Goal: Task Accomplishment & Management: Use online tool/utility

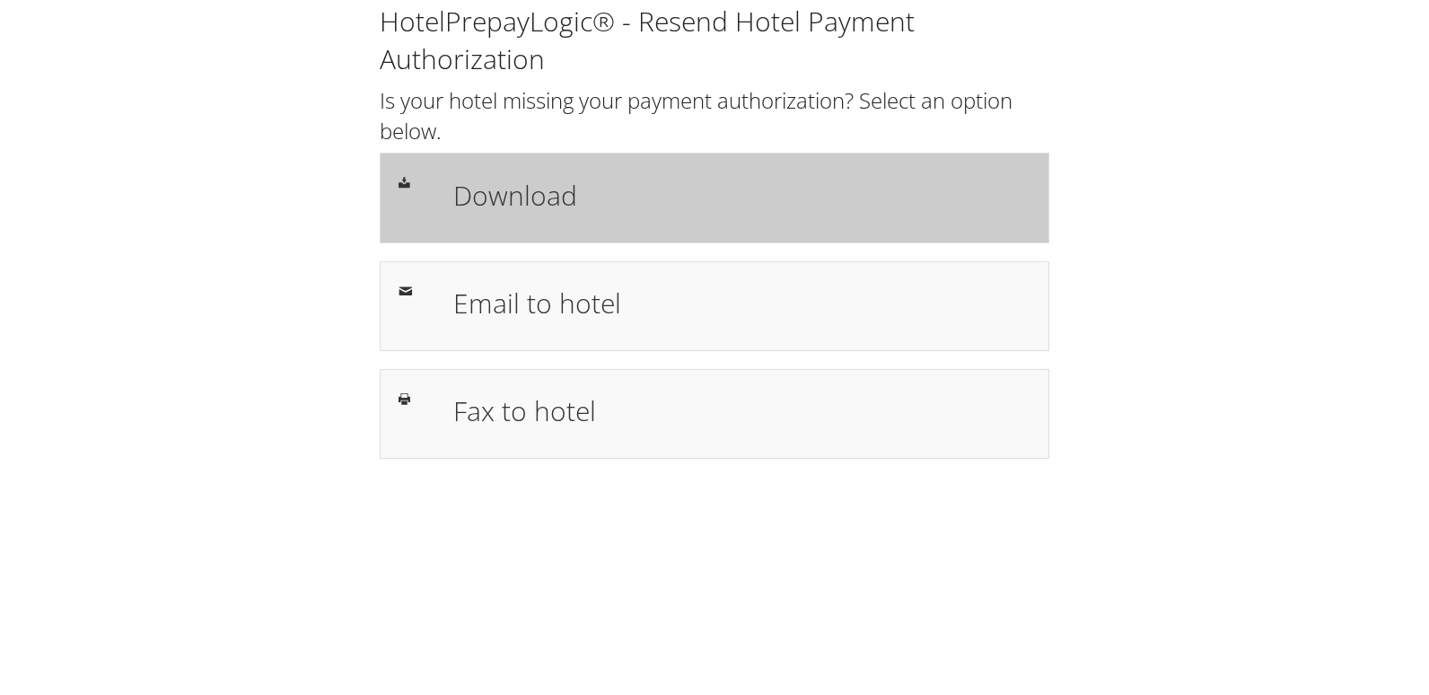
click at [662, 212] on h1 "Download" at bounding box center [741, 195] width 577 height 40
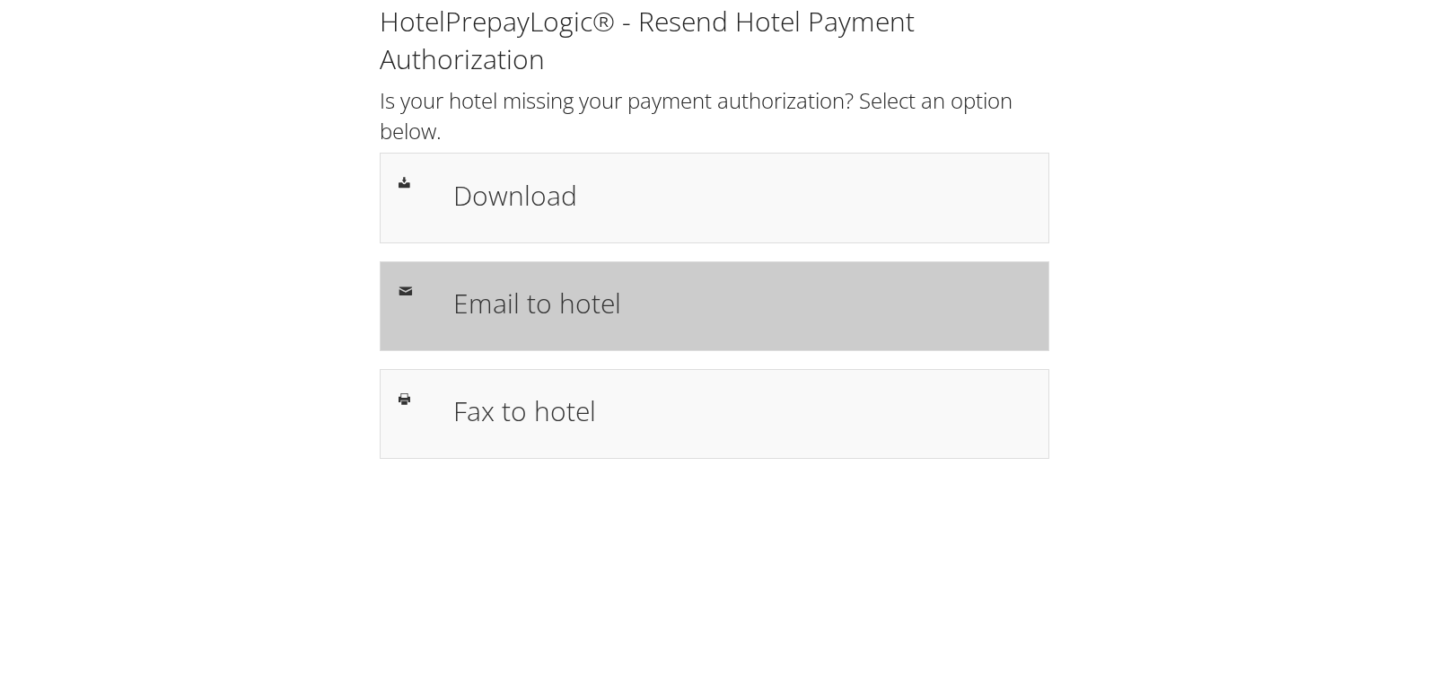
click at [512, 280] on div "Email to hotel" at bounding box center [742, 306] width 604 height 52
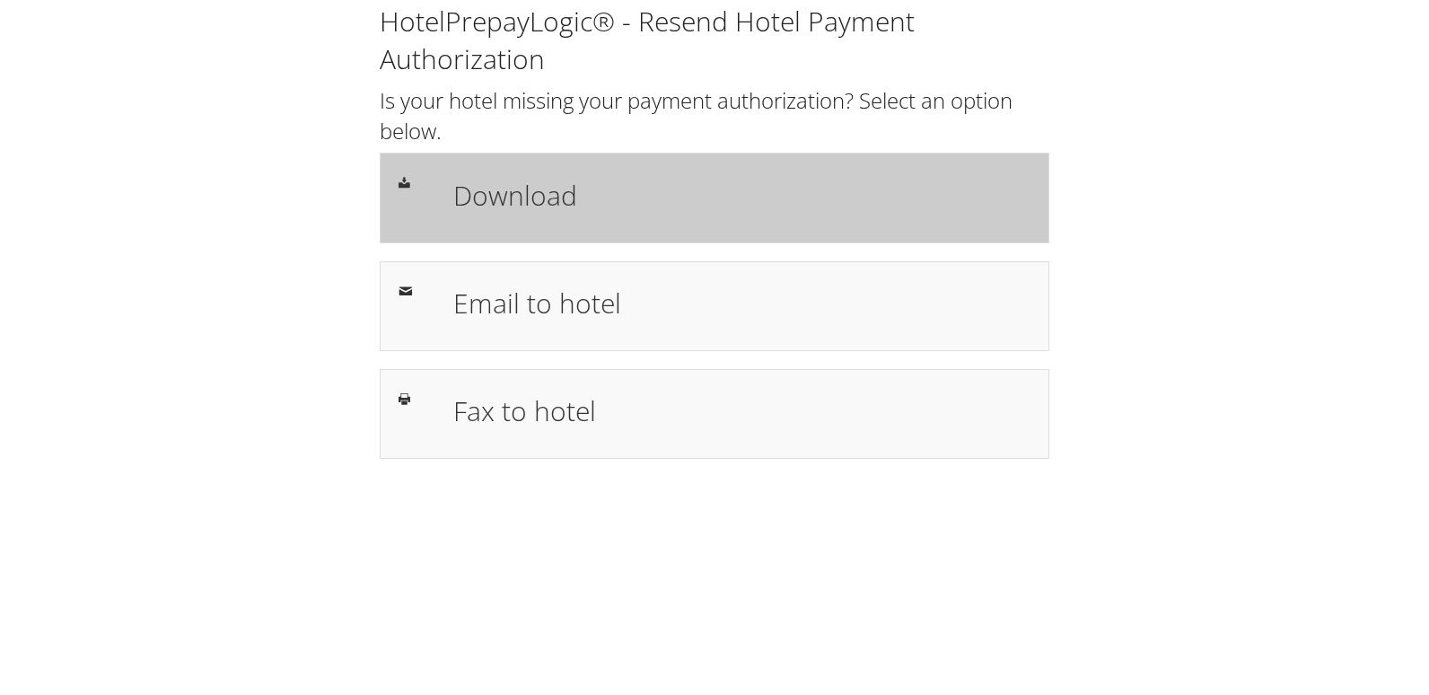
click at [639, 190] on h1 "Download" at bounding box center [741, 195] width 577 height 40
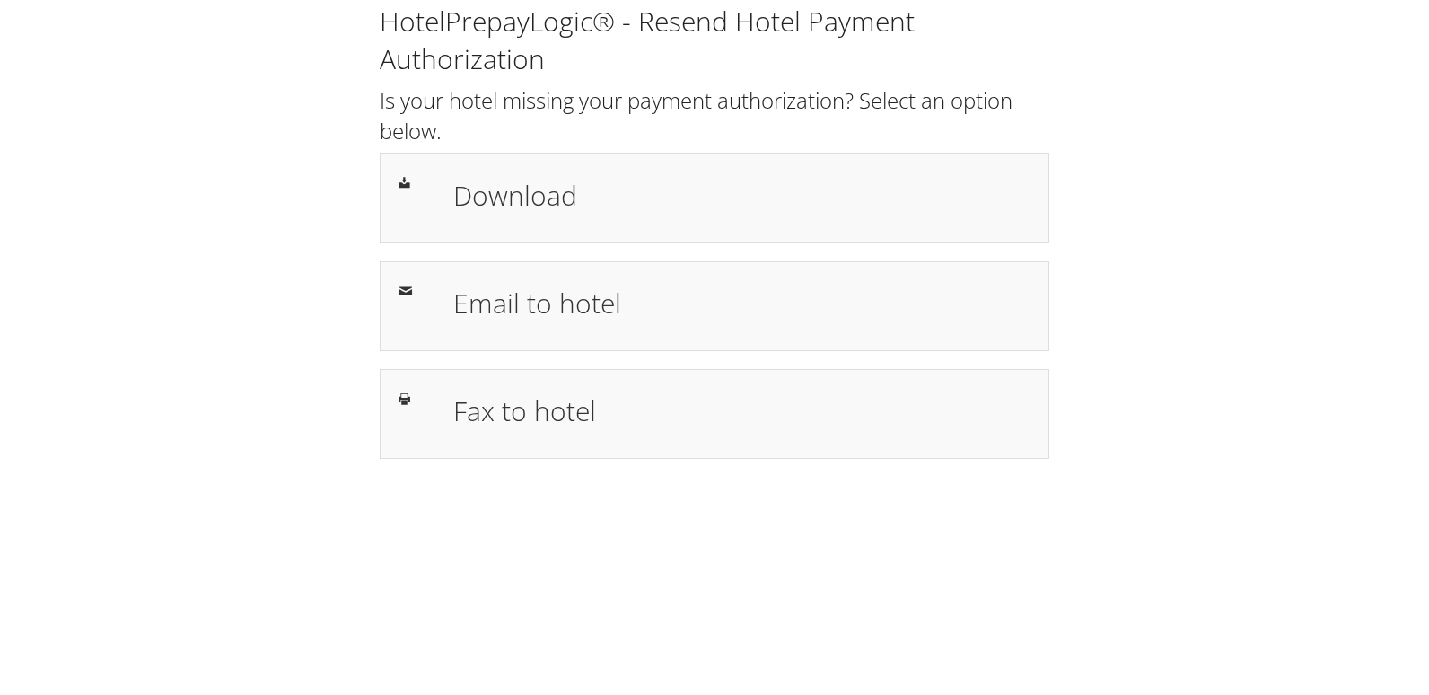
click at [665, 542] on div "HotelPrepayLogic® - Resend Hotel Payment Authorization Is your hotel missing yo…" at bounding box center [714, 347] width 1429 height 695
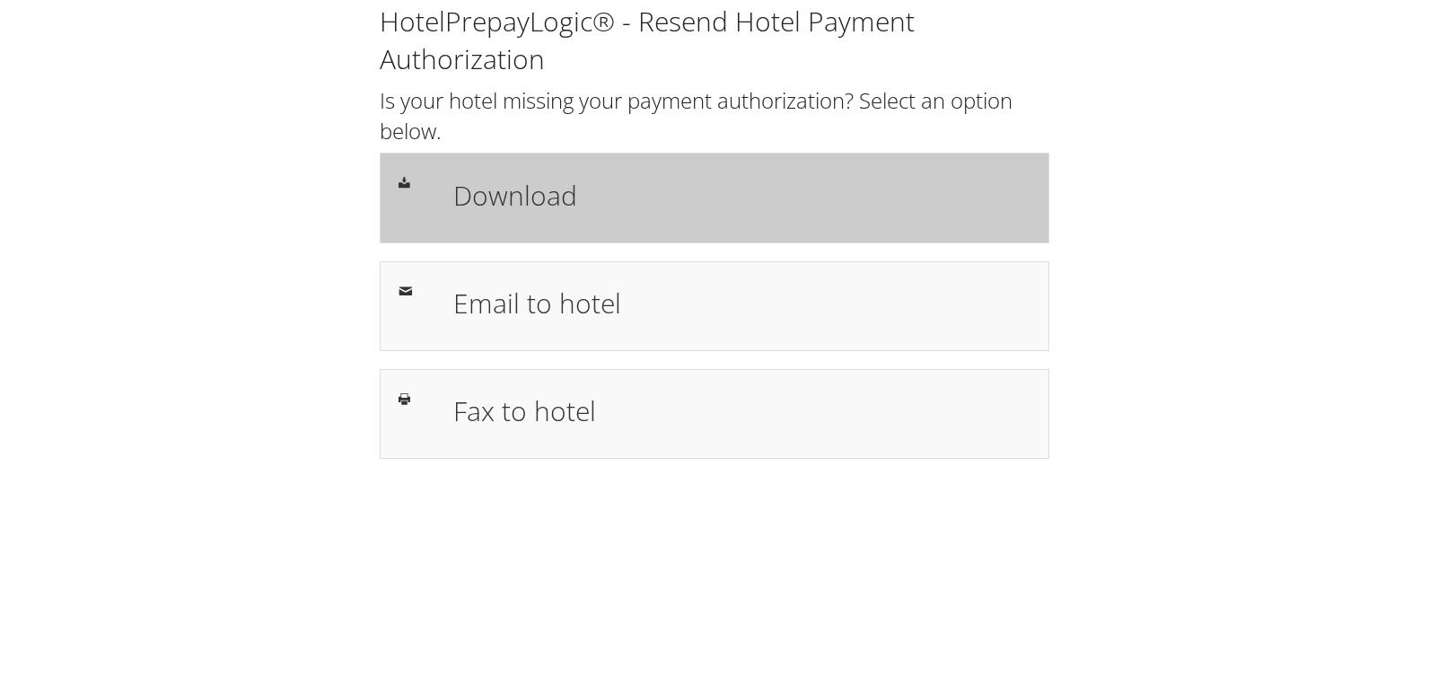
click at [884, 227] on div "Download" at bounding box center [714, 198] width 669 height 90
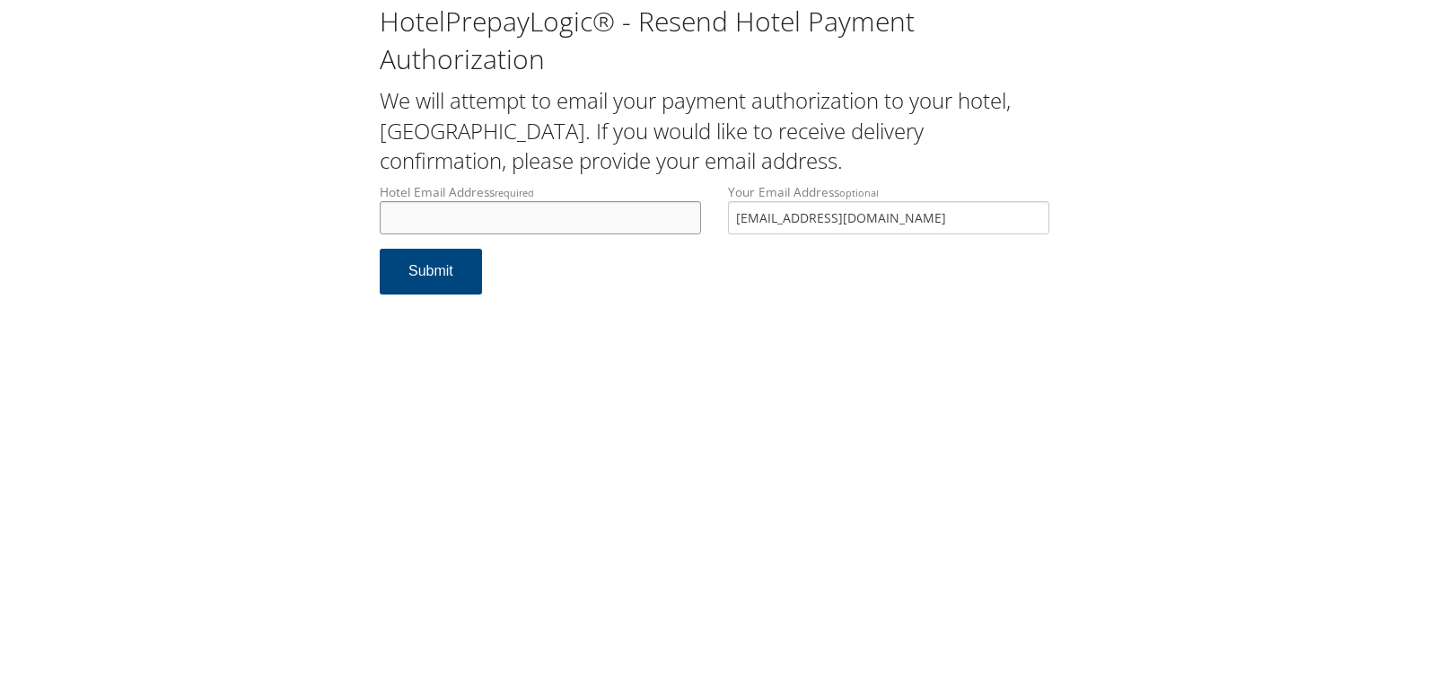
click at [478, 209] on input "Hotel Email Address required" at bounding box center [540, 217] width 321 height 33
drag, startPoint x: 606, startPoint y: 218, endPoint x: 225, endPoint y: 218, distance: 380.5
click at [225, 218] on div "HotelPrepayLogic® - Resend Hotel Payment Authorization We will attempt to email…" at bounding box center [714, 156] width 1393 height 312
type input "274.frontdesk@hhmhotels.com"
click at [411, 285] on button "Submit" at bounding box center [431, 272] width 102 height 46
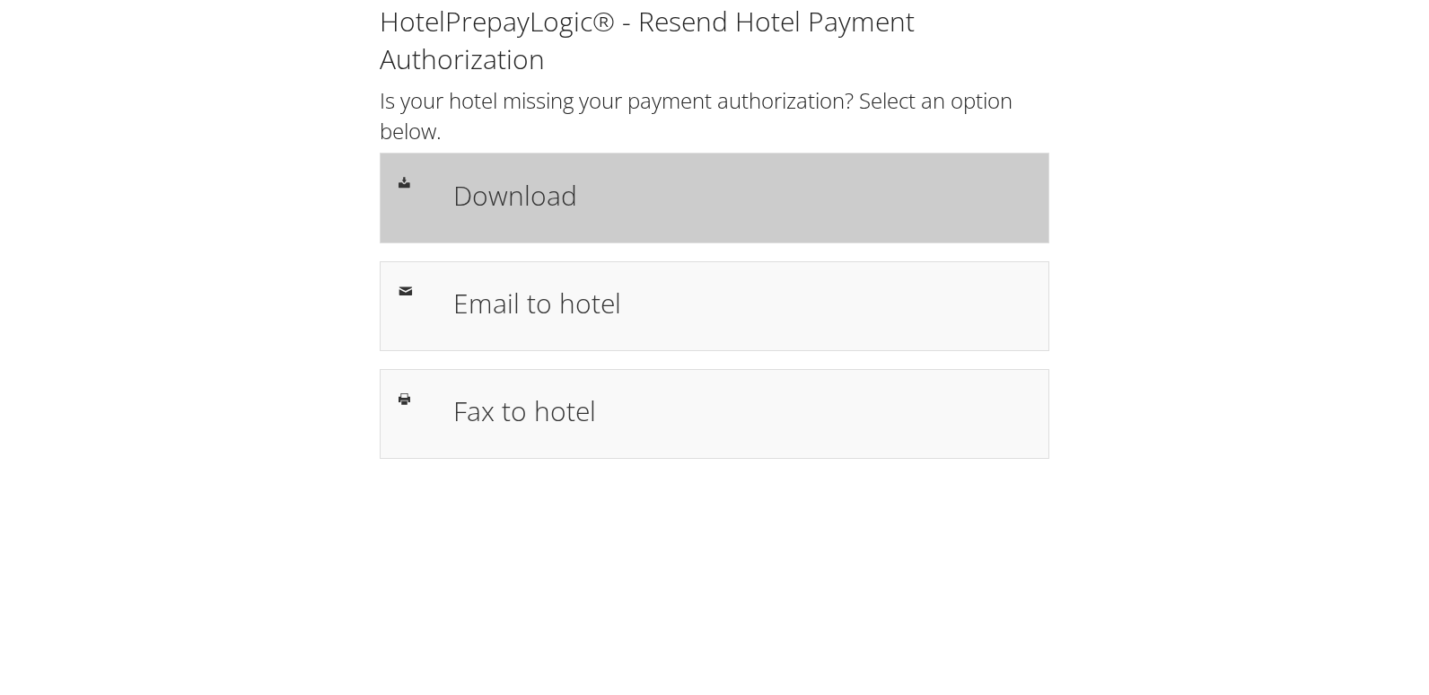
click at [561, 162] on div "Download" at bounding box center [714, 198] width 669 height 90
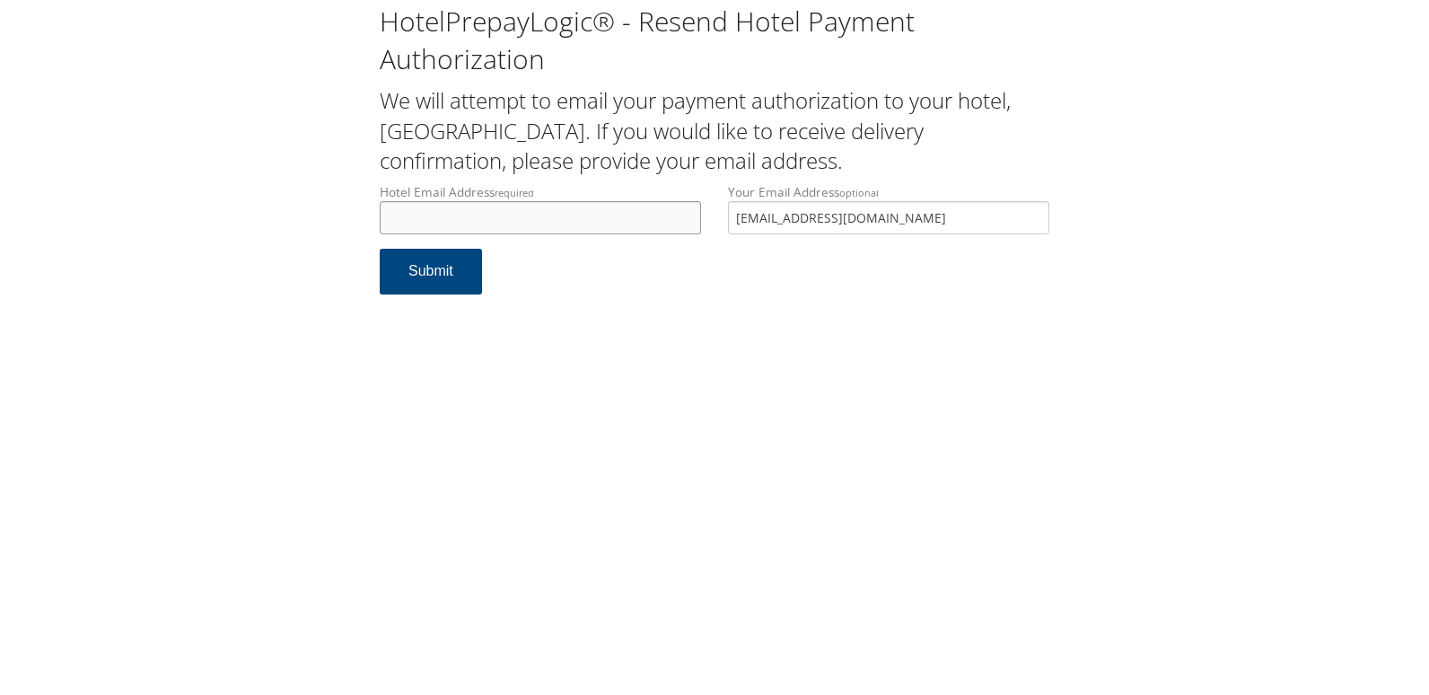
click at [484, 231] on input "Hotel Email Address required" at bounding box center [540, 217] width 321 height 33
paste input "[EMAIL_ADDRESS][DOMAIN_NAME]"
type input "[EMAIL_ADDRESS][DOMAIN_NAME]"
click at [438, 266] on button "Submit" at bounding box center [431, 272] width 102 height 46
drag, startPoint x: 624, startPoint y: 222, endPoint x: 275, endPoint y: 212, distance: 349.2
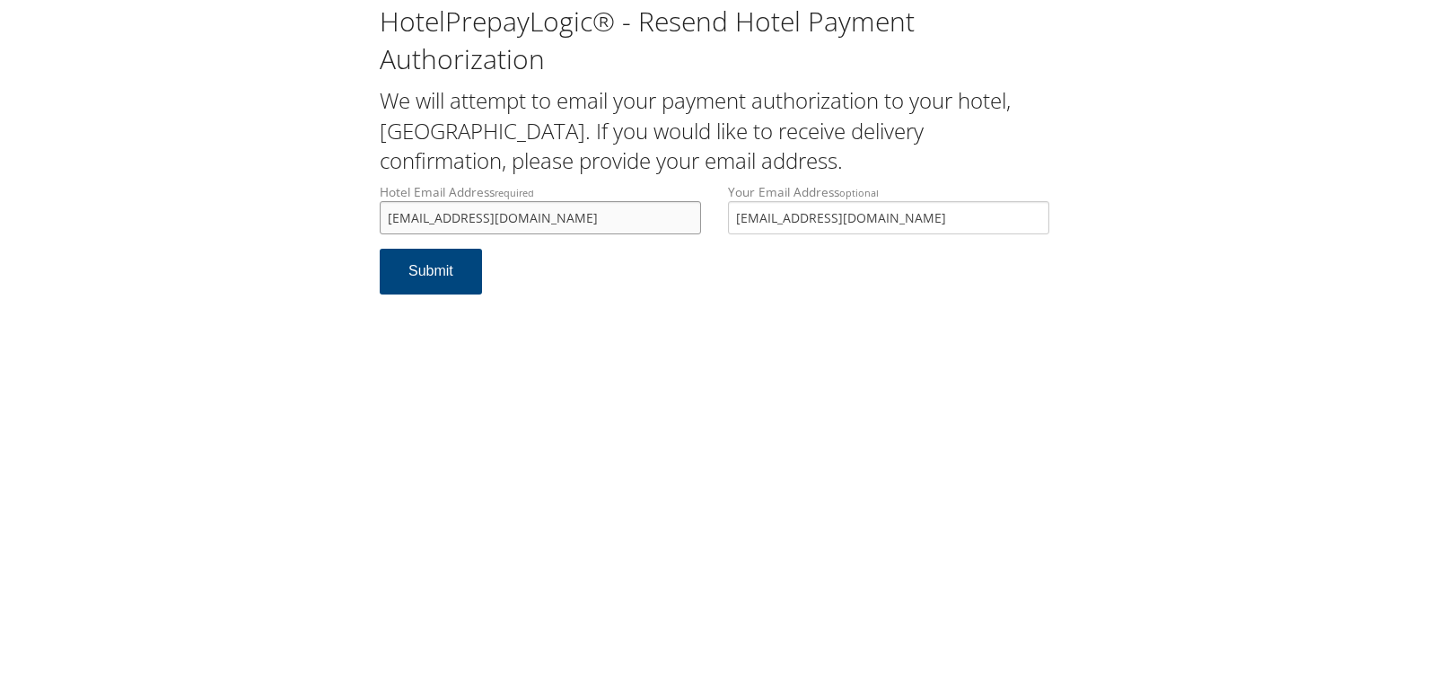
click at [275, 212] on div "HotelPrepayLogic® - Resend Hotel Payment Authorization We will attempt to email…" at bounding box center [714, 156] width 1393 height 312
click at [549, 218] on input "embassyokcnw@champion-hotels.com" at bounding box center [540, 217] width 321 height 33
click at [587, 220] on input "embassyokcnw@champion-hotels.com" at bounding box center [540, 217] width 321 height 33
click at [395, 274] on button "Submit" at bounding box center [431, 272] width 102 height 46
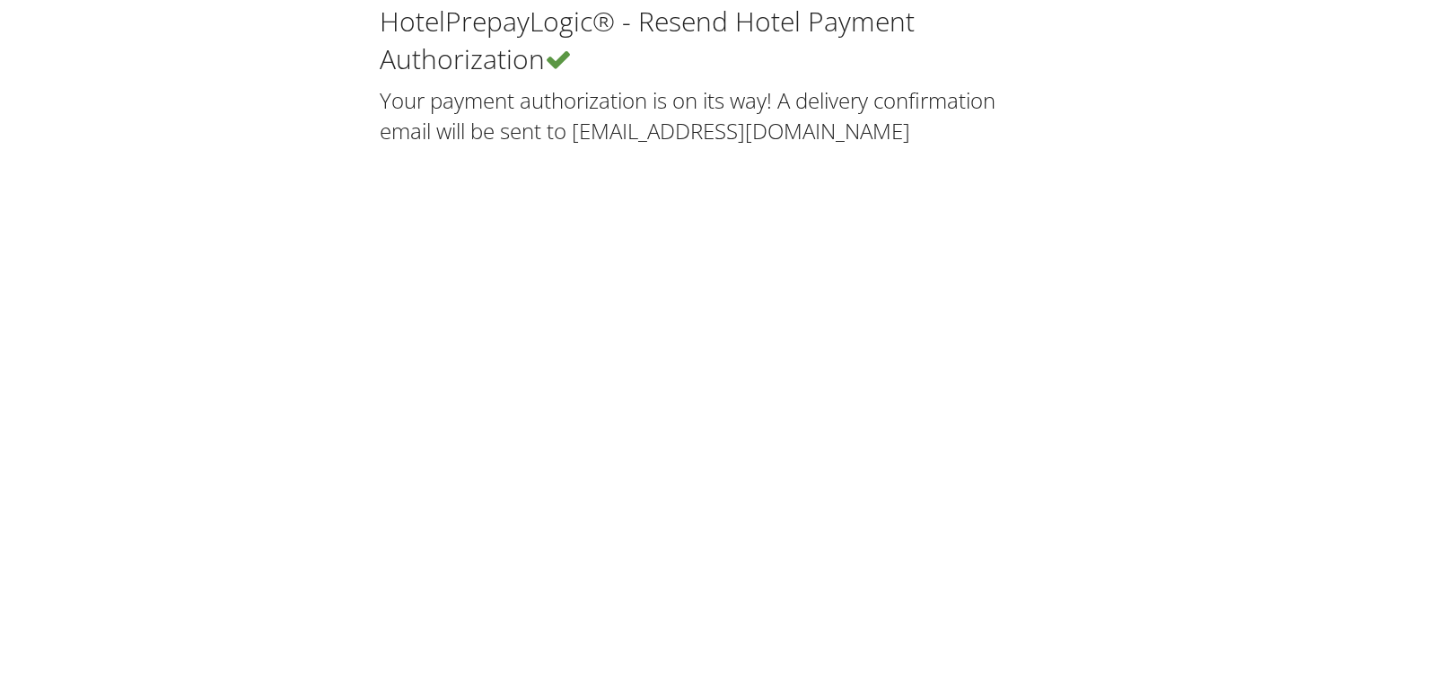
click at [573, 206] on div "HotelPrepayLogic® - Resend Hotel Payment Authorization Your payment authorizati…" at bounding box center [714, 347] width 1429 height 695
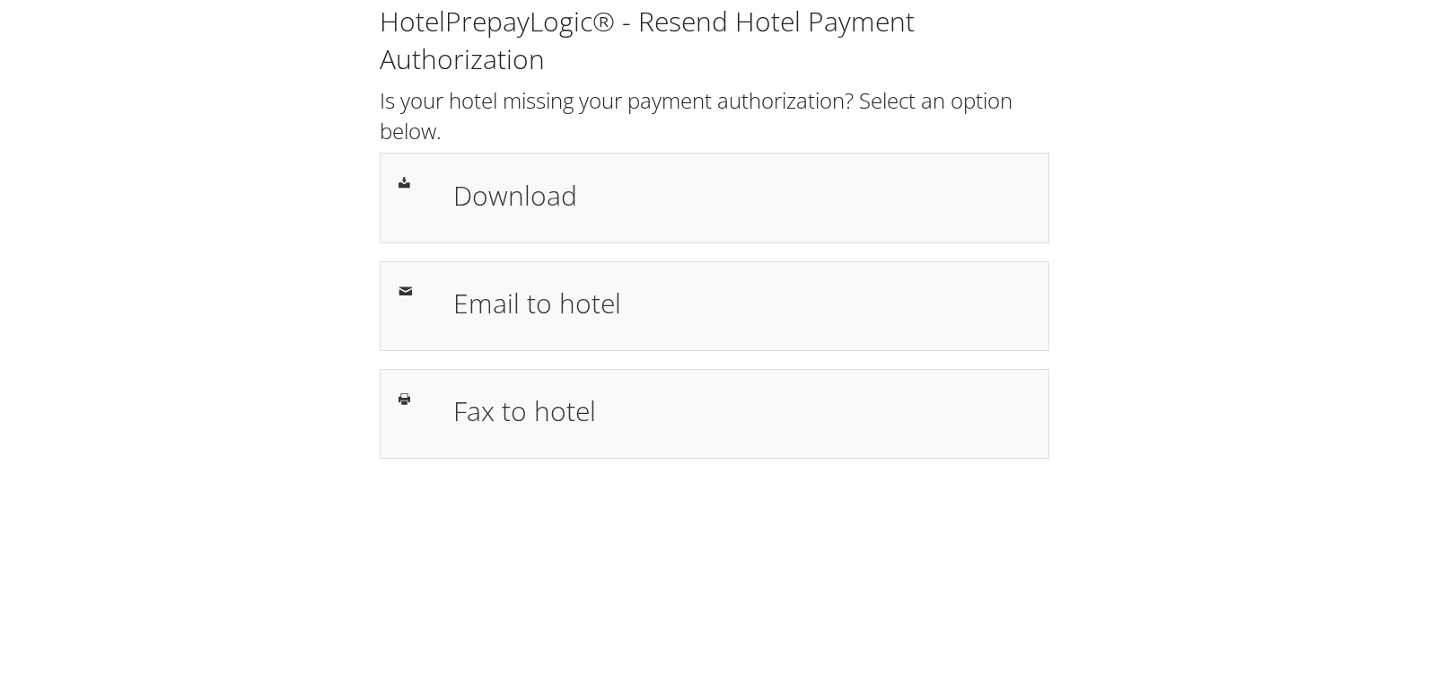
click at [676, 245] on div "HotelPrepayLogic® - Resend Hotel Payment Authorization Is your hotel missing yo…" at bounding box center [714, 231] width 696 height 456
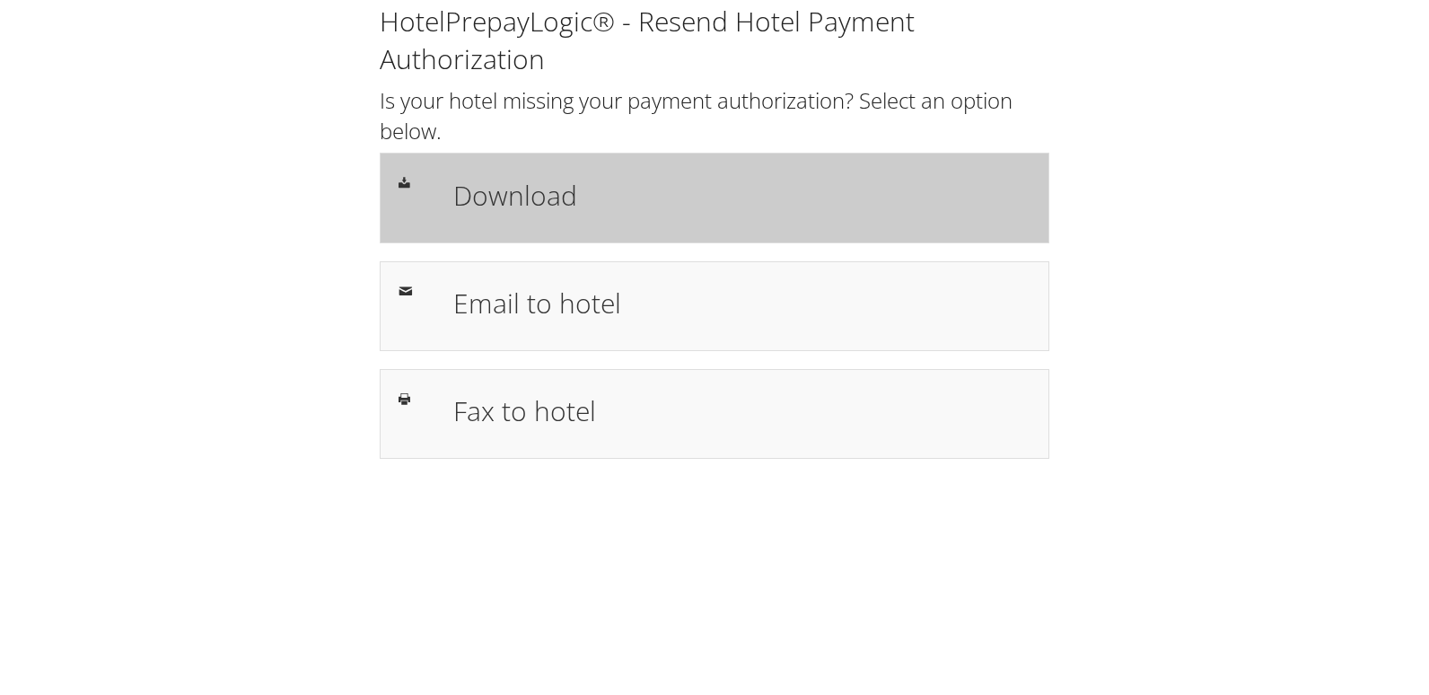
click at [669, 205] on h1 "Download" at bounding box center [741, 195] width 577 height 40
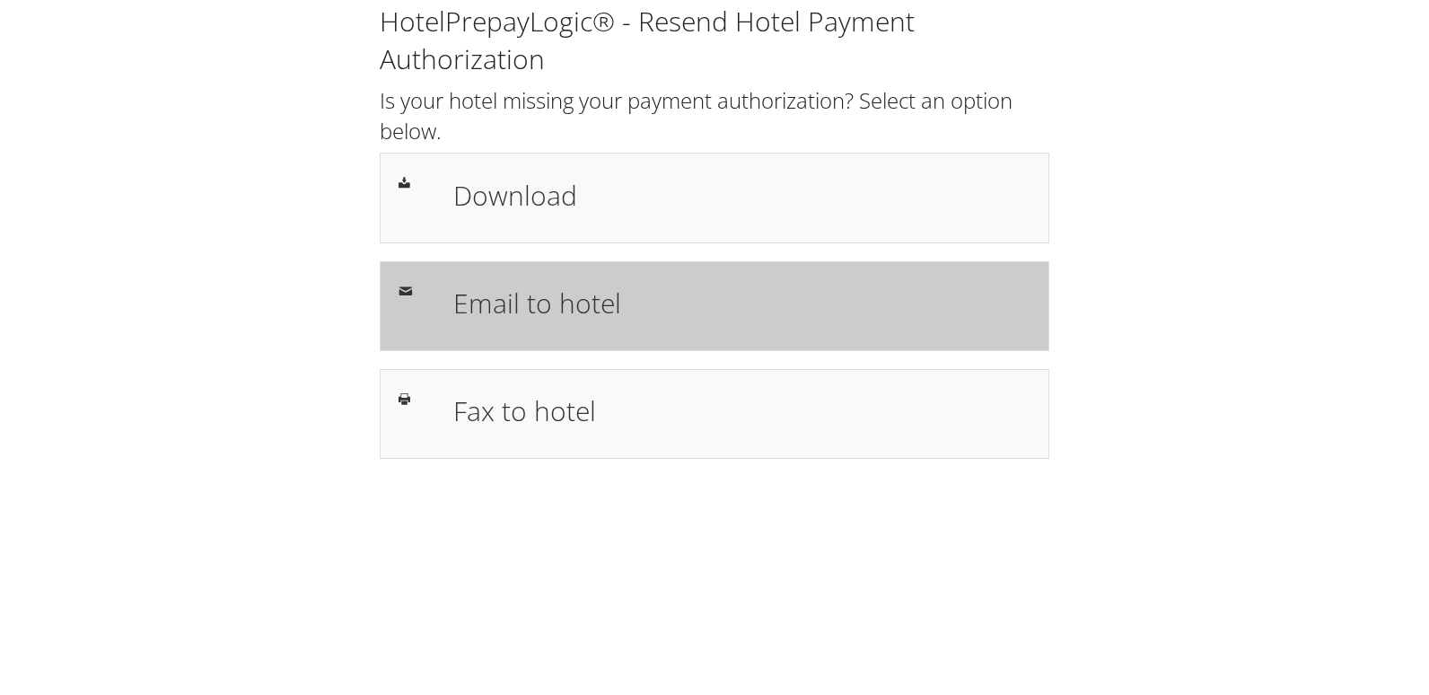
drag, startPoint x: 540, startPoint y: 419, endPoint x: 616, endPoint y: 325, distance: 121.2
click at [540, 419] on h1 "Fax to hotel" at bounding box center [741, 410] width 577 height 40
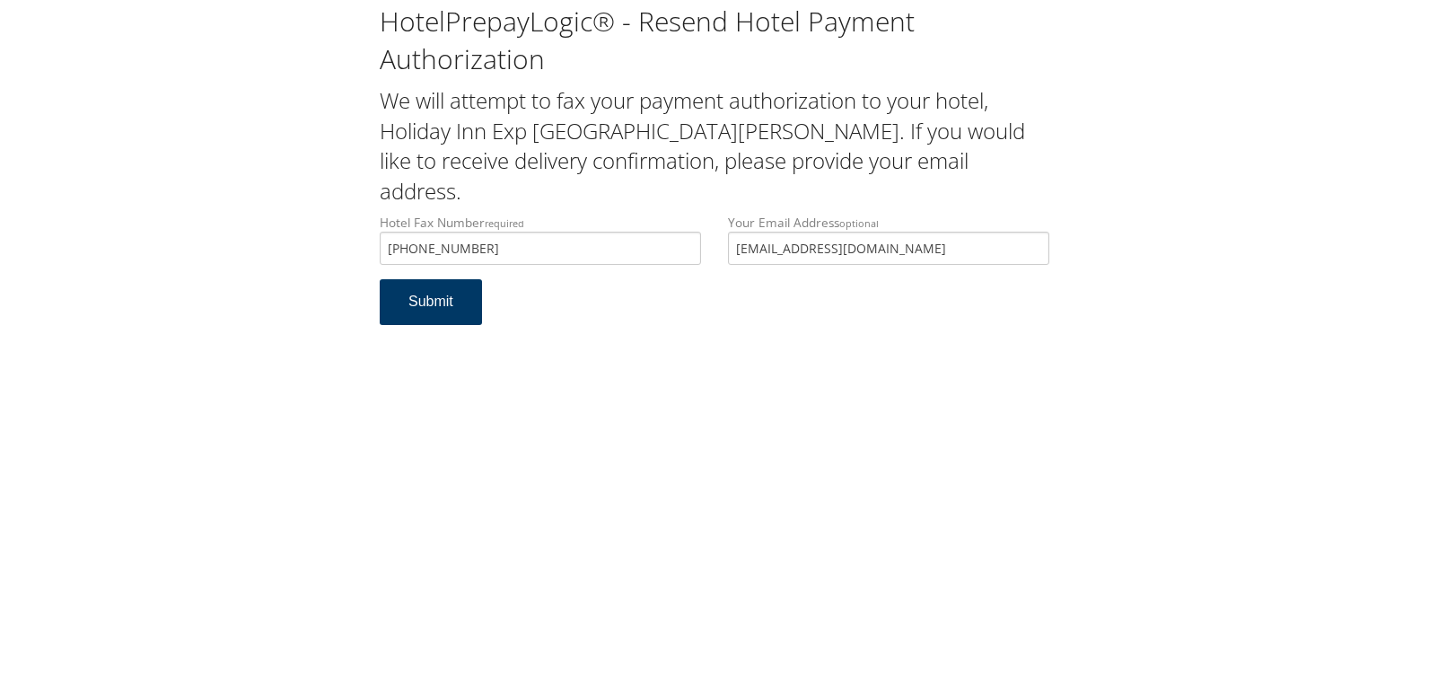
click at [428, 279] on button "Submit" at bounding box center [431, 302] width 102 height 46
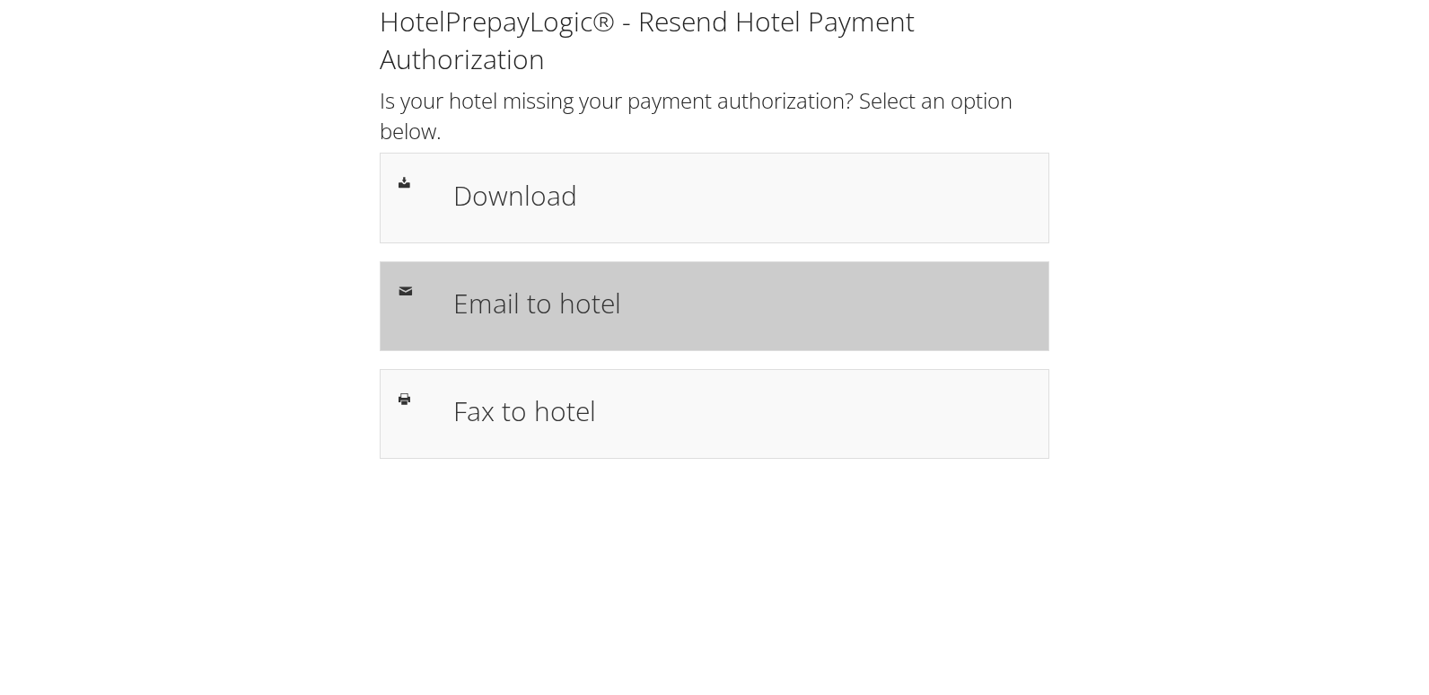
click at [526, 266] on div "Email to hotel" at bounding box center [714, 306] width 669 height 90
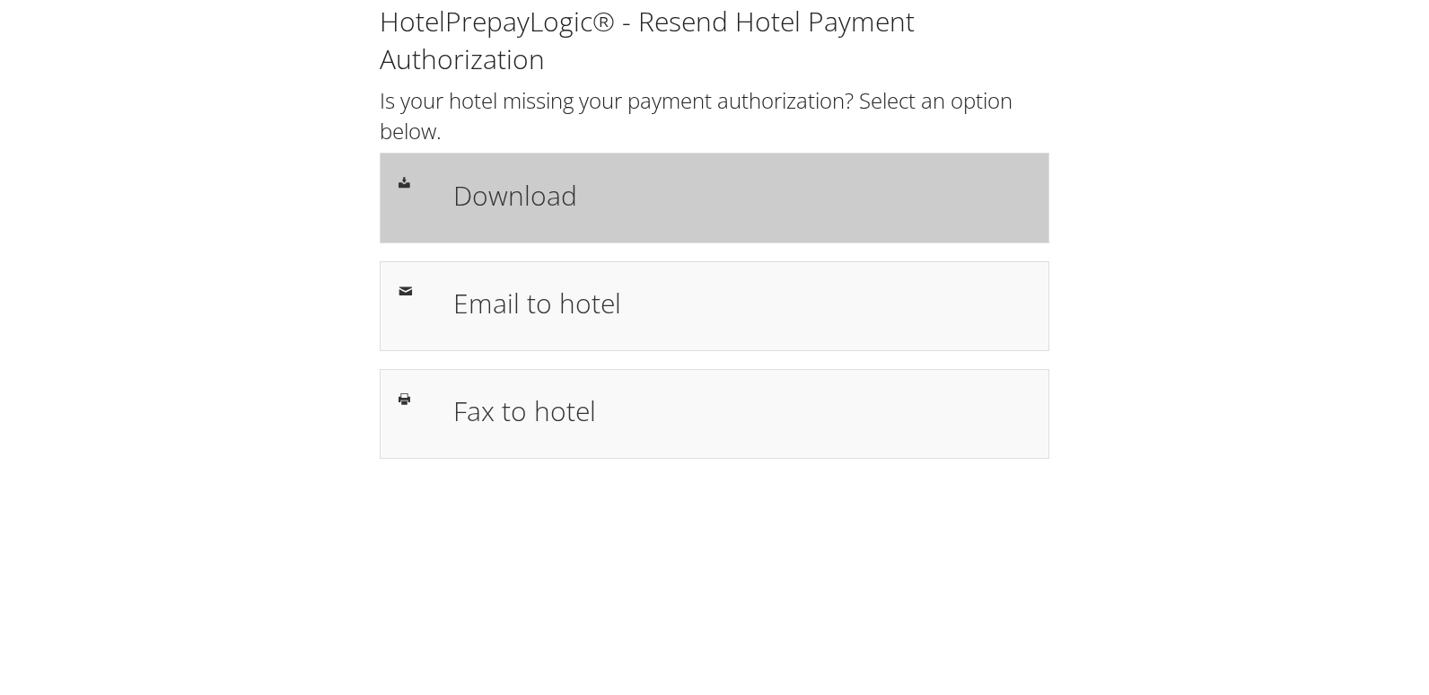
click at [712, 231] on div "Download" at bounding box center [714, 198] width 669 height 90
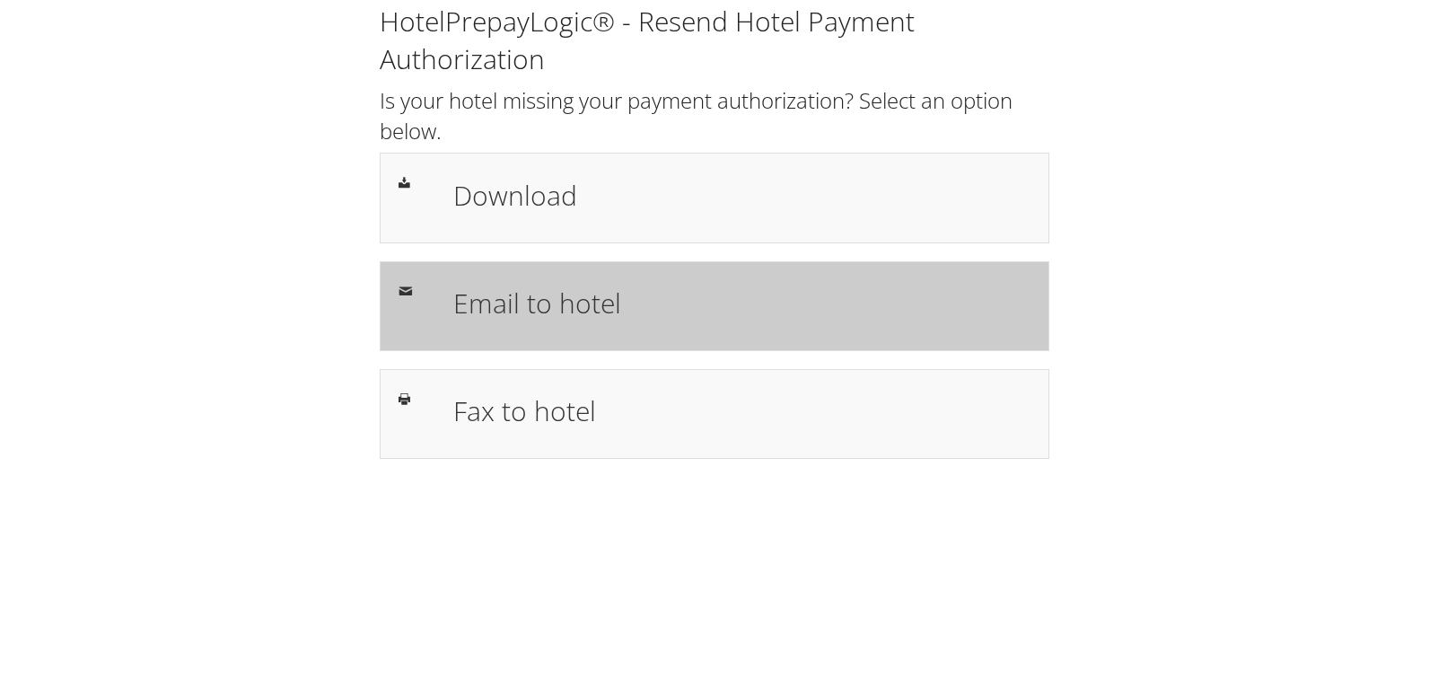
click at [539, 281] on div "Email to hotel" at bounding box center [742, 306] width 604 height 52
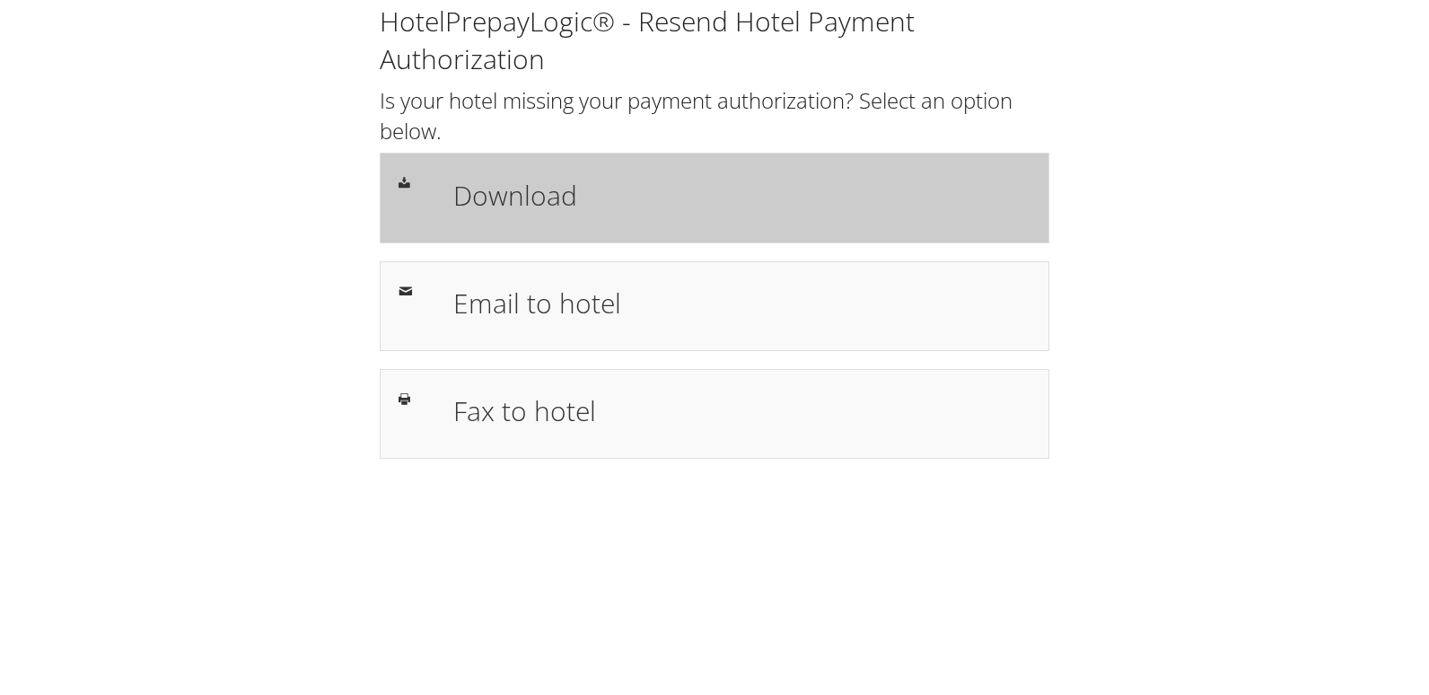
click at [692, 198] on h1 "Download" at bounding box center [741, 195] width 577 height 40
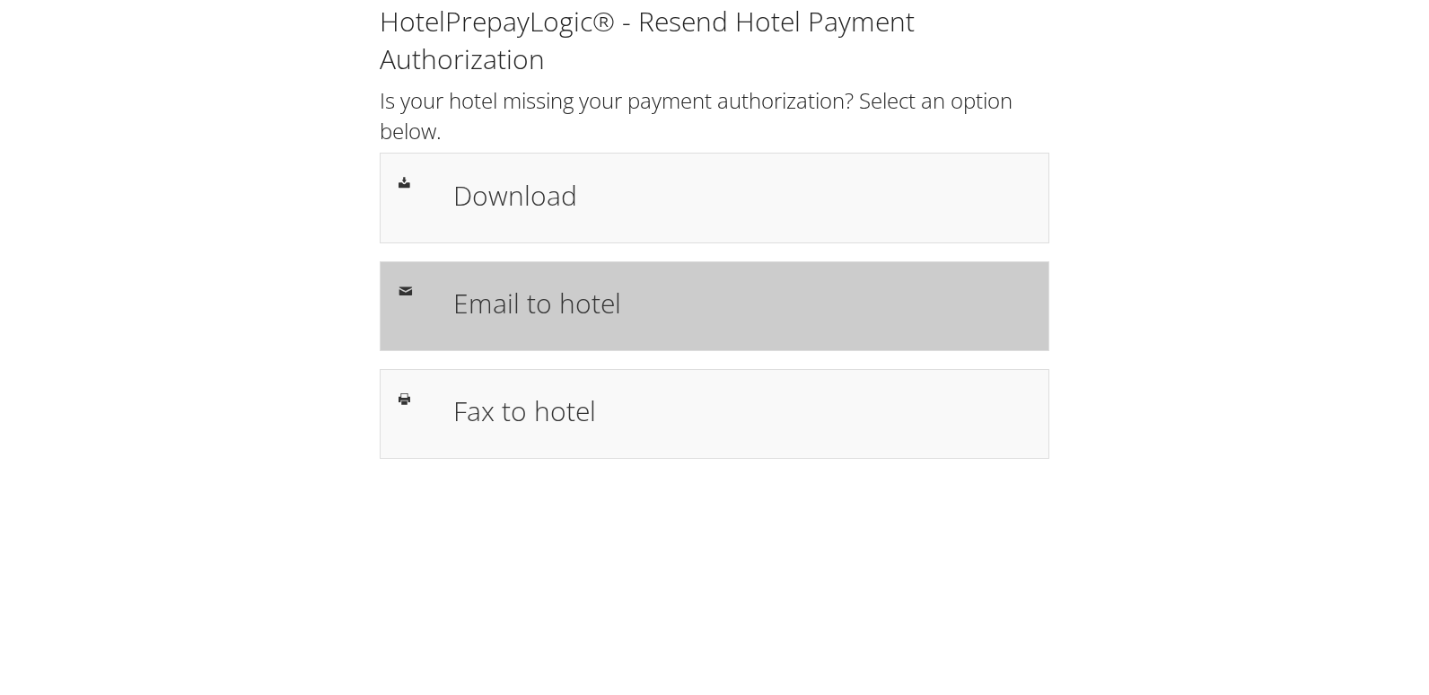
drag, startPoint x: 537, startPoint y: 394, endPoint x: 559, endPoint y: 334, distance: 64.2
click at [535, 395] on h1 "Fax to hotel" at bounding box center [741, 410] width 577 height 40
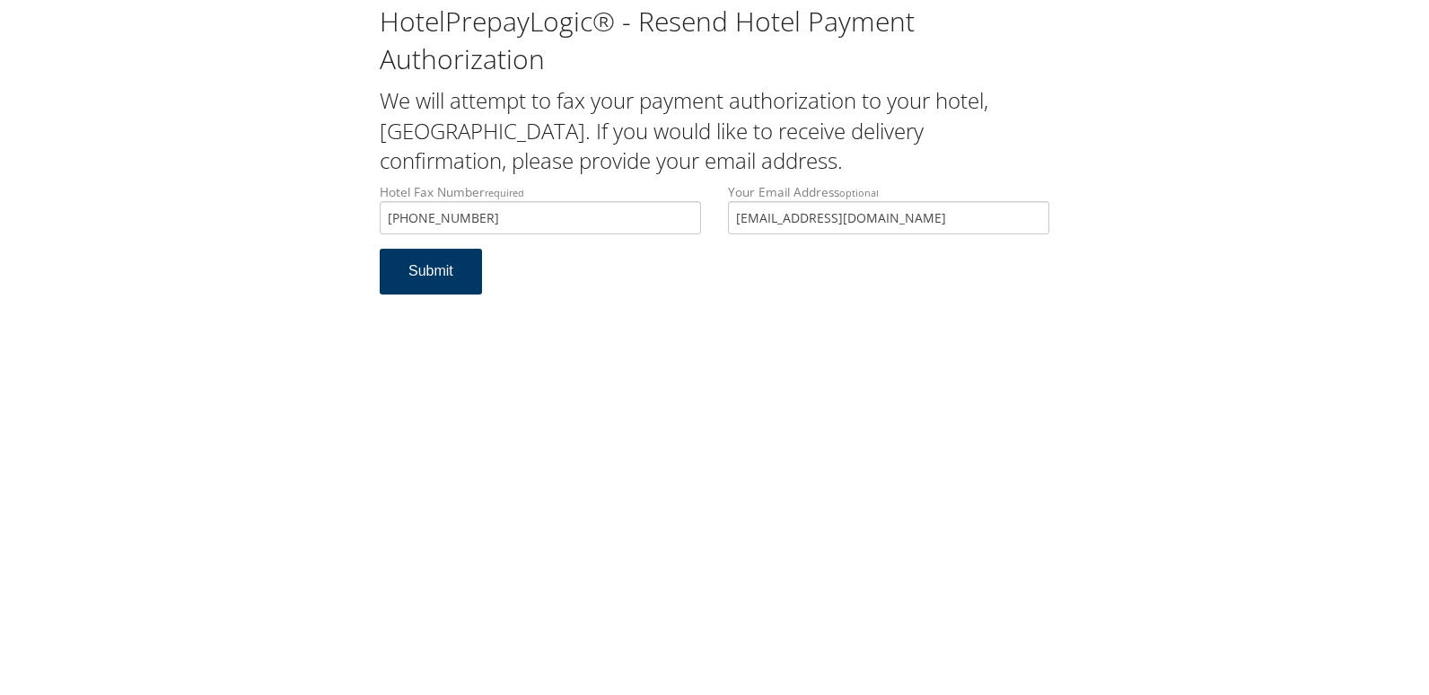
click at [441, 275] on button "Submit" at bounding box center [431, 272] width 102 height 46
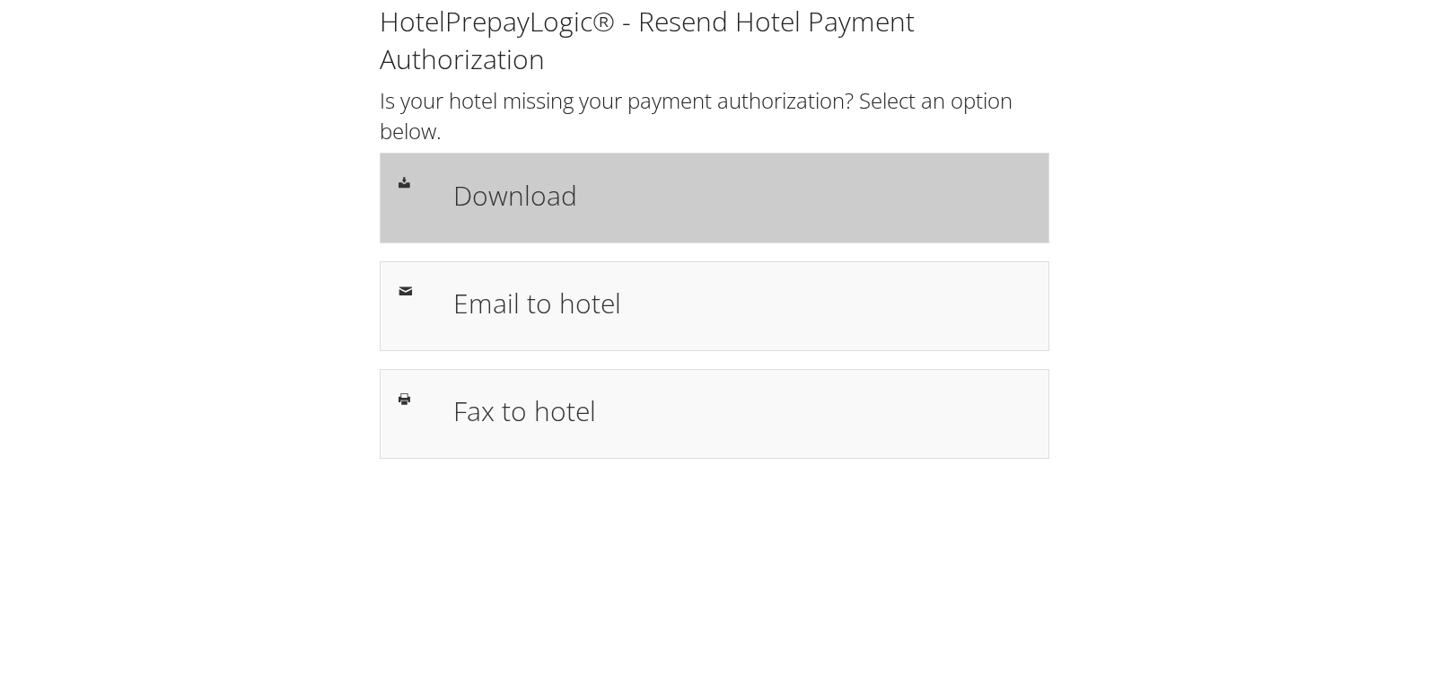
click at [678, 204] on h1 "Download" at bounding box center [741, 195] width 577 height 40
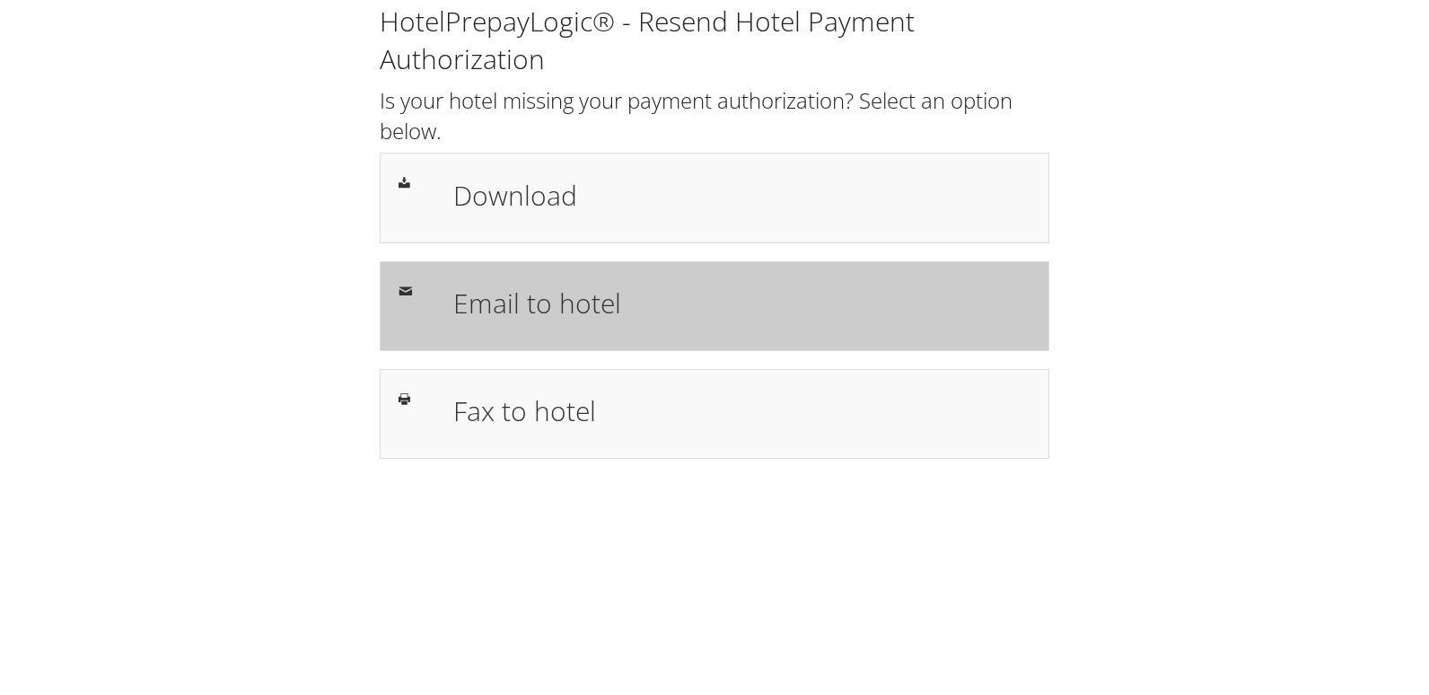
drag, startPoint x: 614, startPoint y: 265, endPoint x: 539, endPoint y: 442, distance: 192.7
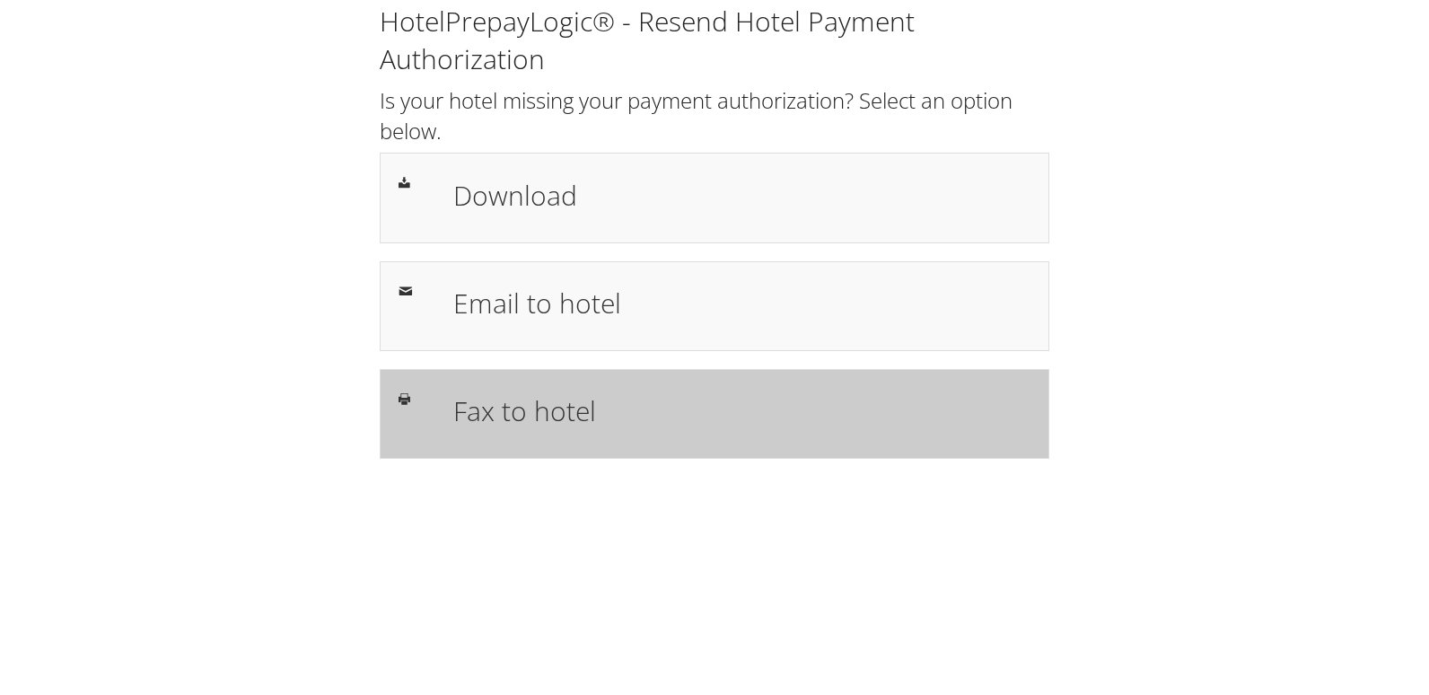
click at [613, 266] on div "Email to hotel" at bounding box center [714, 306] width 669 height 90
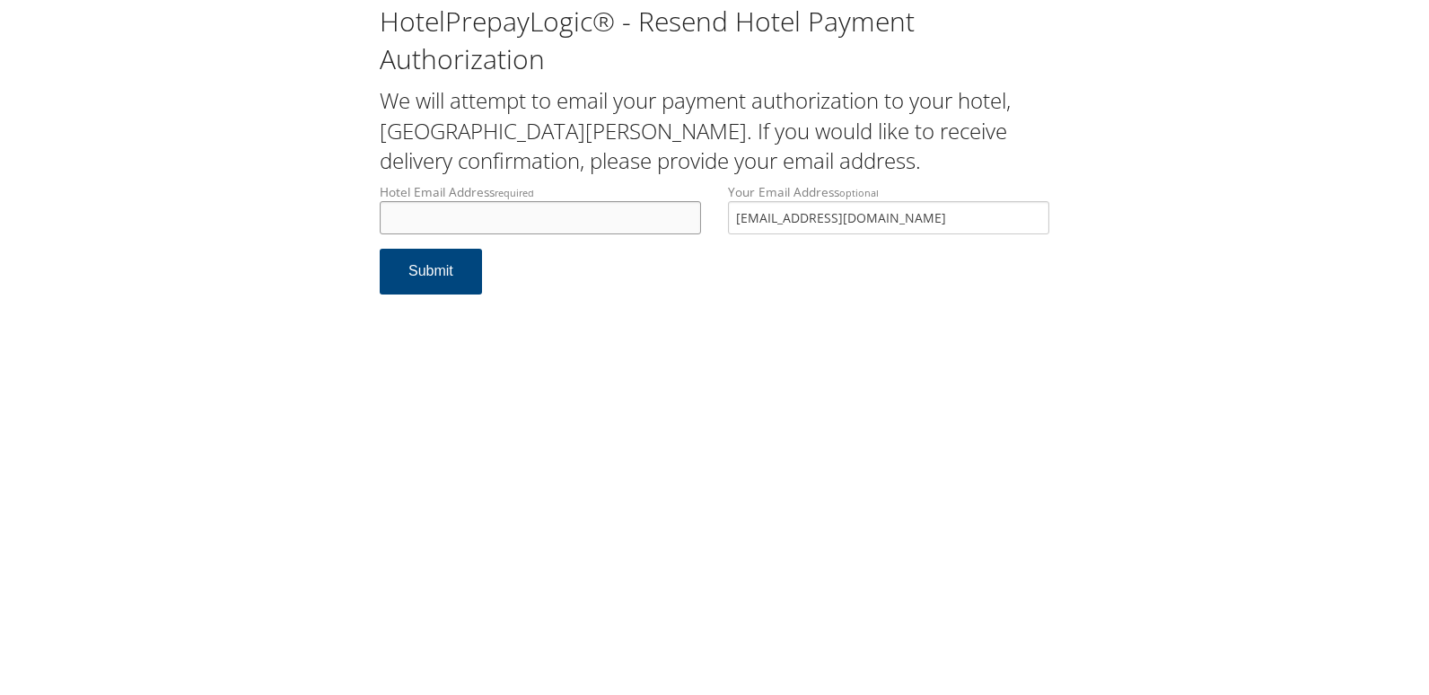
click at [454, 221] on input "Hotel Email Address required" at bounding box center [540, 217] width 321 height 33
drag, startPoint x: 546, startPoint y: 216, endPoint x: 269, endPoint y: 216, distance: 276.4
click at [269, 216] on div "HotelPrepayLogic® - Resend Hotel Payment Authorization We will attempt to email…" at bounding box center [714, 156] width 1393 height 312
type input "[EMAIL_ADDRESS][DOMAIN_NAME]"
click at [477, 272] on button "Submit" at bounding box center [431, 272] width 102 height 46
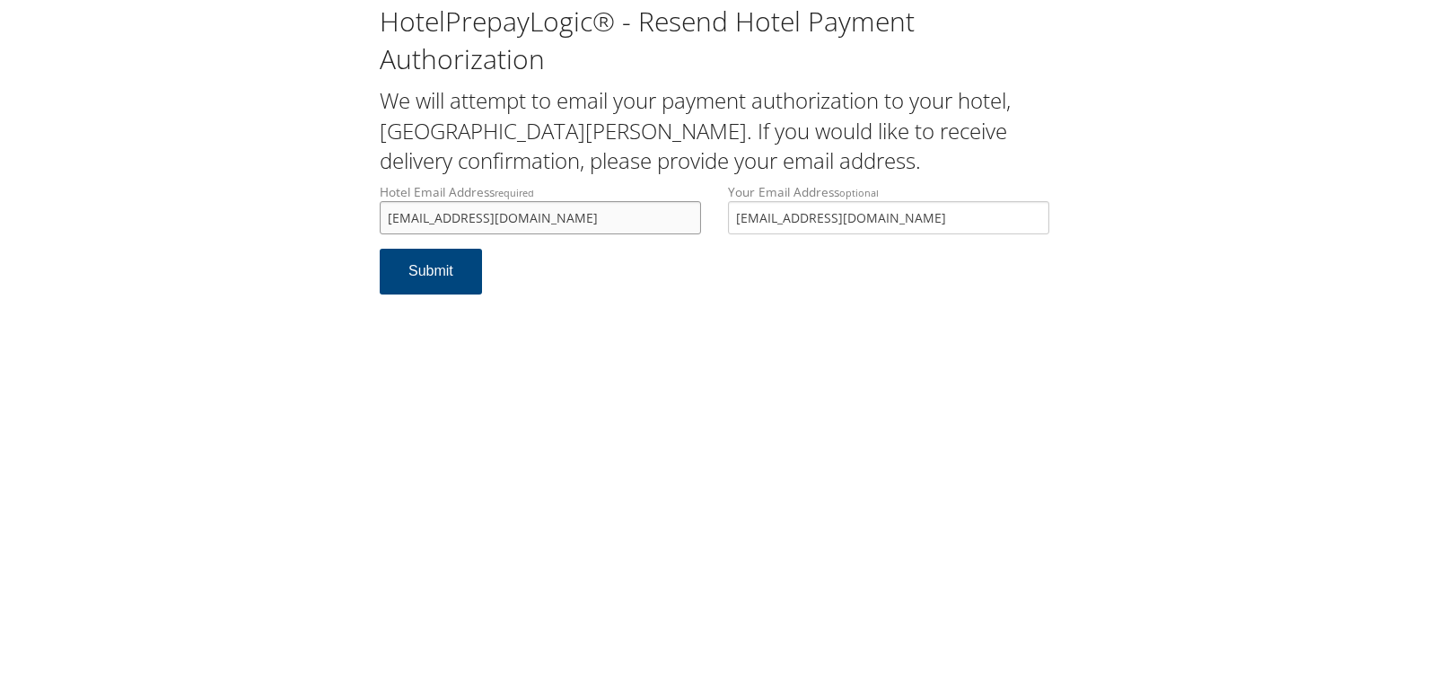
drag, startPoint x: 529, startPoint y: 214, endPoint x: 337, endPoint y: 218, distance: 192.1
click at [337, 218] on div "HotelPrepayLogic® - Resend Hotel Payment Authorization We will attempt to email…" at bounding box center [714, 156] width 1393 height 312
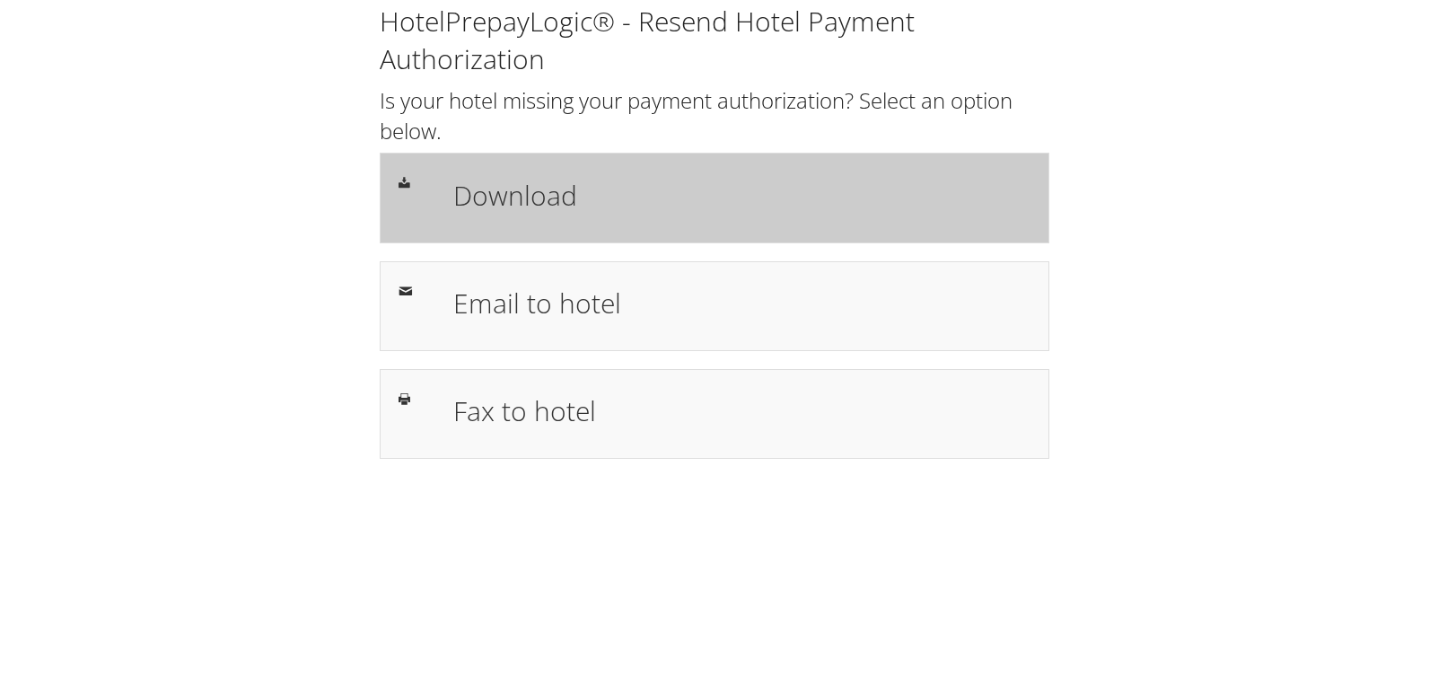
click at [557, 194] on h1 "Download" at bounding box center [741, 195] width 577 height 40
click at [480, 167] on div "Download" at bounding box center [714, 198] width 669 height 90
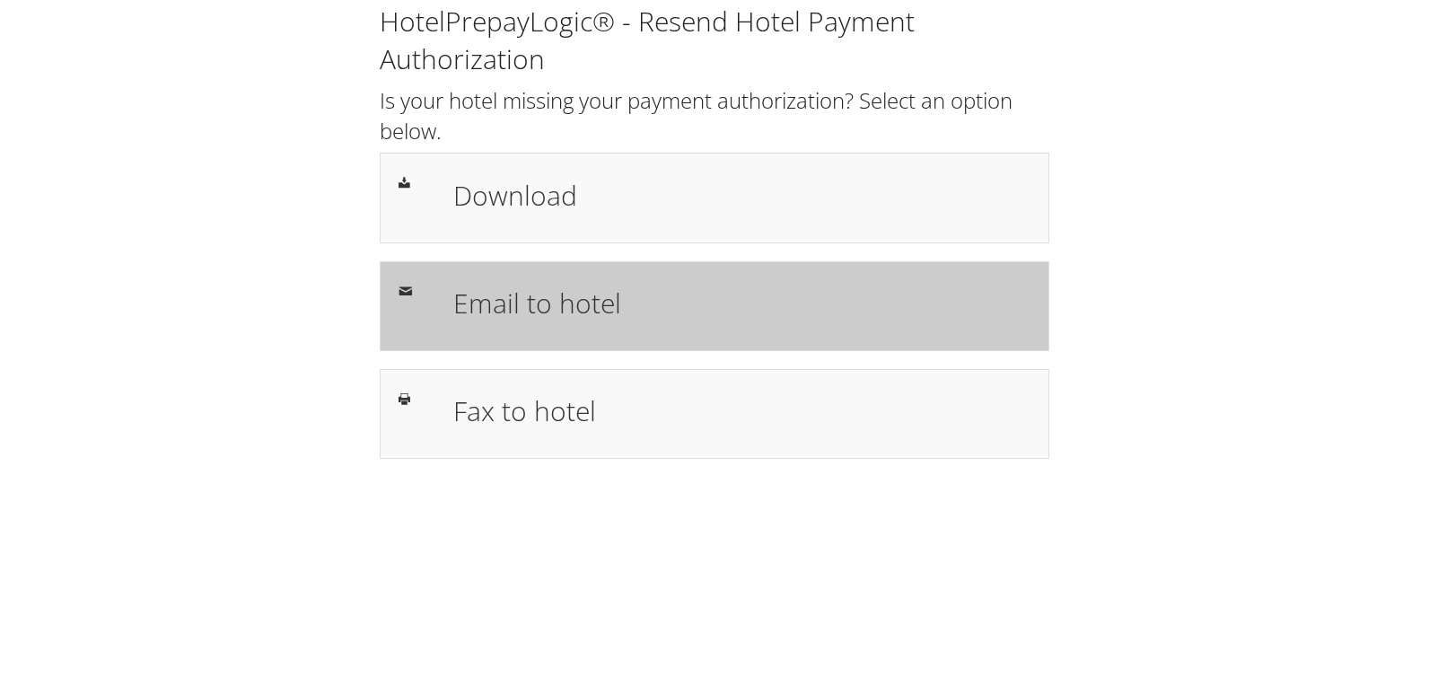
click at [526, 287] on h1 "Email to hotel" at bounding box center [741, 303] width 577 height 40
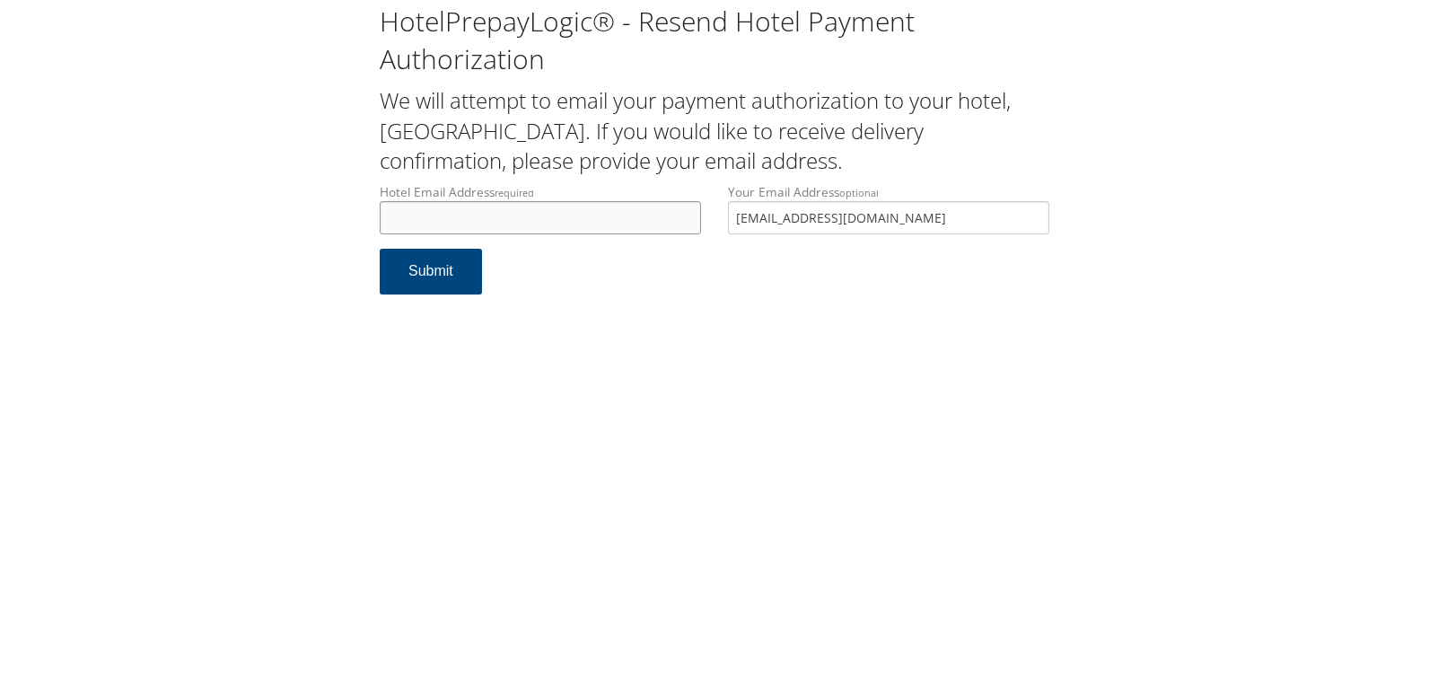
click at [461, 226] on input "Hotel Email Address required" at bounding box center [540, 217] width 321 height 33
drag, startPoint x: 600, startPoint y: 219, endPoint x: 322, endPoint y: 221, distance: 278.2
click at [322, 221] on div "HotelPrepayLogic® - Resend Hotel Payment Authorization We will attempt to email…" at bounding box center [714, 156] width 1393 height 312
type input "[EMAIL_ADDRESS][DOMAIN_NAME]"
click at [430, 271] on button "Submit" at bounding box center [431, 272] width 102 height 46
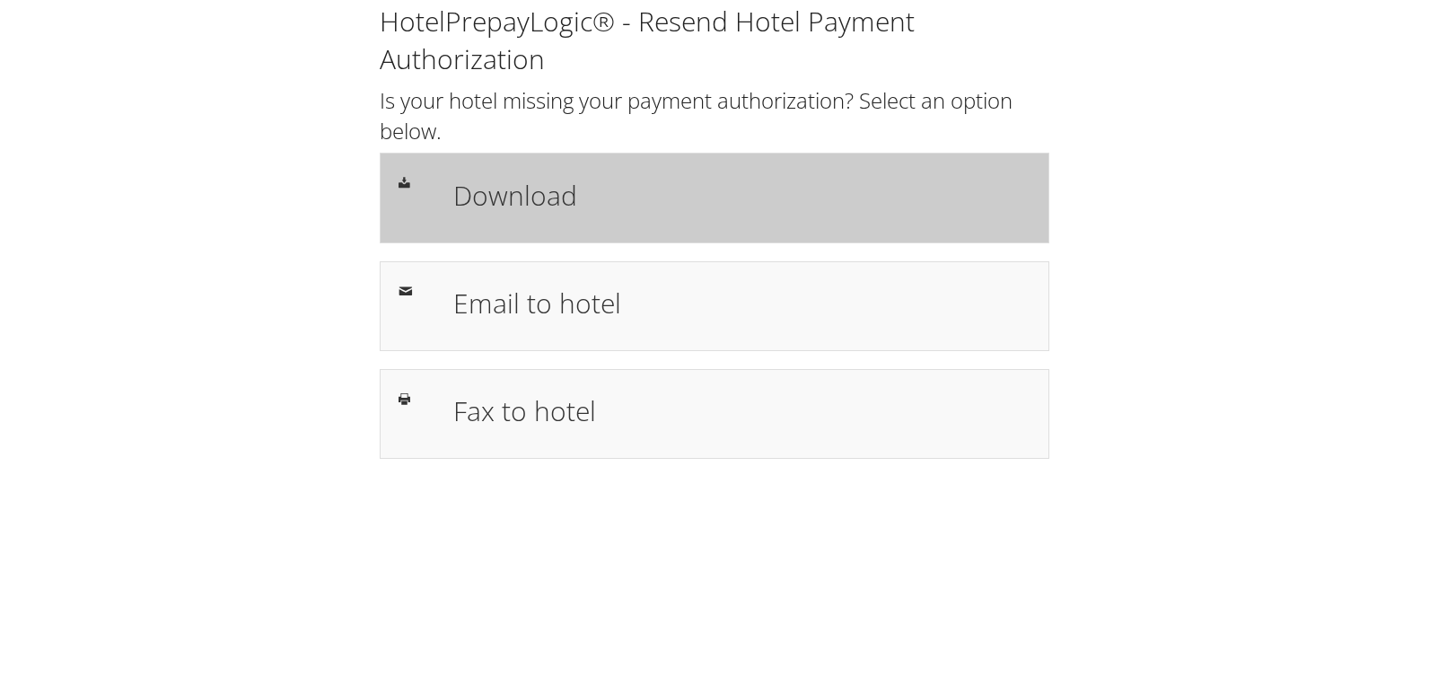
click at [626, 162] on div "Download" at bounding box center [714, 198] width 669 height 90
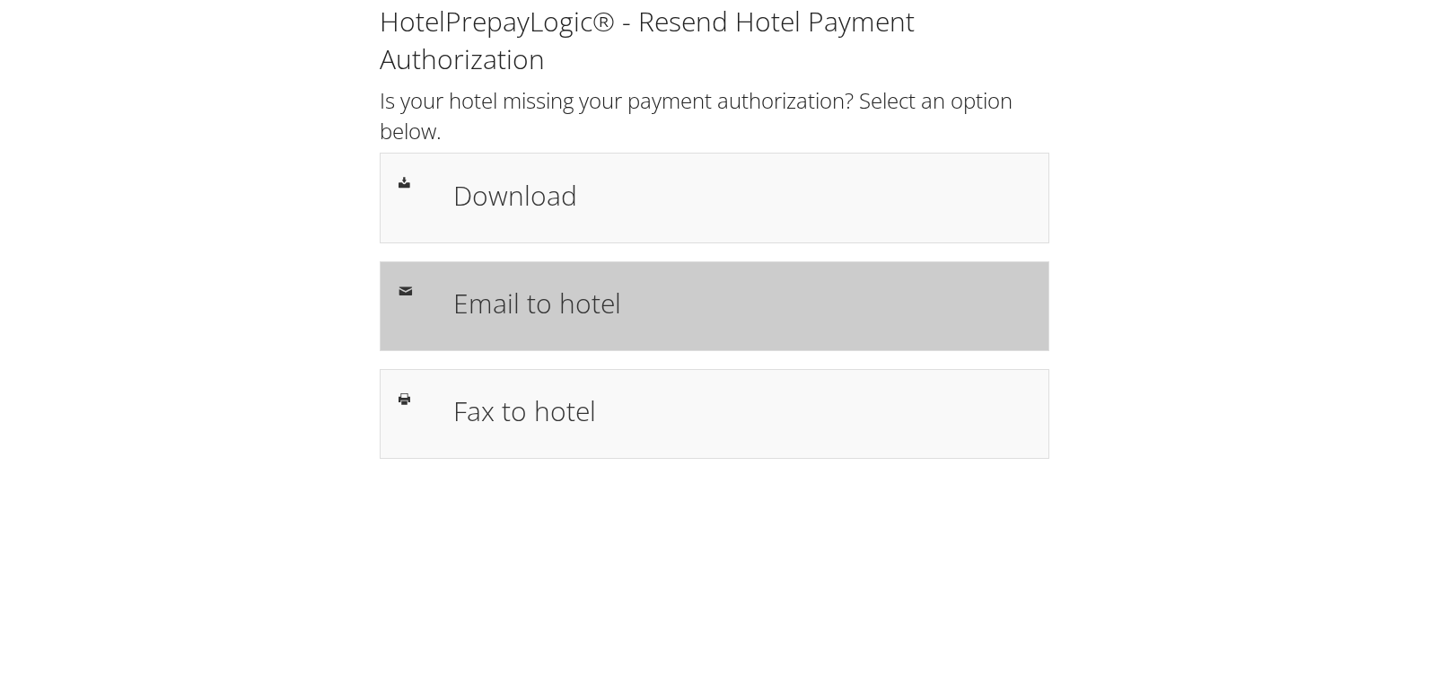
click at [765, 298] on h1 "Email to hotel" at bounding box center [741, 303] width 577 height 40
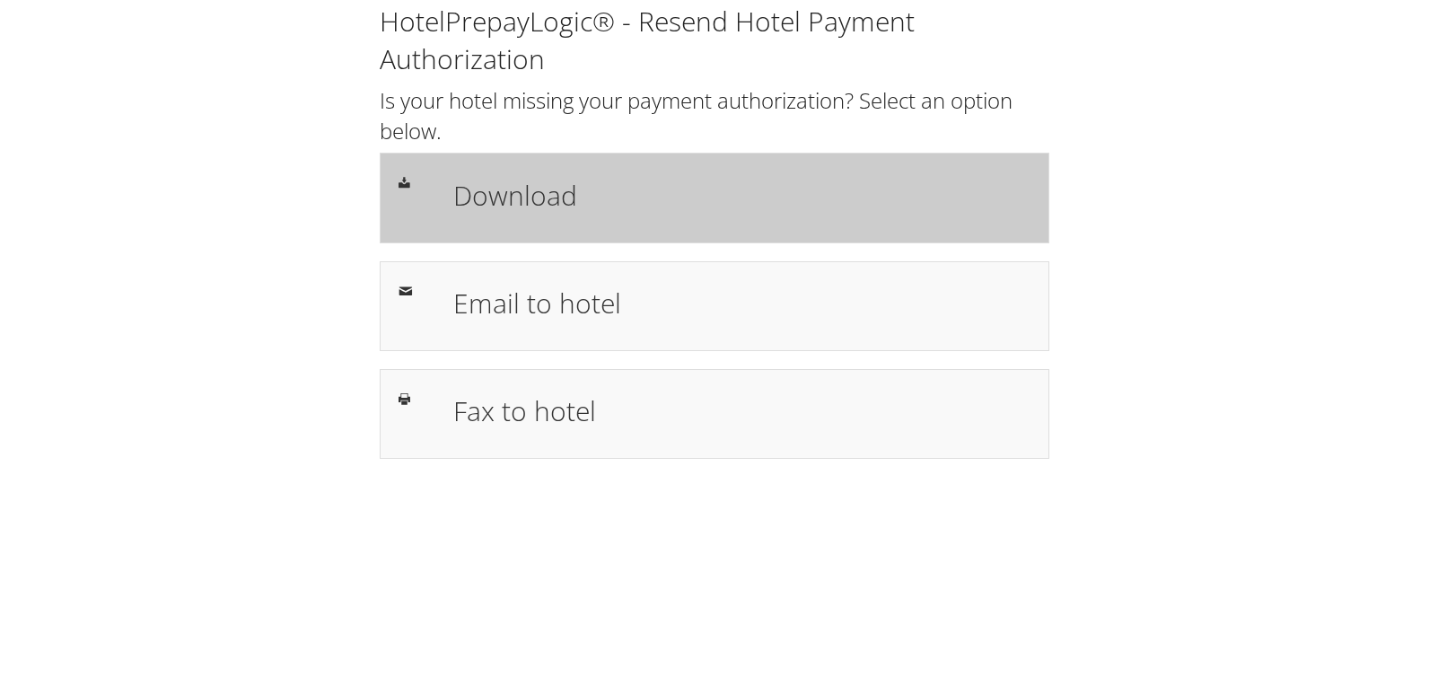
click at [529, 186] on h1 "Download" at bounding box center [741, 195] width 577 height 40
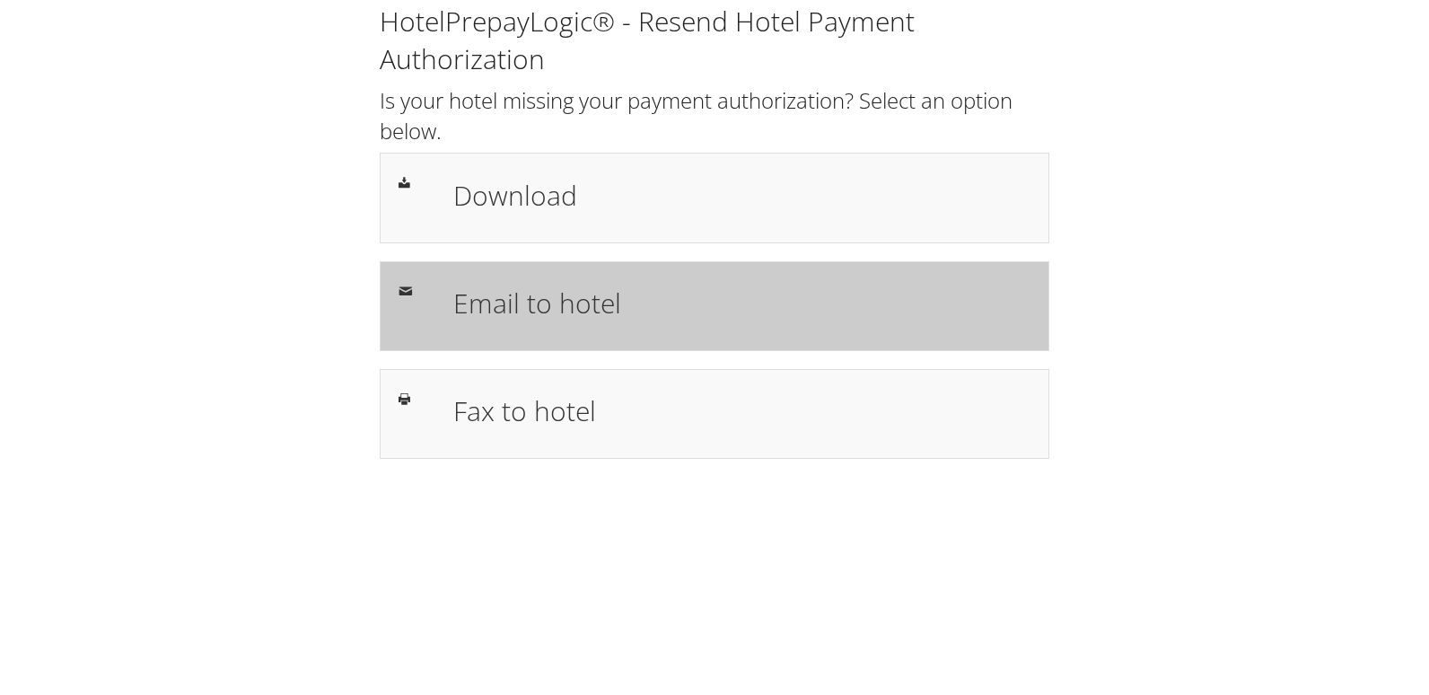
click at [433, 323] on div "Email to hotel" at bounding box center [714, 306] width 659 height 52
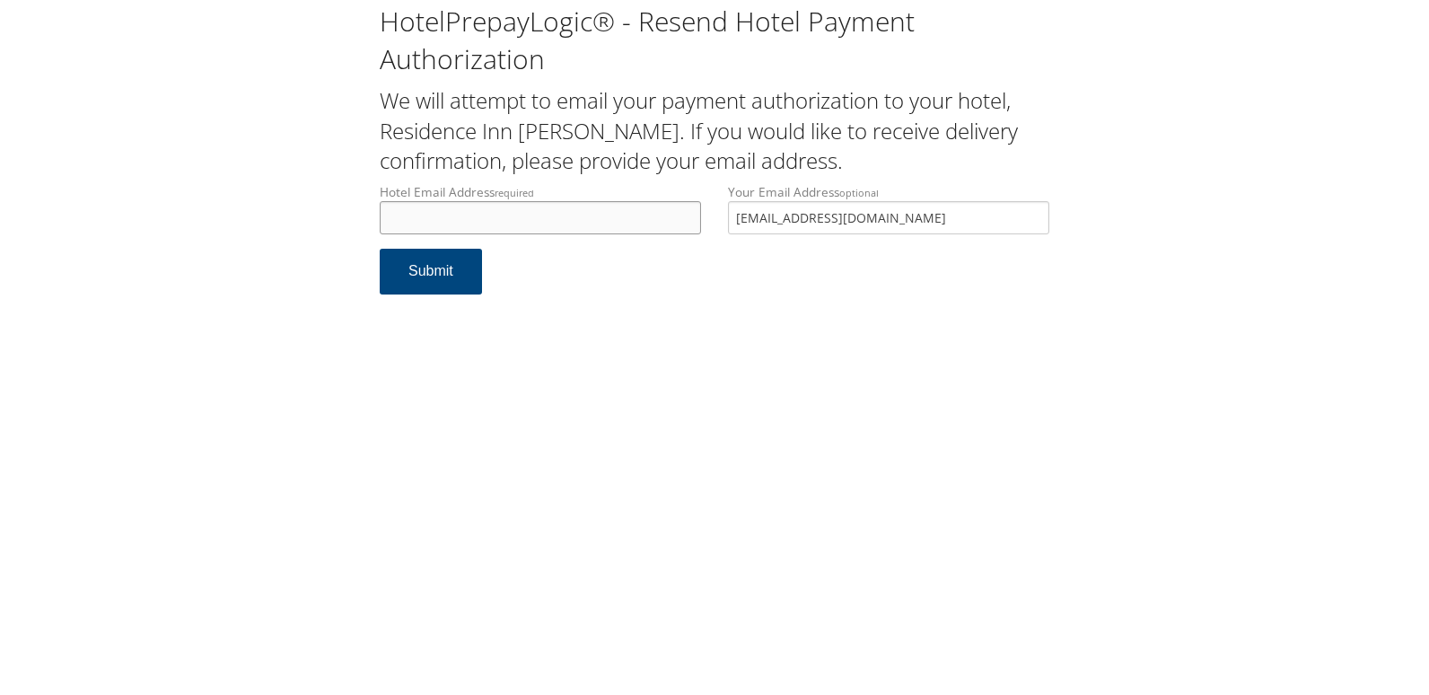
click at [453, 214] on input "Hotel Email Address required" at bounding box center [540, 217] width 321 height 33
click at [453, 215] on input "Hotel Email Address required" at bounding box center [540, 217] width 321 height 33
click at [397, 281] on button "Submit" at bounding box center [431, 272] width 102 height 46
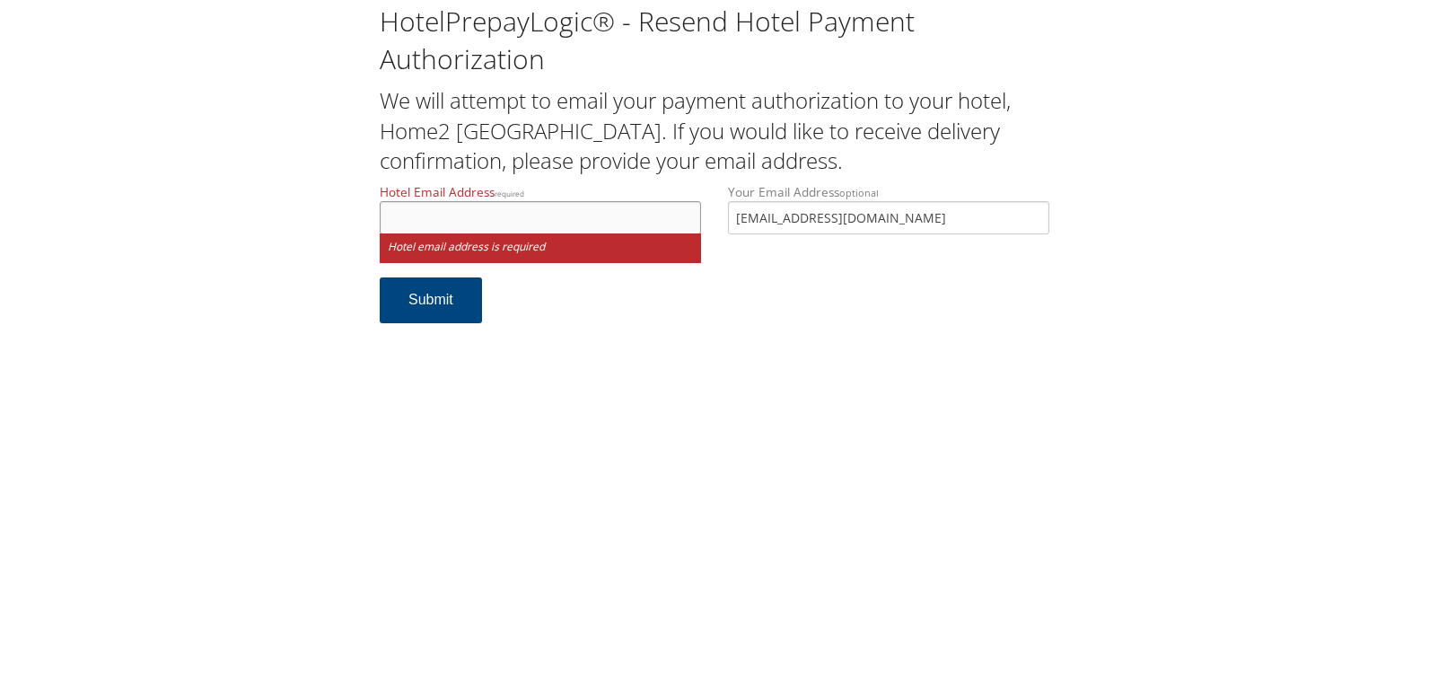
click at [436, 232] on input "Hotel Email Address required" at bounding box center [540, 217] width 321 height 33
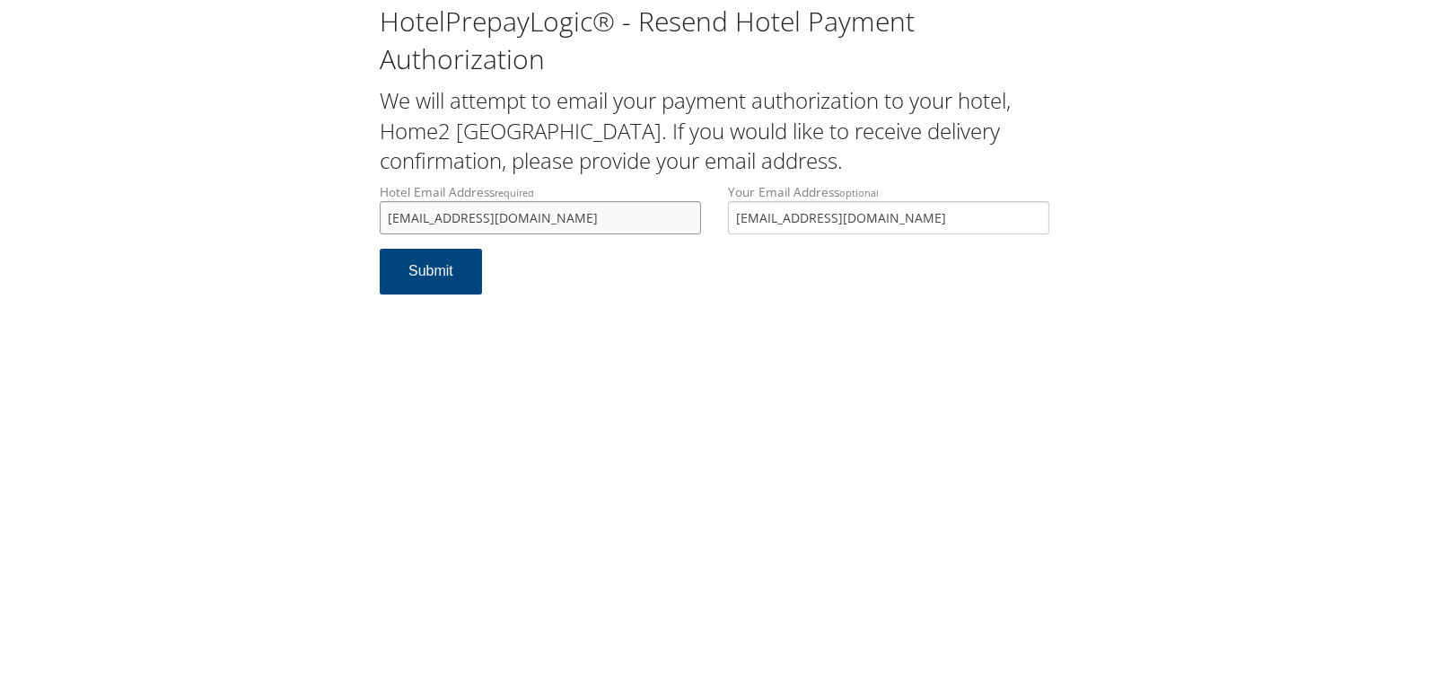
click at [417, 220] on input "h2ky@gmail.com" at bounding box center [540, 217] width 321 height 33
click at [403, 223] on input "h2ky@gmail.com" at bounding box center [540, 217] width 321 height 33
click at [407, 222] on input "h2ky@gmail.com" at bounding box center [540, 217] width 321 height 33
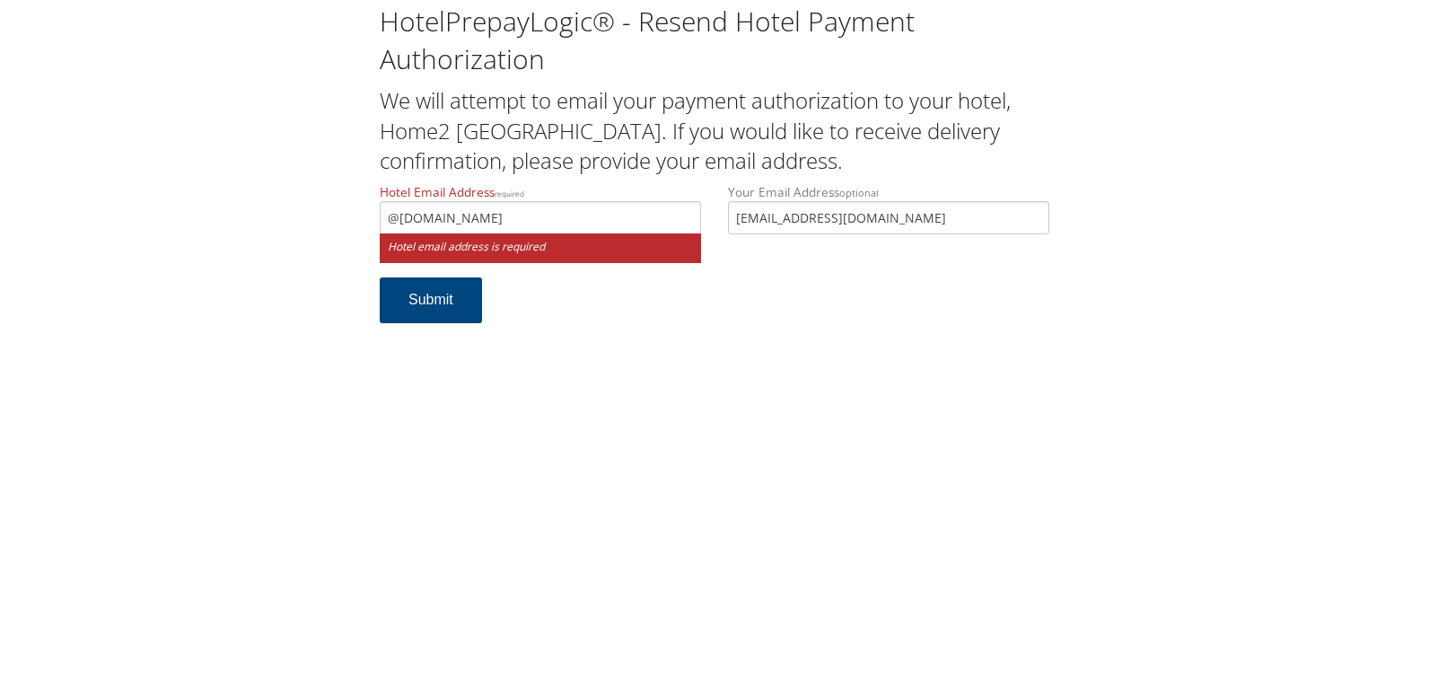
click at [503, 409] on div "HotelPrepayLogic® - Resend Hotel Payment Authorization We will attempt to email…" at bounding box center [714, 347] width 1429 height 695
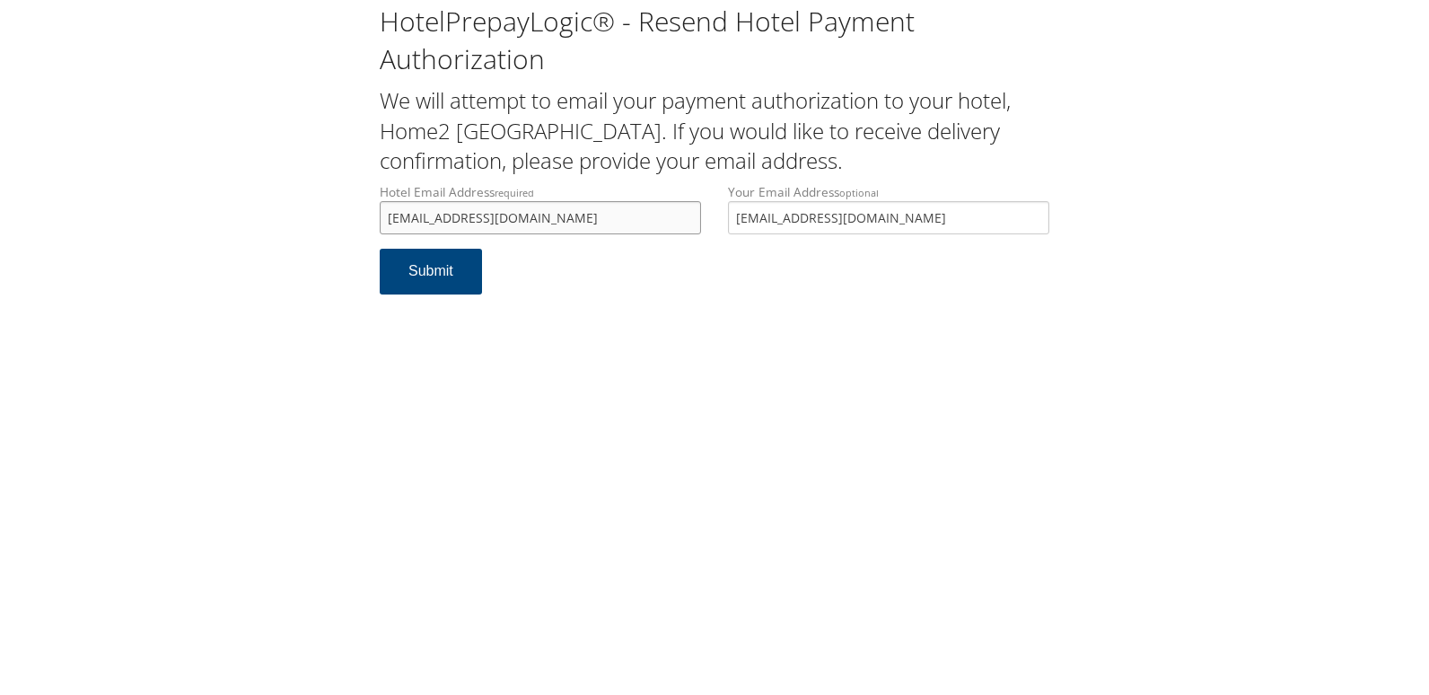
click at [407, 218] on input "h2ky@gmail.com" at bounding box center [540, 217] width 321 height 33
click at [411, 218] on input "h2ky@gmail.com" at bounding box center [540, 217] width 321 height 33
click at [417, 220] on input "h2ky@gmail.com" at bounding box center [540, 217] width 321 height 33
click at [405, 224] on input "h2ky@gmail.com" at bounding box center [540, 217] width 321 height 33
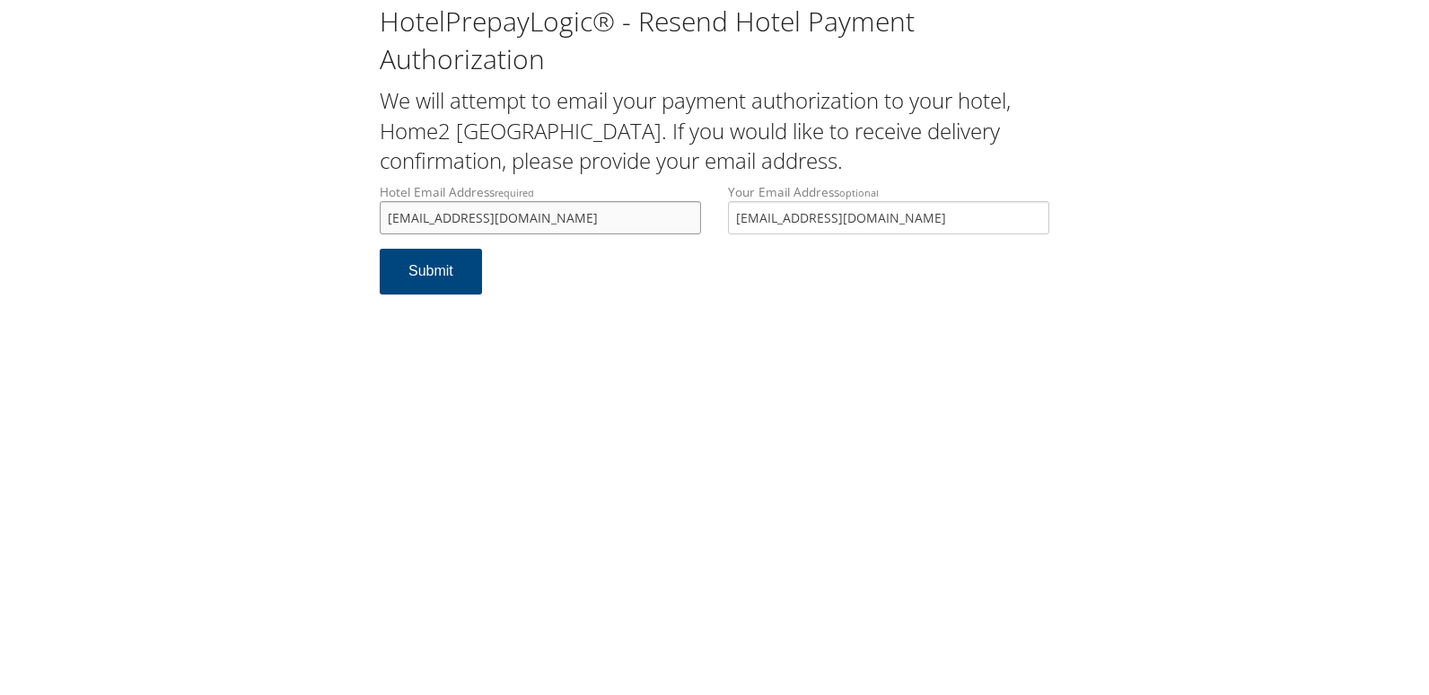
drag, startPoint x: 477, startPoint y: 212, endPoint x: 350, endPoint y: 205, distance: 126.7
click at [350, 205] on div "HotelPrepayLogic® - Resend Hotel Payment Authorization We will attempt to email…" at bounding box center [714, 156] width 1393 height 312
type input "h2suitesky@gmail.com"
click at [399, 275] on button "Submit" at bounding box center [431, 272] width 102 height 46
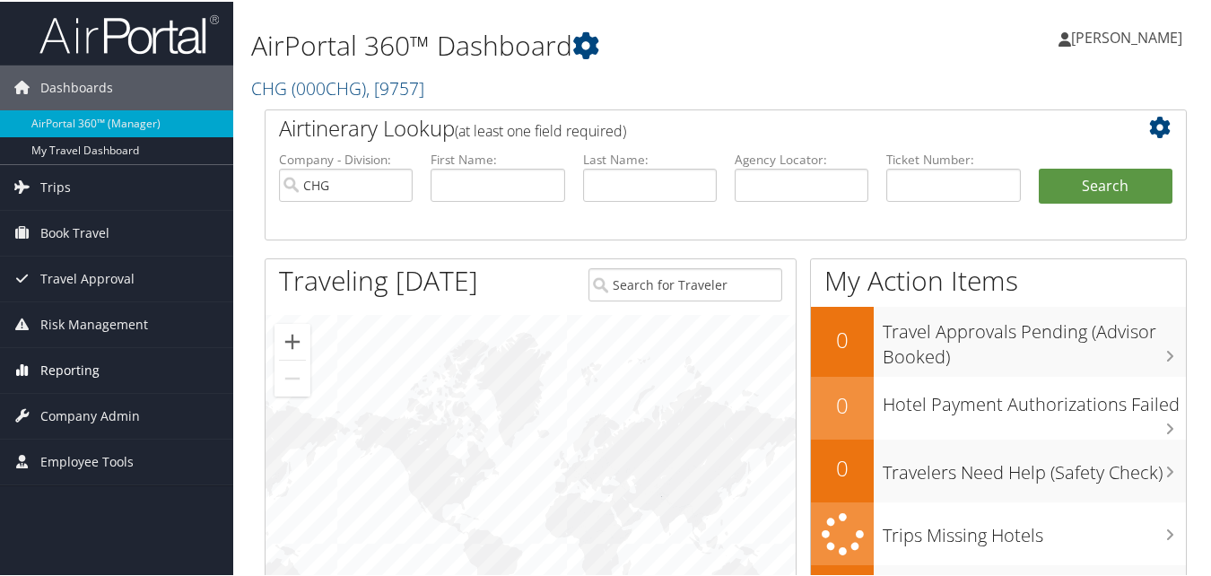
click at [62, 369] on span "Reporting" at bounding box center [69, 368] width 59 height 45
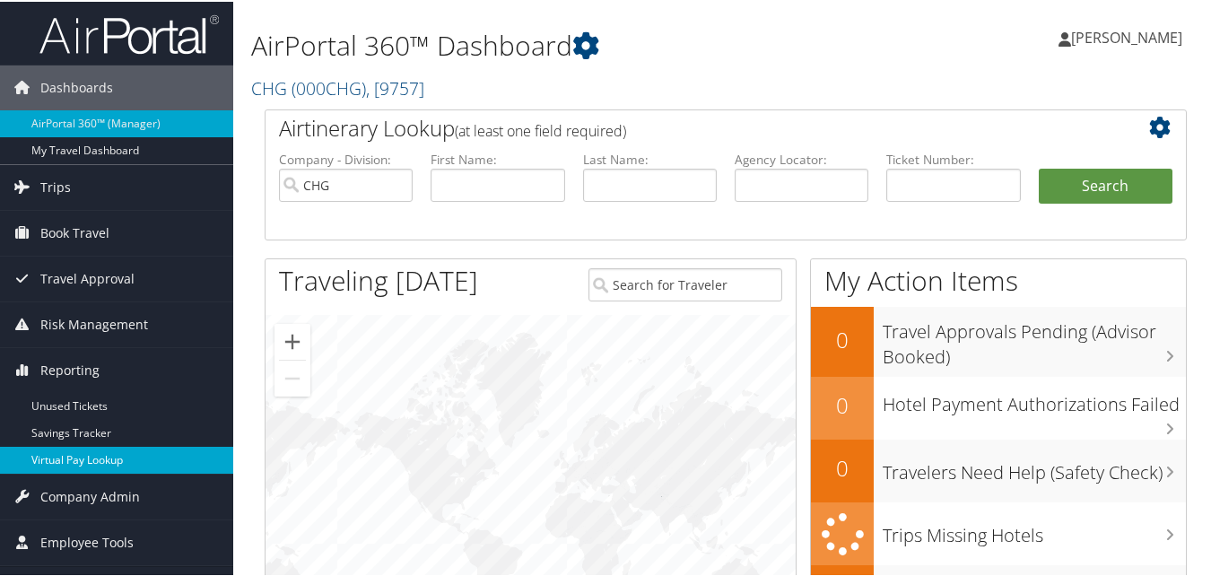
click at [67, 459] on link "Virtual Pay Lookup" at bounding box center [116, 458] width 233 height 27
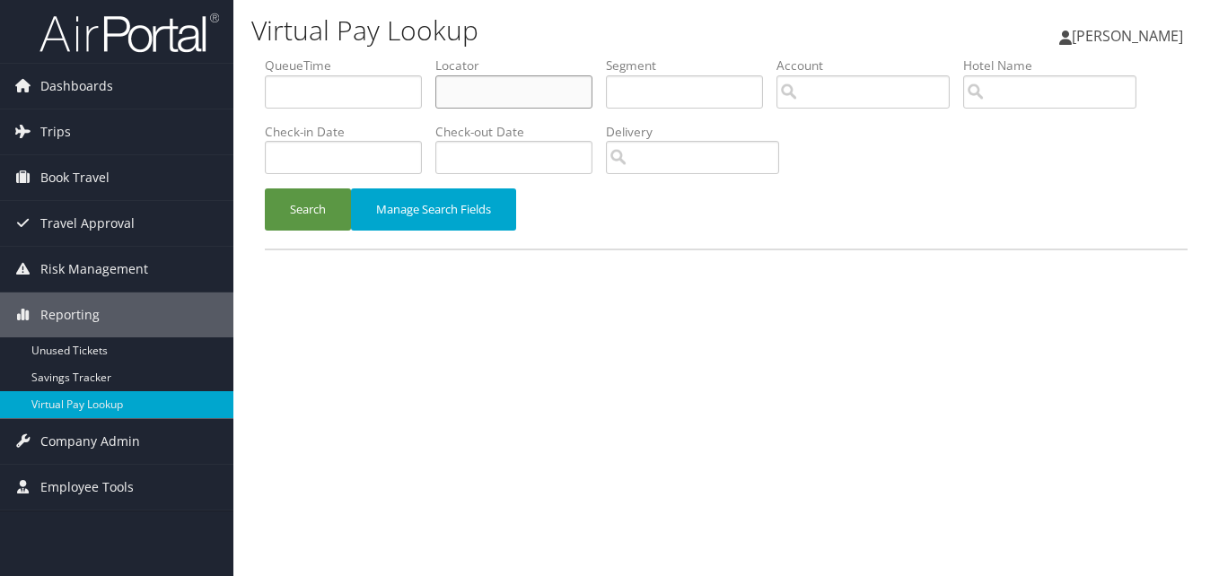
click at [517, 108] on input "text" at bounding box center [513, 91] width 157 height 33
paste input "MGYDIP"
type input "MGYDIP"
click at [265, 188] on button "Search" at bounding box center [308, 209] width 86 height 42
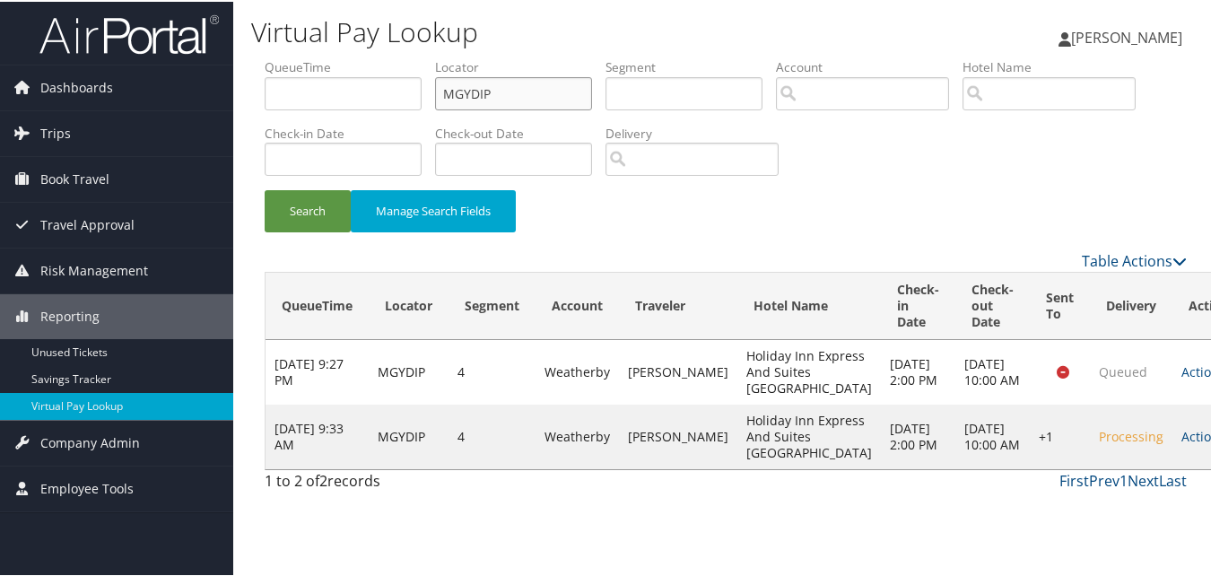
scroll to position [52, 0]
click at [1218, 442] on icon at bounding box center [1232, 435] width 13 height 13
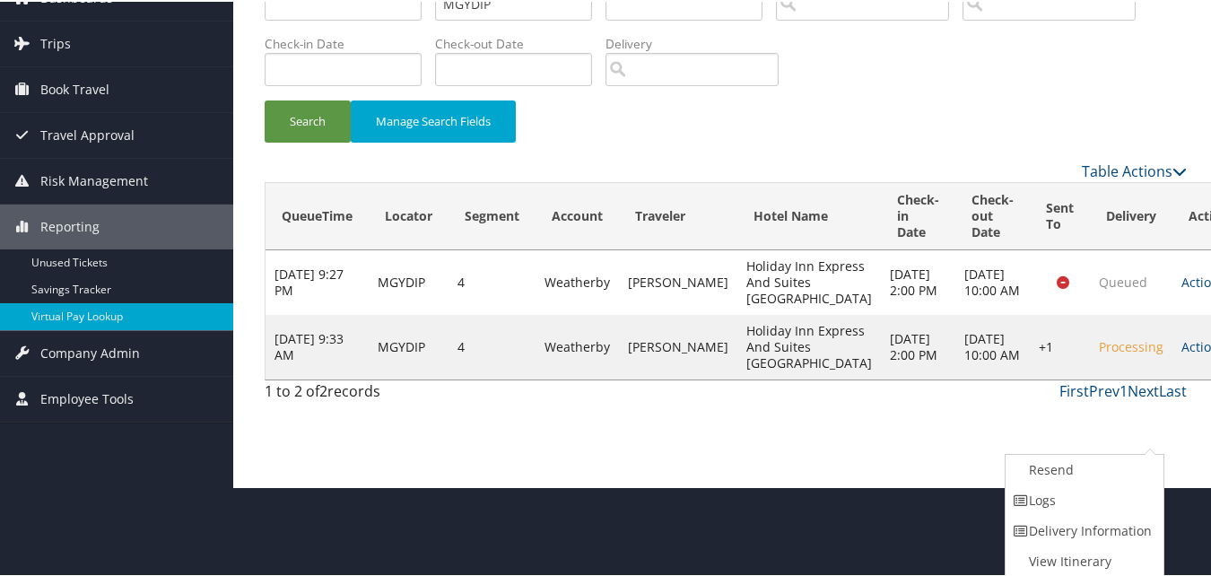
click at [881, 313] on td "[DATE] 2:00 PM" at bounding box center [918, 281] width 74 height 65
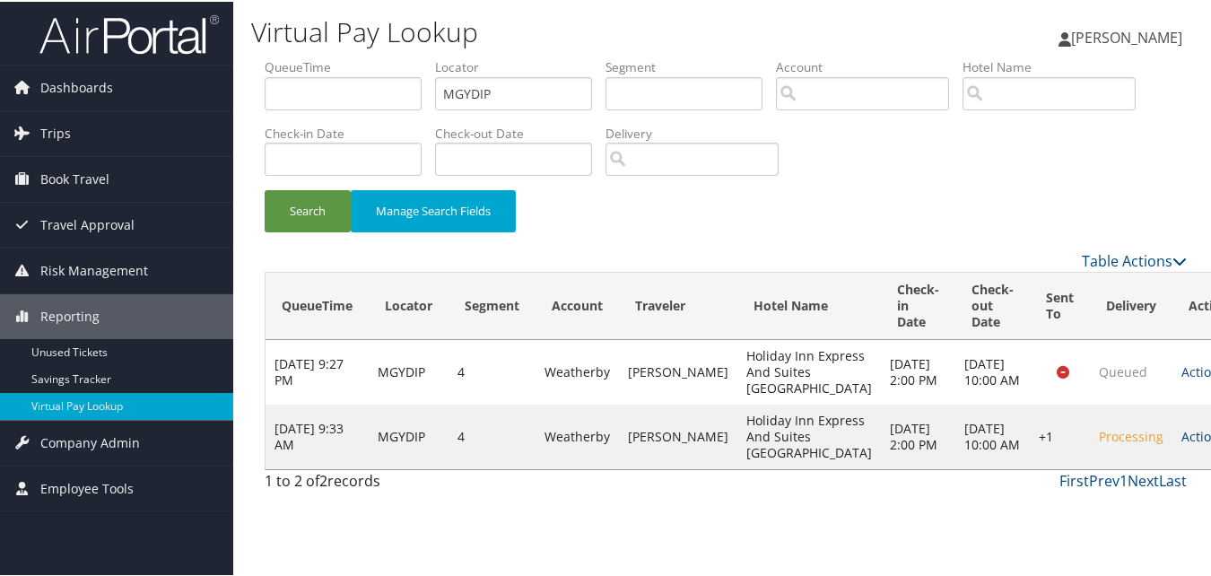
click at [1218, 442] on icon at bounding box center [1232, 435] width 13 height 13
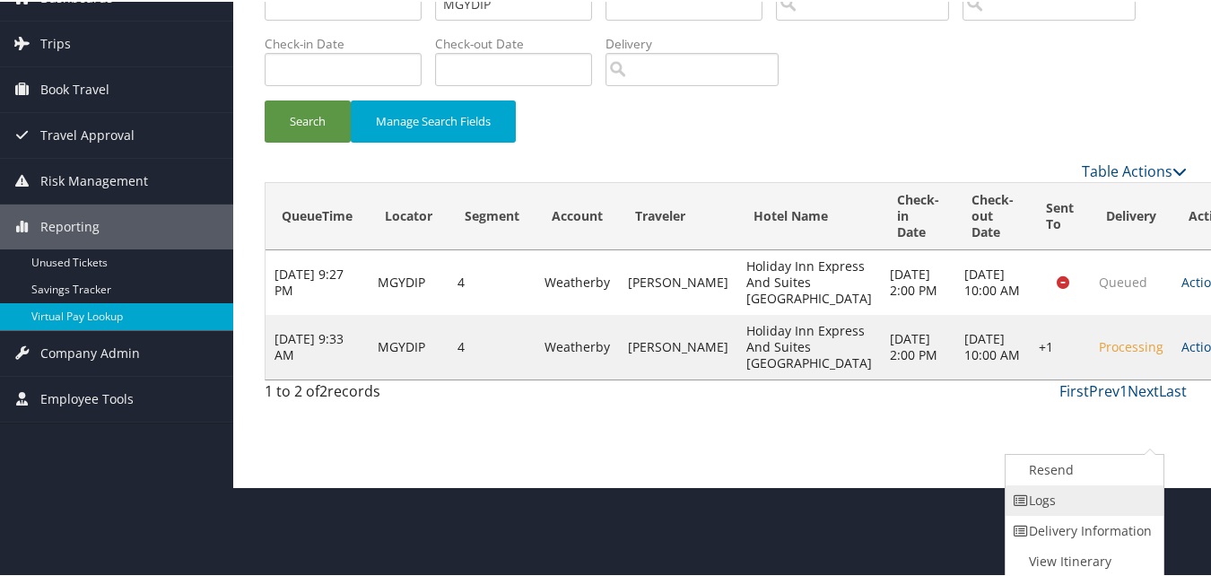
click at [1091, 507] on link "Logs" at bounding box center [1082, 499] width 153 height 31
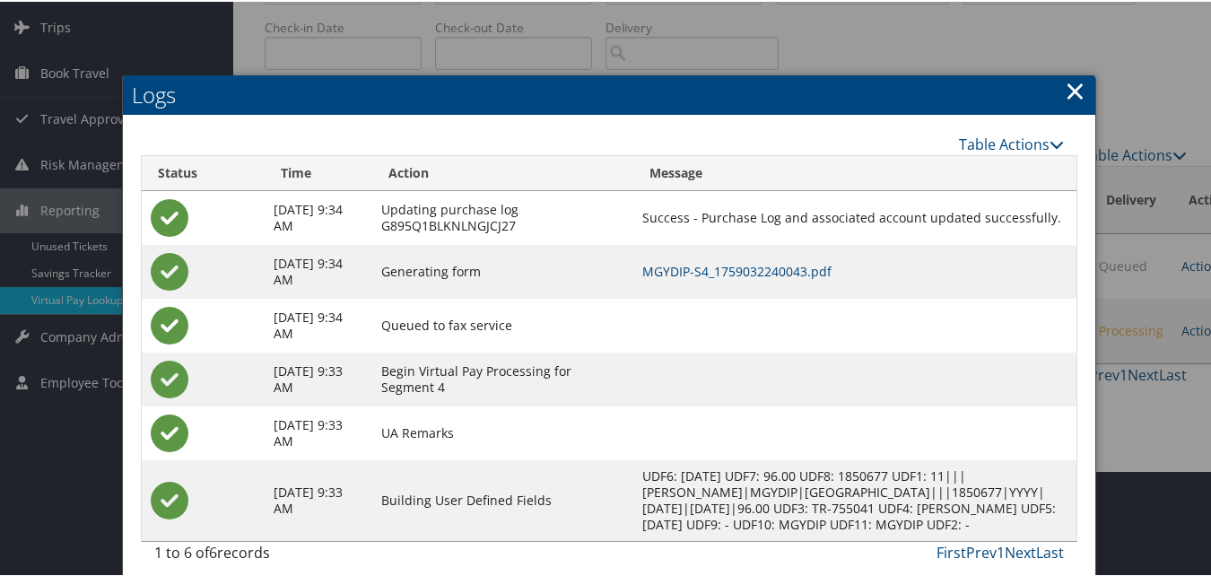
scroll to position [136, 0]
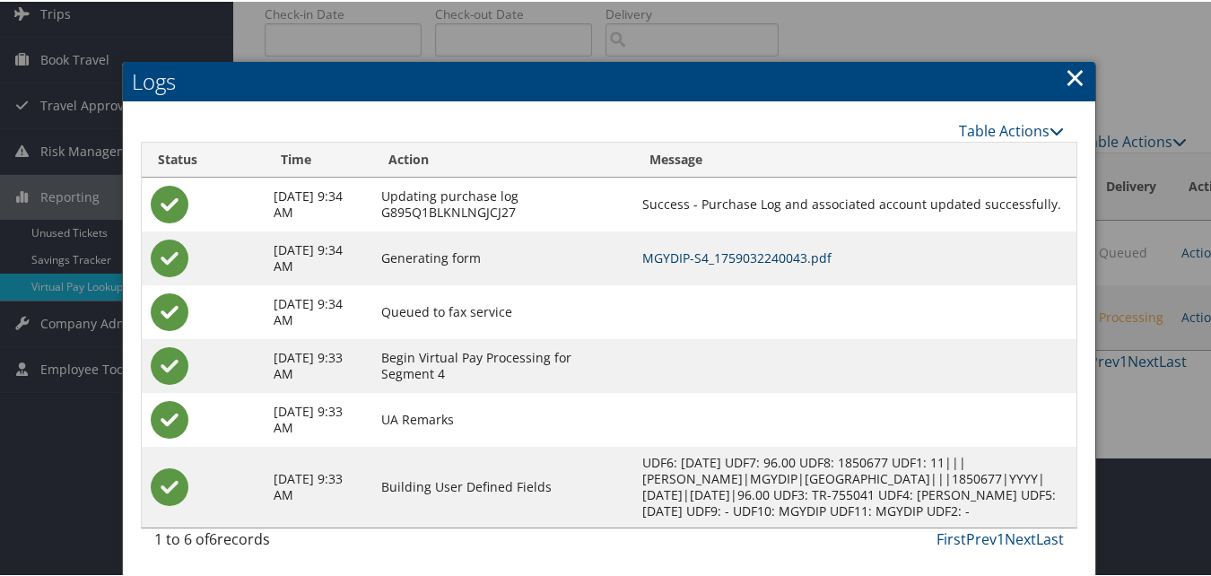
click at [754, 248] on link "MGYDIP-S4_1759032240043.pdf" at bounding box center [737, 256] width 189 height 17
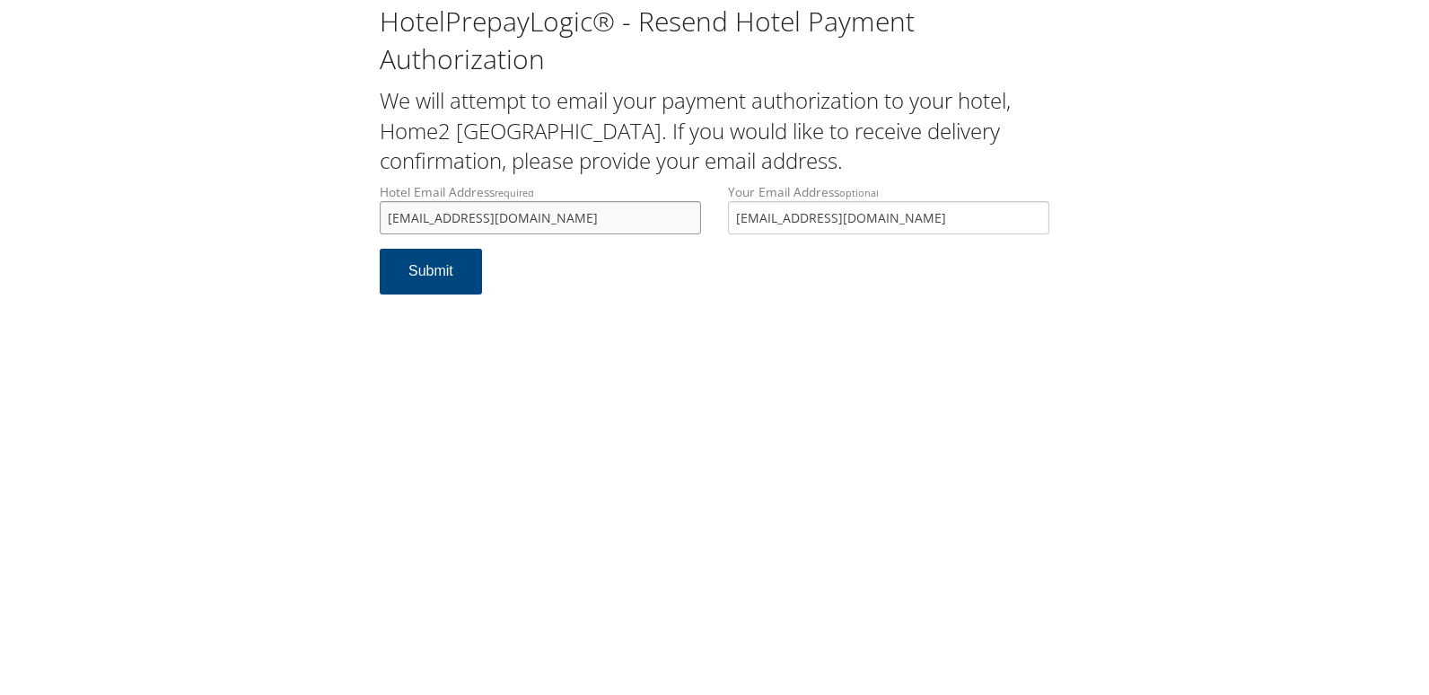
drag, startPoint x: 530, startPoint y: 214, endPoint x: 296, endPoint y: 222, distance: 234.4
click at [296, 222] on div "HotelPrepayLogic® - Resend Hotel Payment Authorization We will attempt to email…" at bounding box center [714, 156] width 1393 height 312
click at [918, 370] on div "HotelPrepayLogic® - Resend Hotel Payment Authorization We will attempt to email…" at bounding box center [714, 347] width 1429 height 695
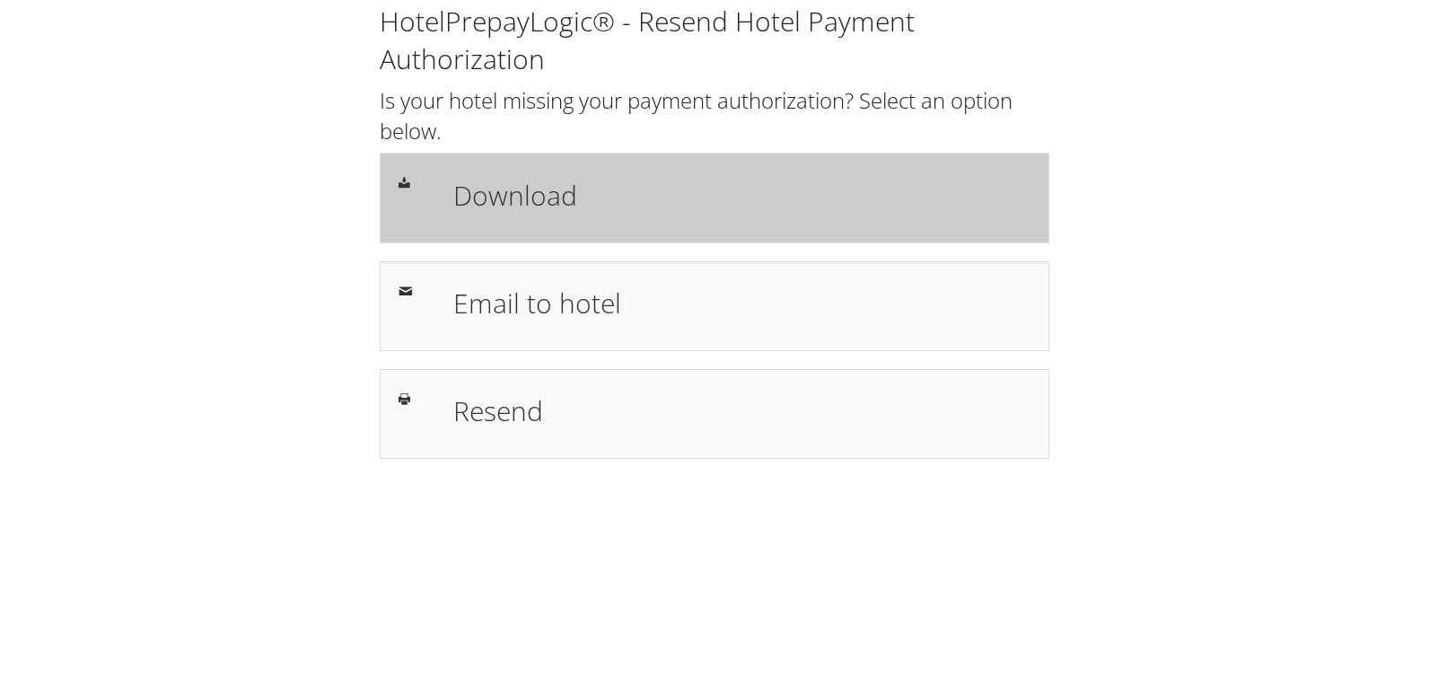
click at [466, 205] on h1 "Download" at bounding box center [741, 195] width 577 height 40
click at [514, 196] on h1 "Download" at bounding box center [741, 195] width 577 height 40
click at [495, 218] on div "Download" at bounding box center [742, 197] width 604 height 52
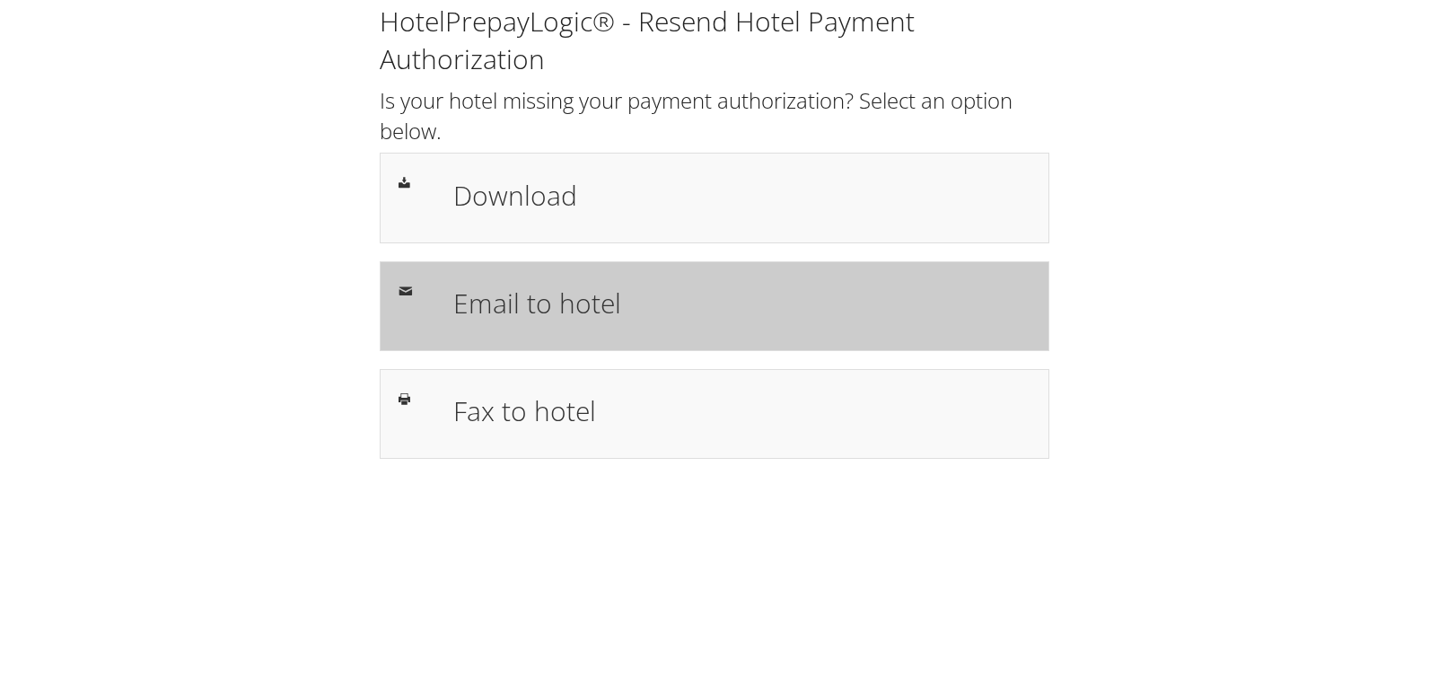
click at [498, 310] on h1 "Email to hotel" at bounding box center [741, 303] width 577 height 40
click at [535, 274] on div "Email to hotel" at bounding box center [714, 306] width 669 height 90
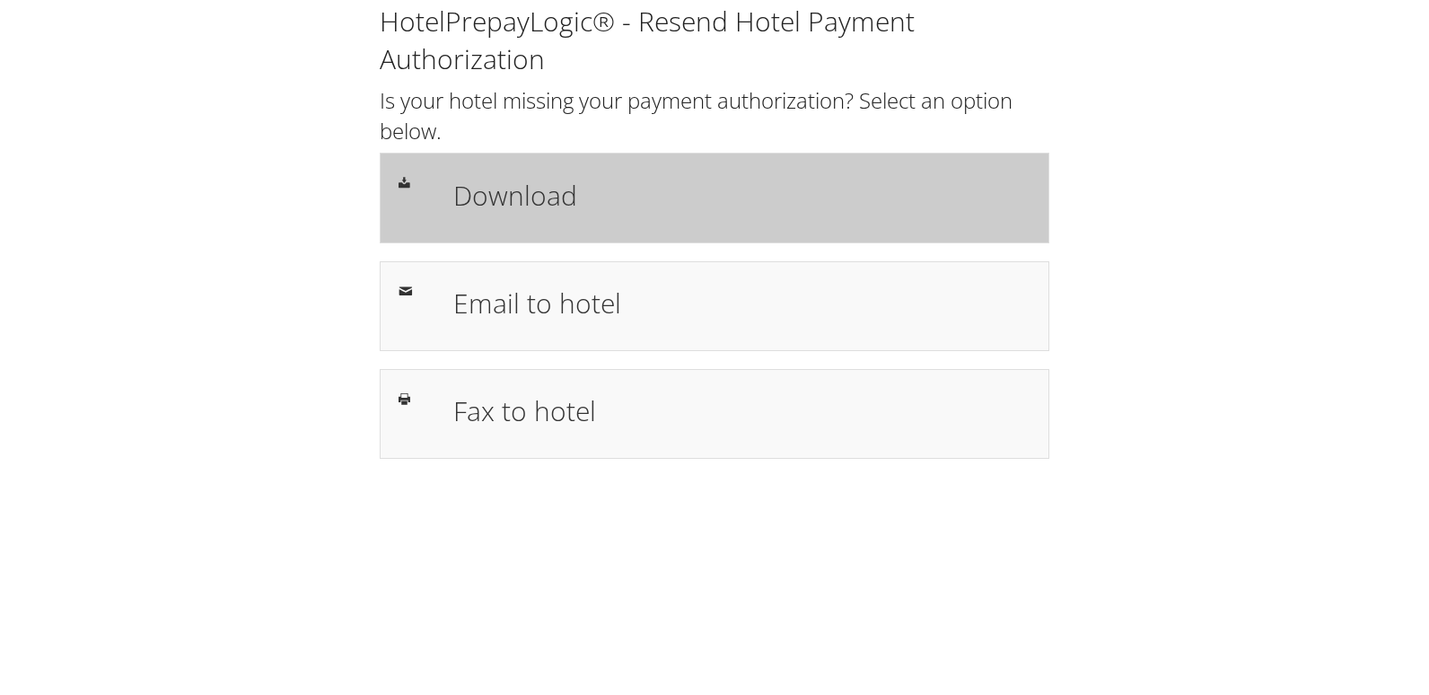
click at [565, 201] on h1 "Download" at bounding box center [741, 195] width 577 height 40
click at [580, 200] on h1 "Download" at bounding box center [741, 195] width 577 height 40
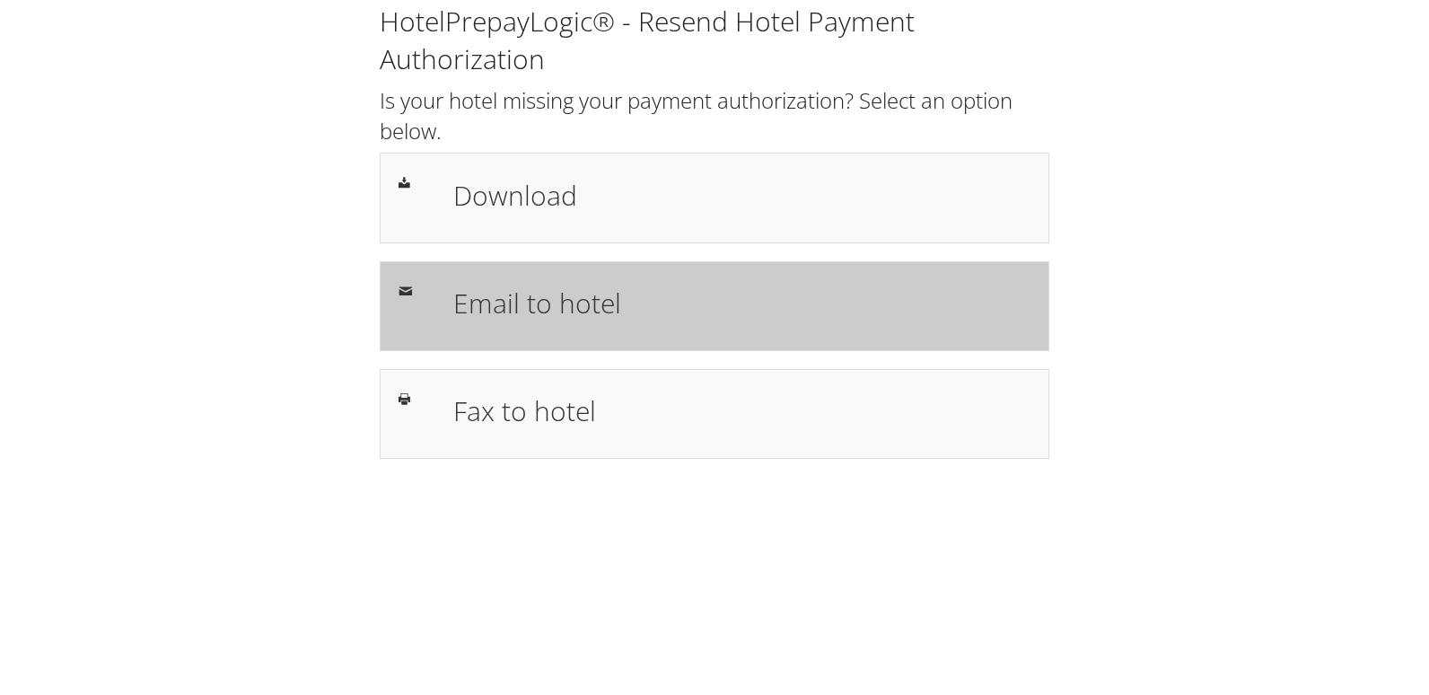
click at [535, 284] on h1 "Email to hotel" at bounding box center [741, 303] width 577 height 40
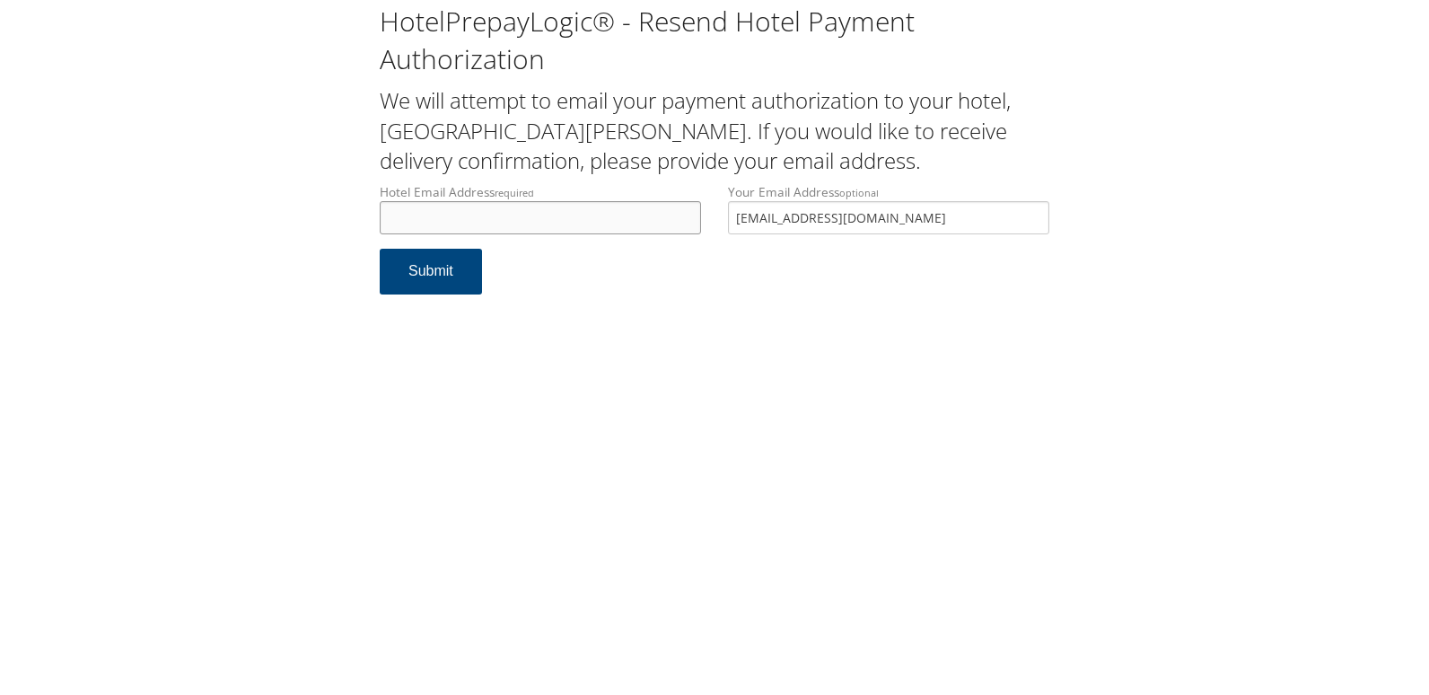
click at [528, 214] on input "Hotel Email Address required" at bounding box center [540, 217] width 321 height 33
type input "f"
click at [424, 225] on input "[EMAIL_ADDRESS]" at bounding box center [540, 217] width 321 height 33
click at [468, 218] on input "[EMAIL_ADDRESS]" at bounding box center [540, 217] width 321 height 33
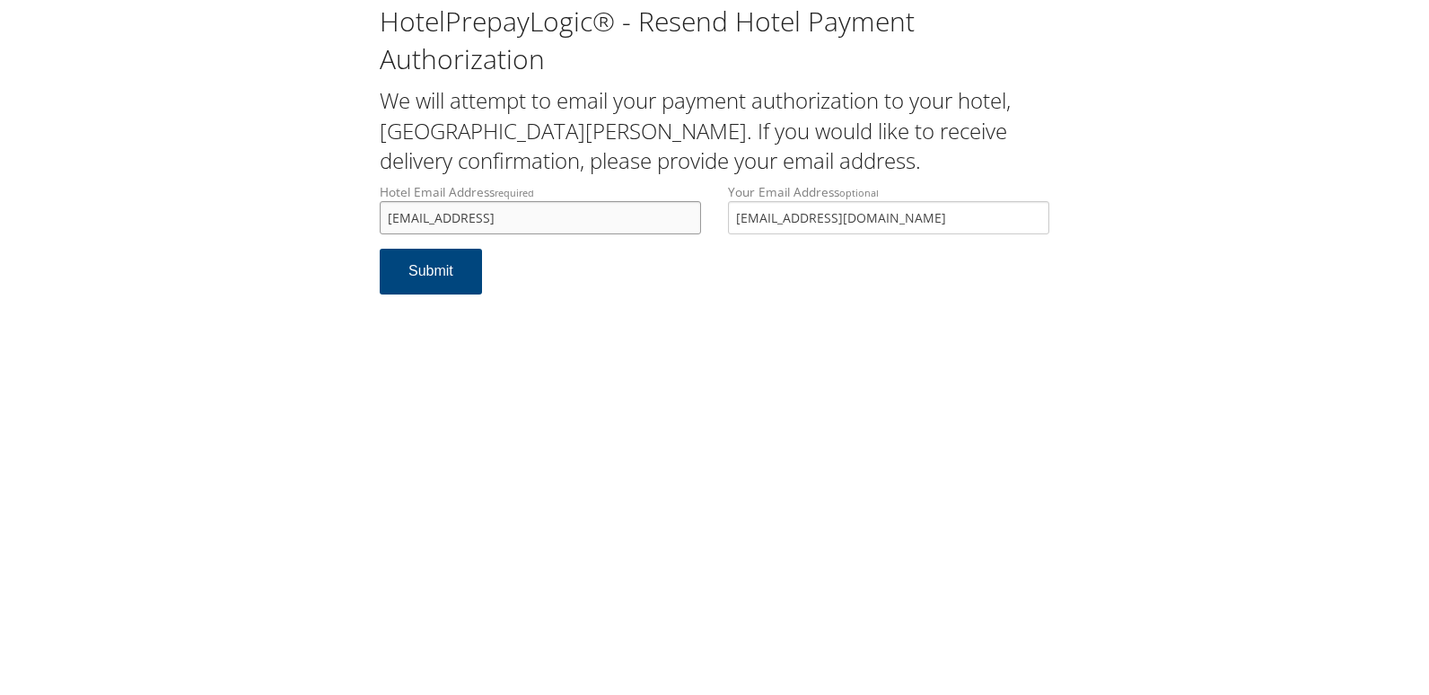
click at [468, 217] on input "[EMAIL_ADDRESS]" at bounding box center [540, 217] width 321 height 33
click at [482, 214] on input "[EMAIL_ADDRESS]" at bounding box center [540, 217] width 321 height 33
drag, startPoint x: 492, startPoint y: 219, endPoint x: 497, endPoint y: 231, distance: 12.8
click at [494, 219] on input "[EMAIL_ADDRESS]" at bounding box center [540, 217] width 321 height 33
click at [516, 222] on input "[EMAIL_ADDRESS]" at bounding box center [540, 217] width 321 height 33
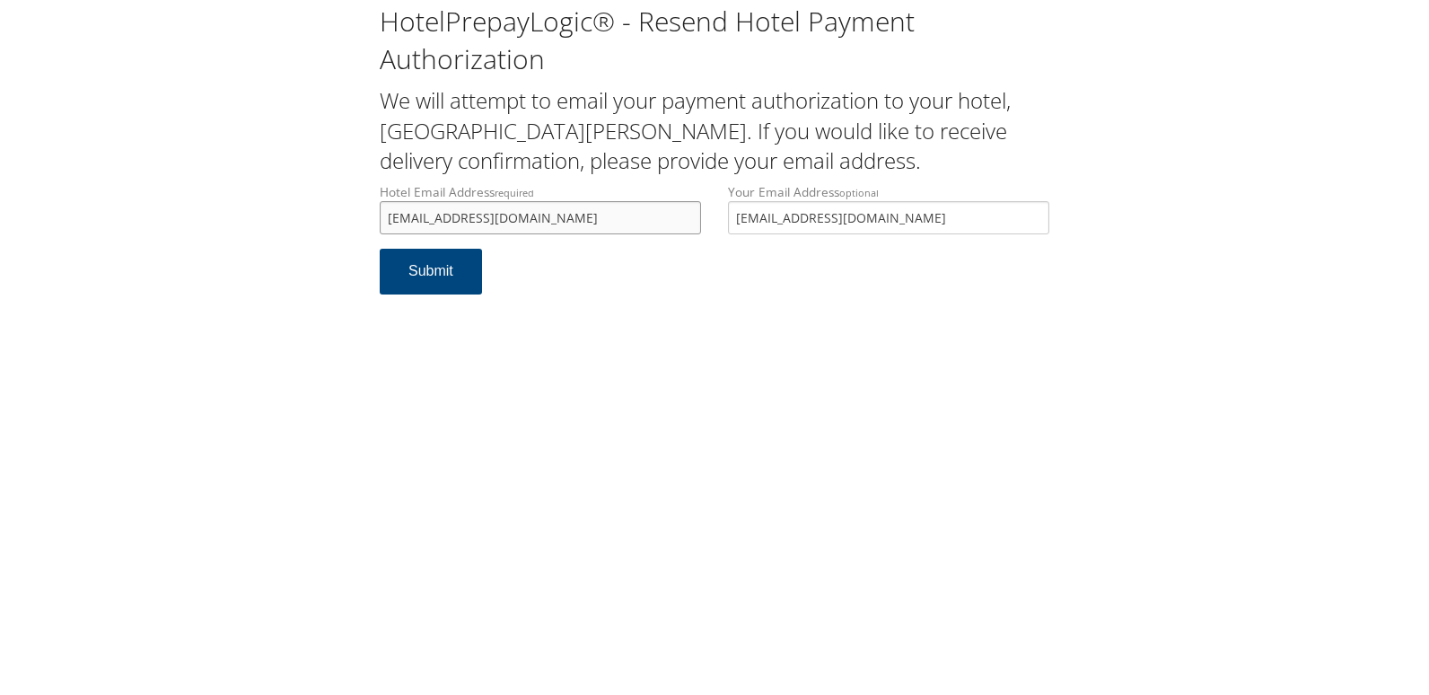
drag, startPoint x: 370, startPoint y: 208, endPoint x: 356, endPoint y: 206, distance: 13.6
click at [356, 206] on div "HotelPrepayLogic® - Resend Hotel Payment Authorization We will attempt to email…" at bounding box center [714, 156] width 1393 height 312
type input "[EMAIL_ADDRESS][DOMAIN_NAME]"
click at [404, 290] on button "Submit" at bounding box center [431, 272] width 102 height 46
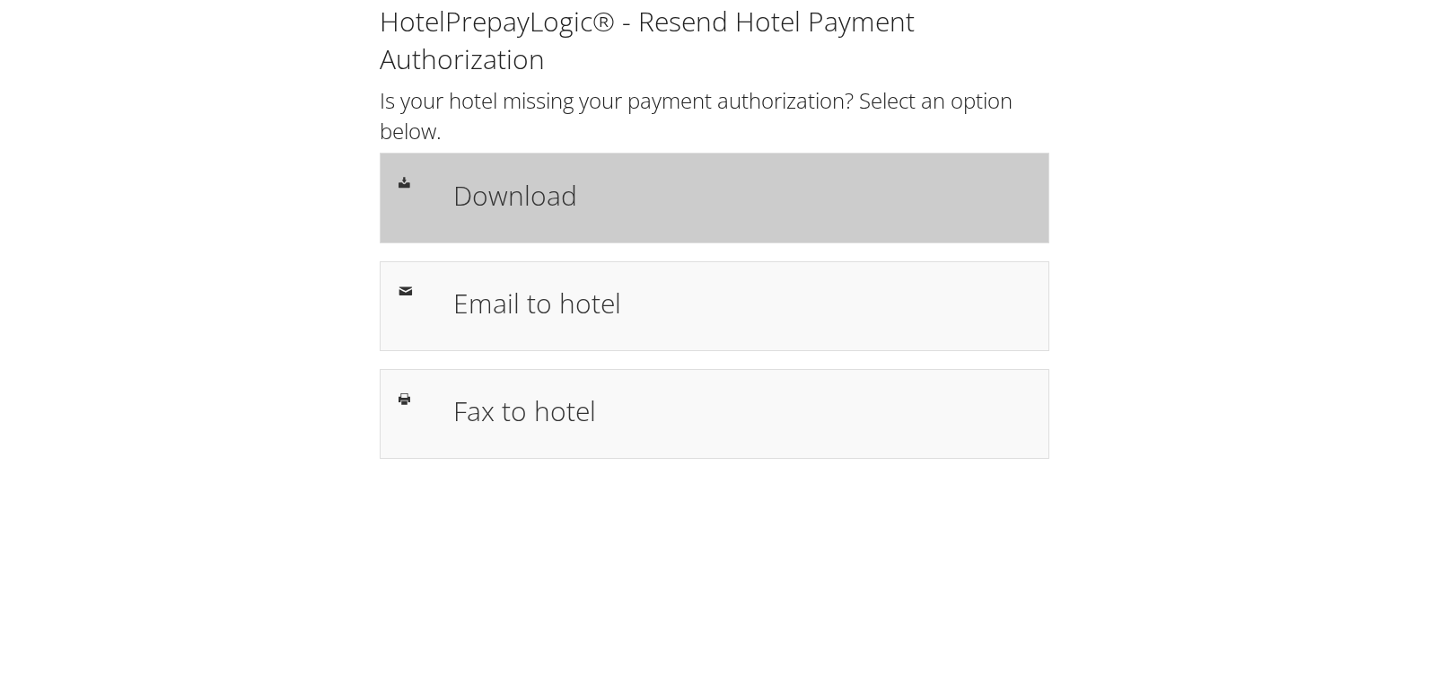
click at [666, 221] on div "Download" at bounding box center [742, 197] width 604 height 52
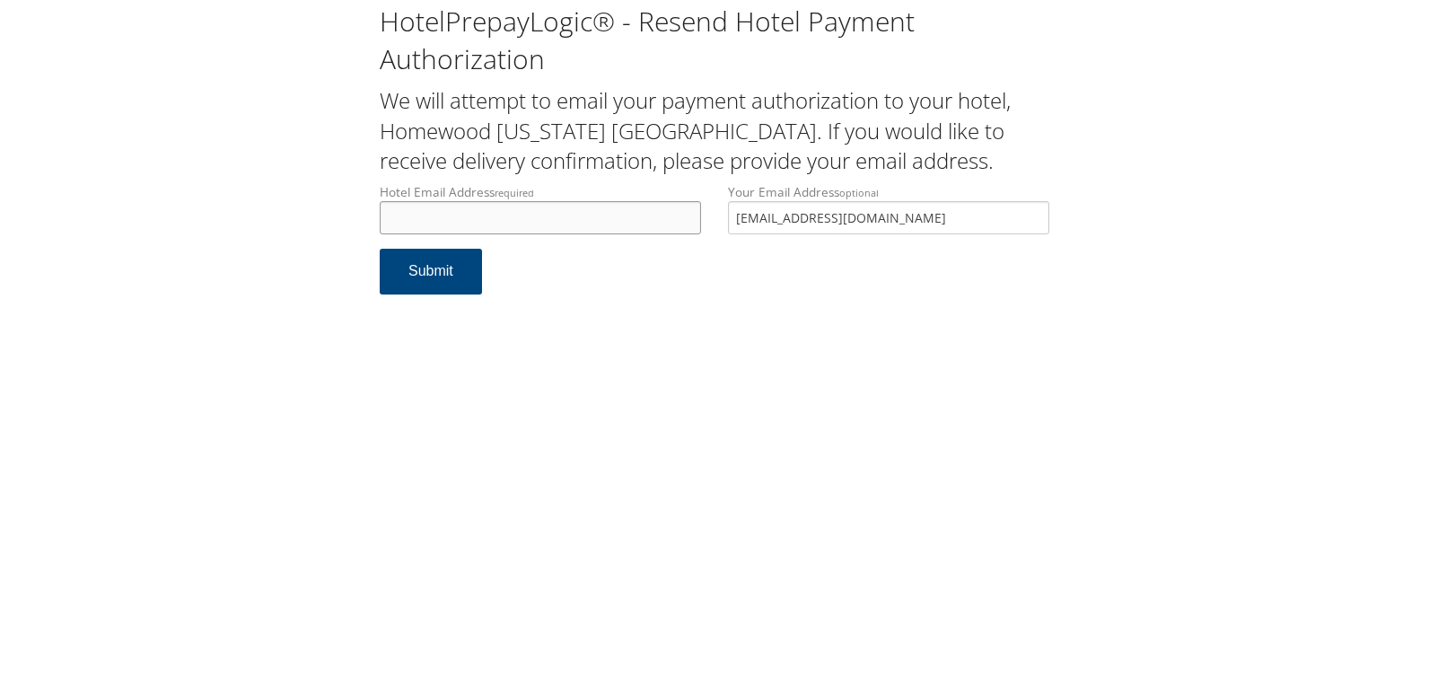
click at [475, 223] on input "Hotel Email Address required" at bounding box center [540, 217] width 321 height 33
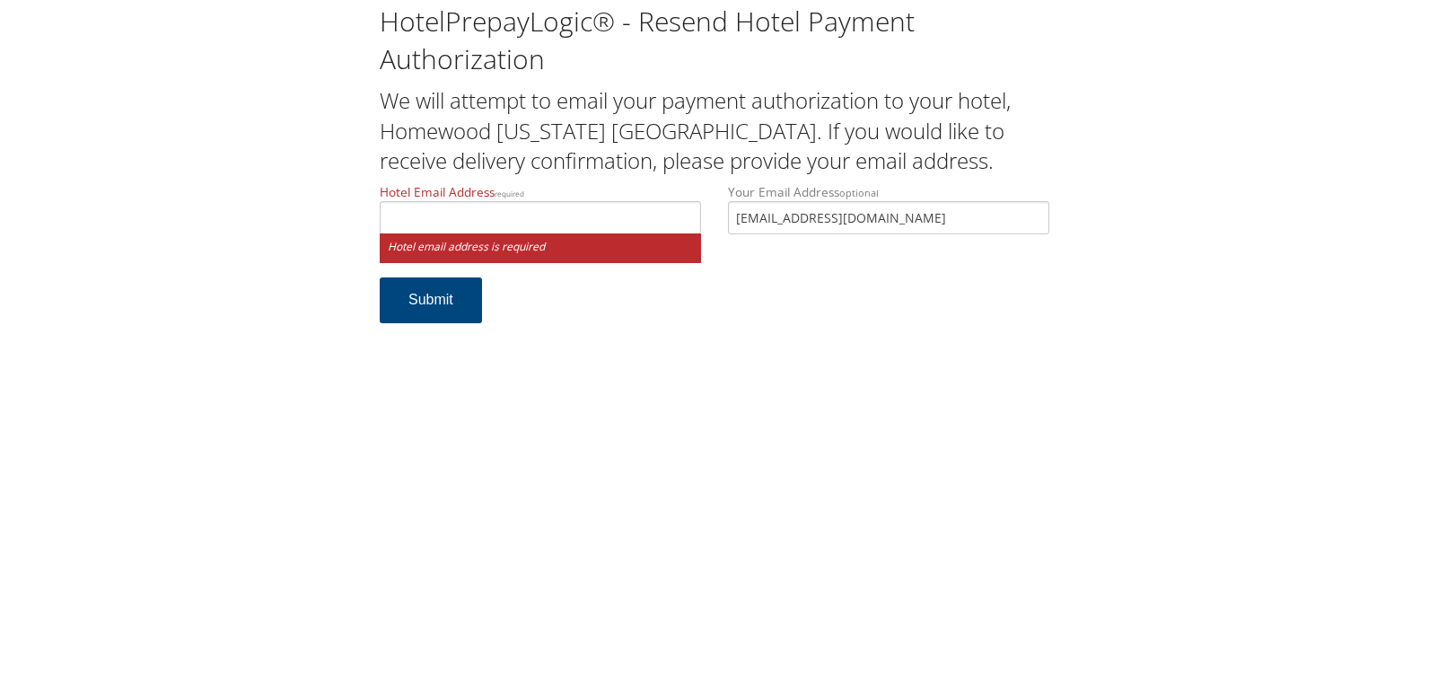
click at [449, 201] on label "Hotel Email Address required" at bounding box center [540, 208] width 321 height 51
click at [449, 201] on input "Hotel Email Address required" at bounding box center [540, 217] width 321 height 33
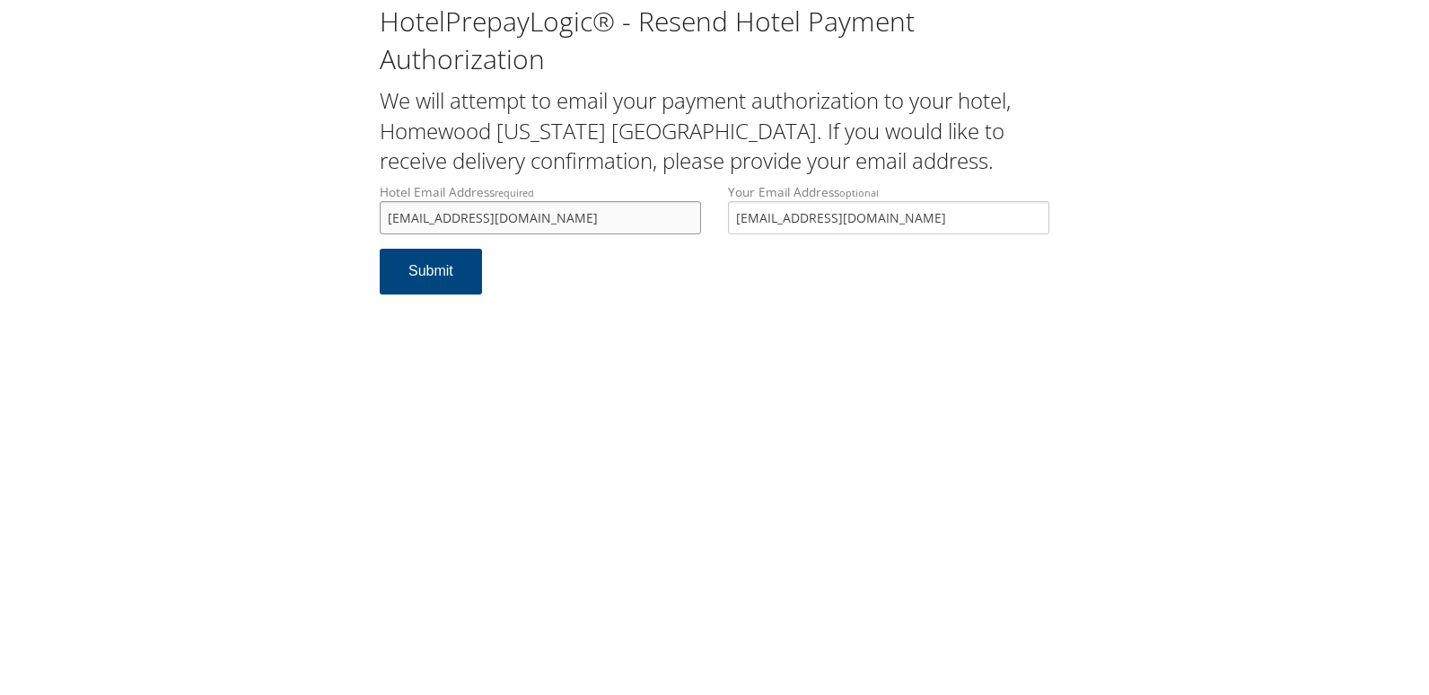
drag, startPoint x: 555, startPoint y: 219, endPoint x: 222, endPoint y: 214, distance: 333.0
click at [222, 214] on div "HotelPrepayLogic® - Resend Hotel Payment Authorization We will attempt to email…" at bounding box center [714, 156] width 1393 height 312
type input "front@raymondteam.com"
click at [460, 279] on button "Submit" at bounding box center [431, 272] width 102 height 46
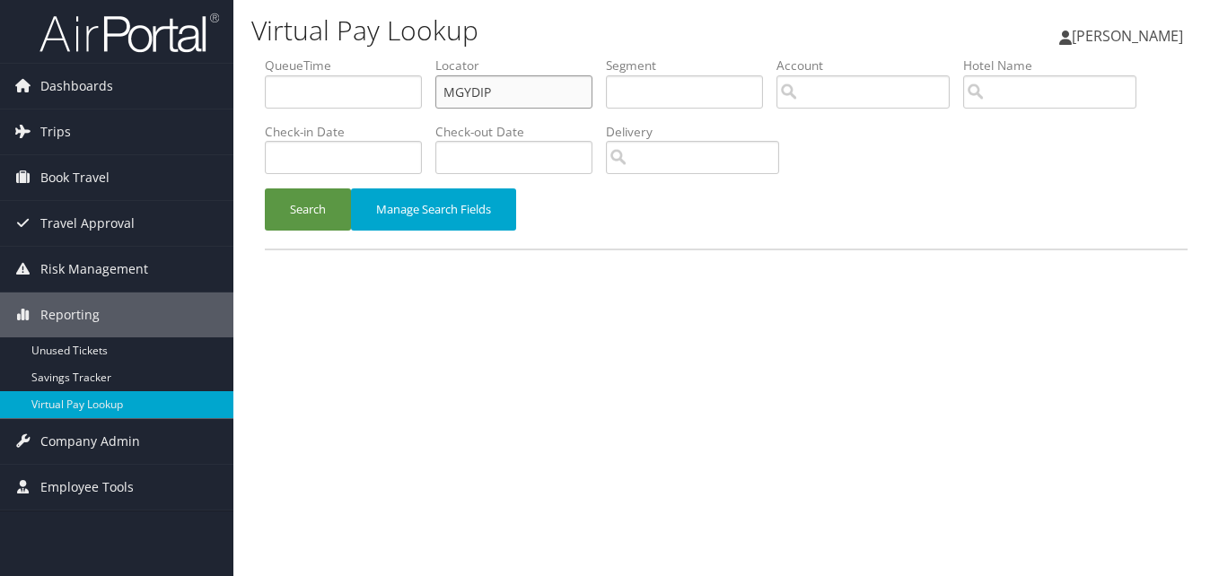
click at [460, 92] on input "MGYDIP" at bounding box center [513, 91] width 157 height 33
paste input "WBNYGM"
type input "WBNYGM"
click at [324, 213] on button "Search" at bounding box center [308, 209] width 86 height 42
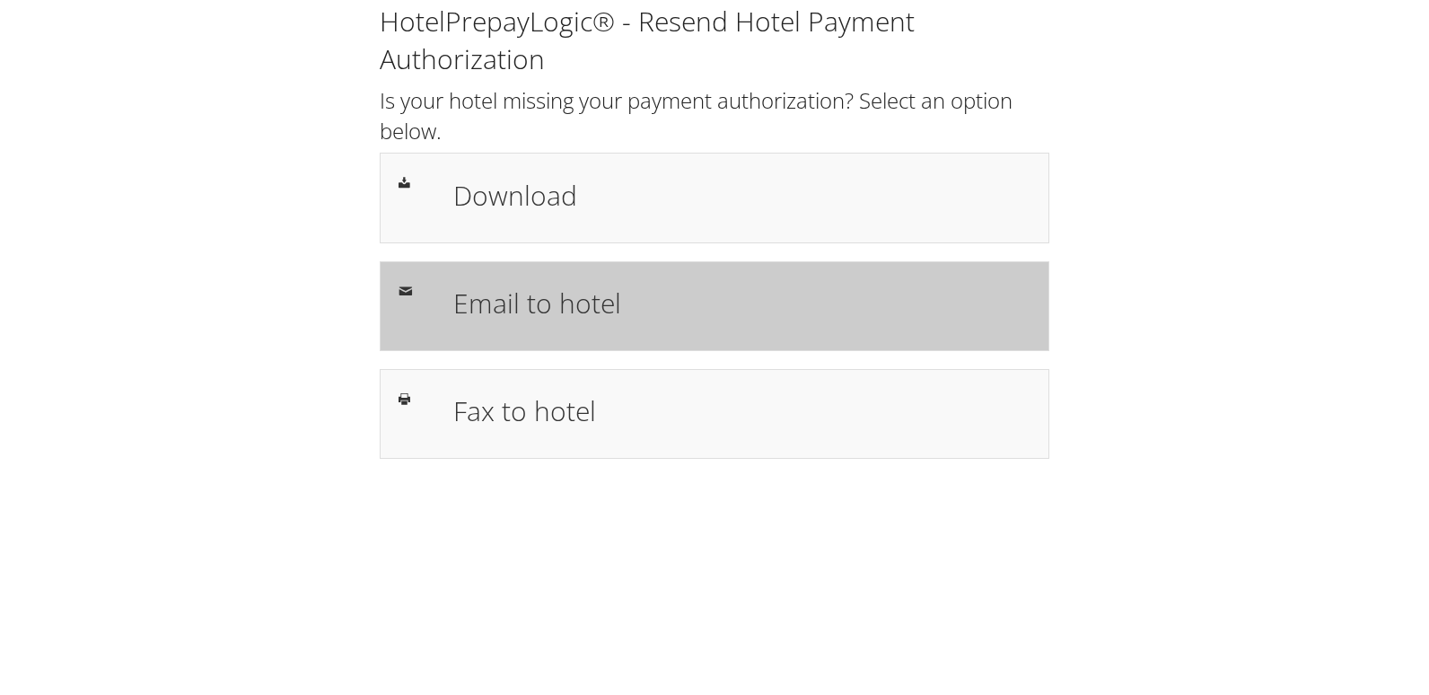
click at [442, 310] on div "Email to hotel" at bounding box center [742, 306] width 604 height 52
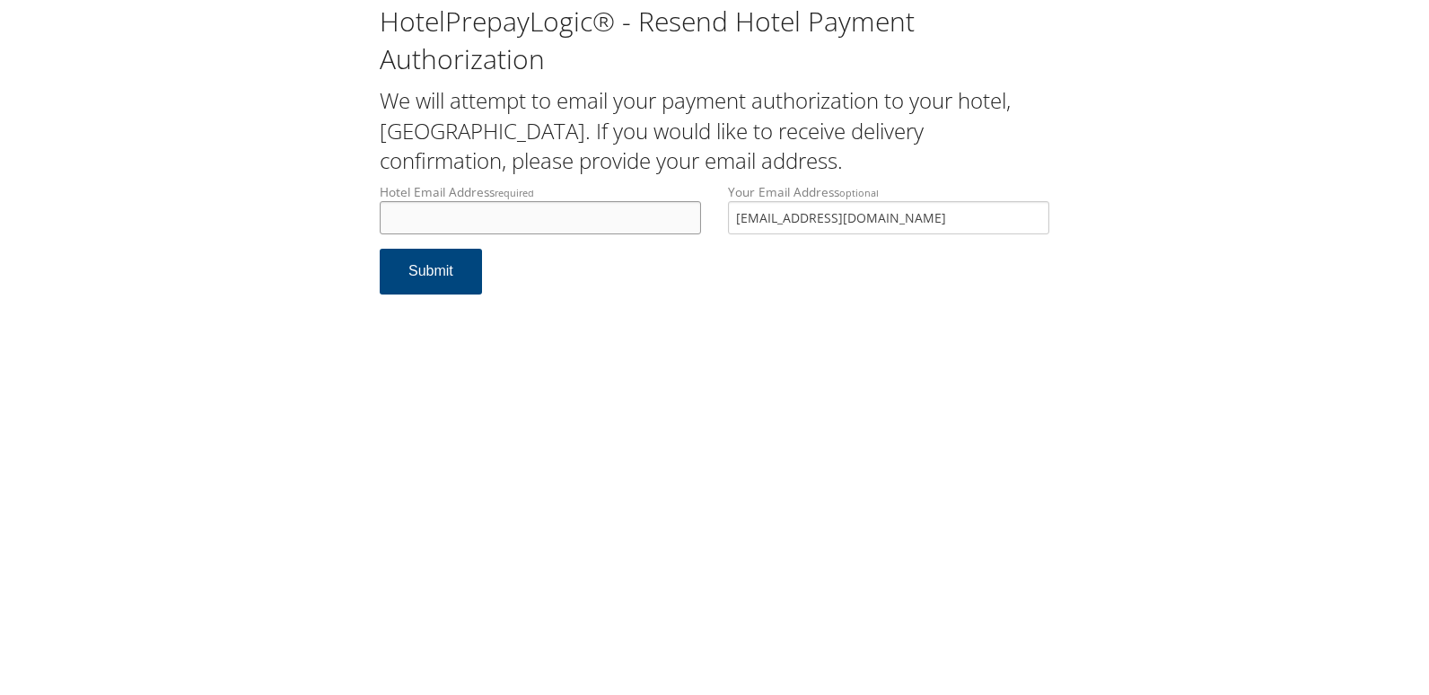
click at [399, 232] on input "Hotel Email Address required" at bounding box center [540, 217] width 321 height 33
drag, startPoint x: 544, startPoint y: 223, endPoint x: 343, endPoint y: 228, distance: 201.1
click at [343, 228] on div "HotelPrepayLogic® - Resend Hotel Payment Authorization We will attempt to email…" at bounding box center [714, 156] width 1393 height 312
type input "fd.sb.rap@gmail.com"
click at [424, 273] on button "Submit" at bounding box center [431, 272] width 102 height 46
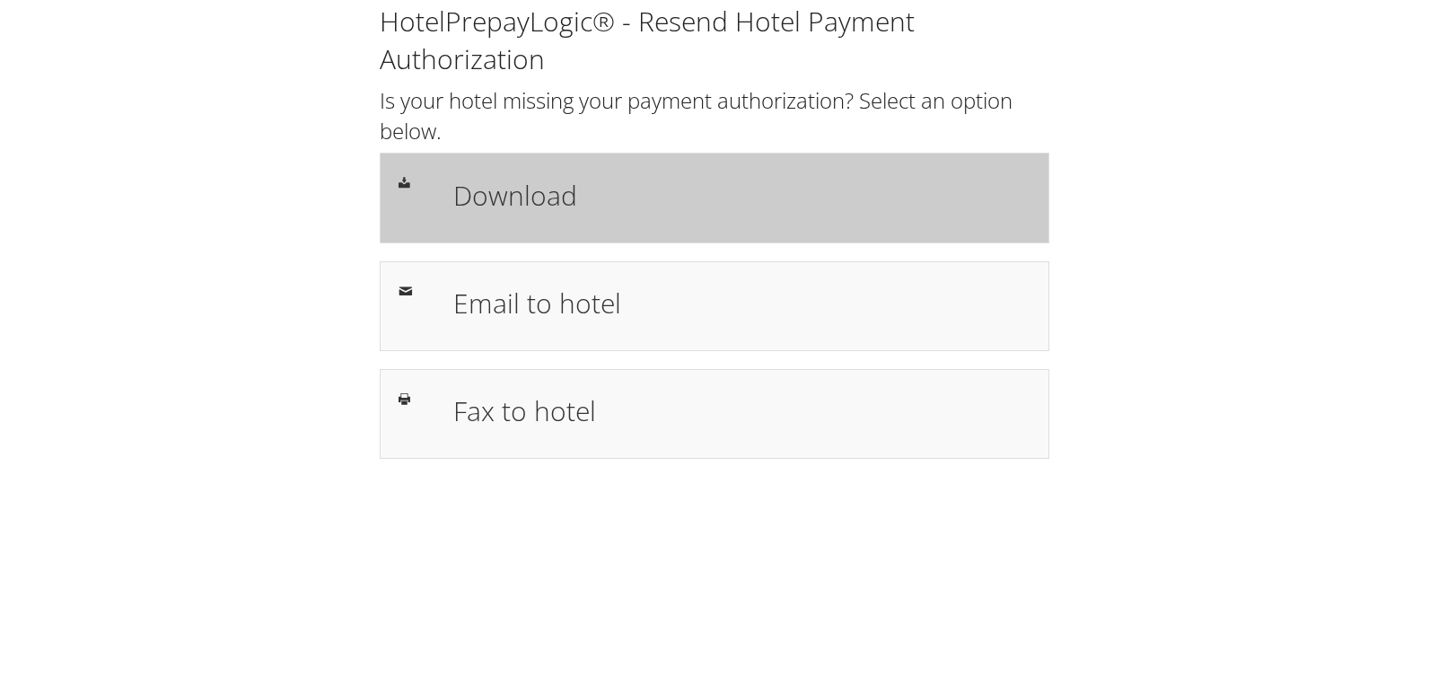
drag, startPoint x: 514, startPoint y: 228, endPoint x: 502, endPoint y: 220, distance: 14.9
click at [514, 228] on div "Download" at bounding box center [714, 198] width 669 height 90
click at [597, 187] on h1 "Download" at bounding box center [741, 195] width 577 height 40
click at [584, 198] on h1 "Download" at bounding box center [741, 195] width 577 height 40
click at [763, 193] on h1 "Download" at bounding box center [741, 195] width 577 height 40
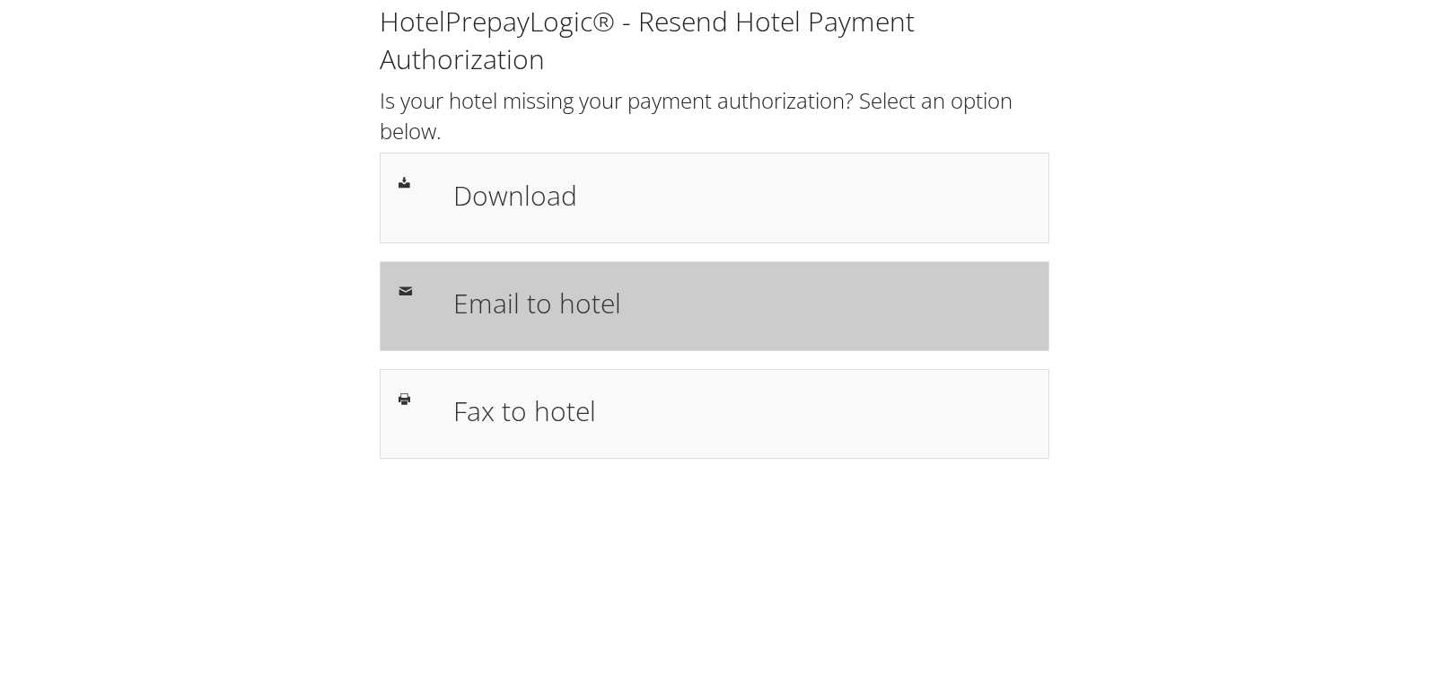
click at [617, 335] on div "Email to hotel" at bounding box center [714, 306] width 669 height 90
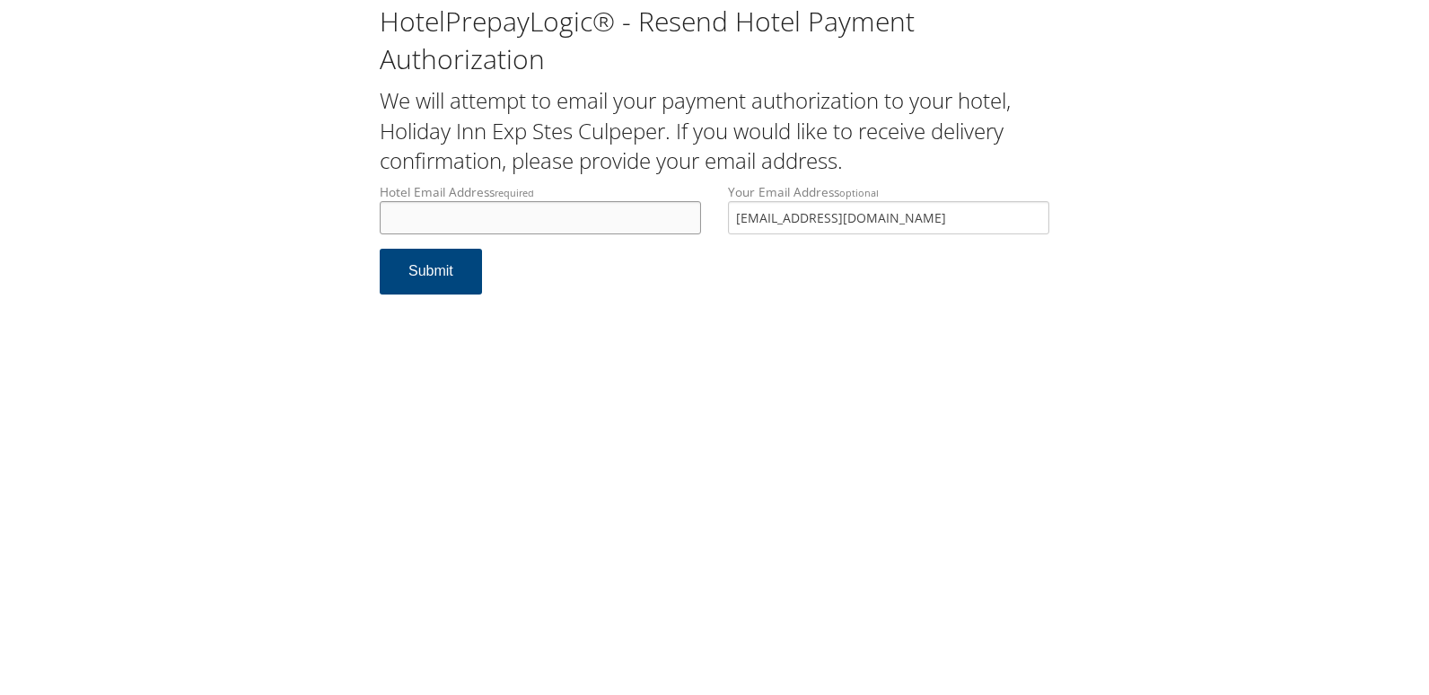
click at [402, 214] on input "Hotel Email Address required" at bounding box center [540, 217] width 321 height 33
paste input "fd@fcmhotels.com"
drag, startPoint x: 511, startPoint y: 222, endPoint x: 307, endPoint y: 249, distance: 205.5
click at [307, 249] on div "HotelPrepayLogic® - Resend Hotel Payment Authorization We will attempt to email…" at bounding box center [714, 156] width 1393 height 312
click at [415, 221] on input "fd@fcmhotels.com" at bounding box center [540, 217] width 321 height 33
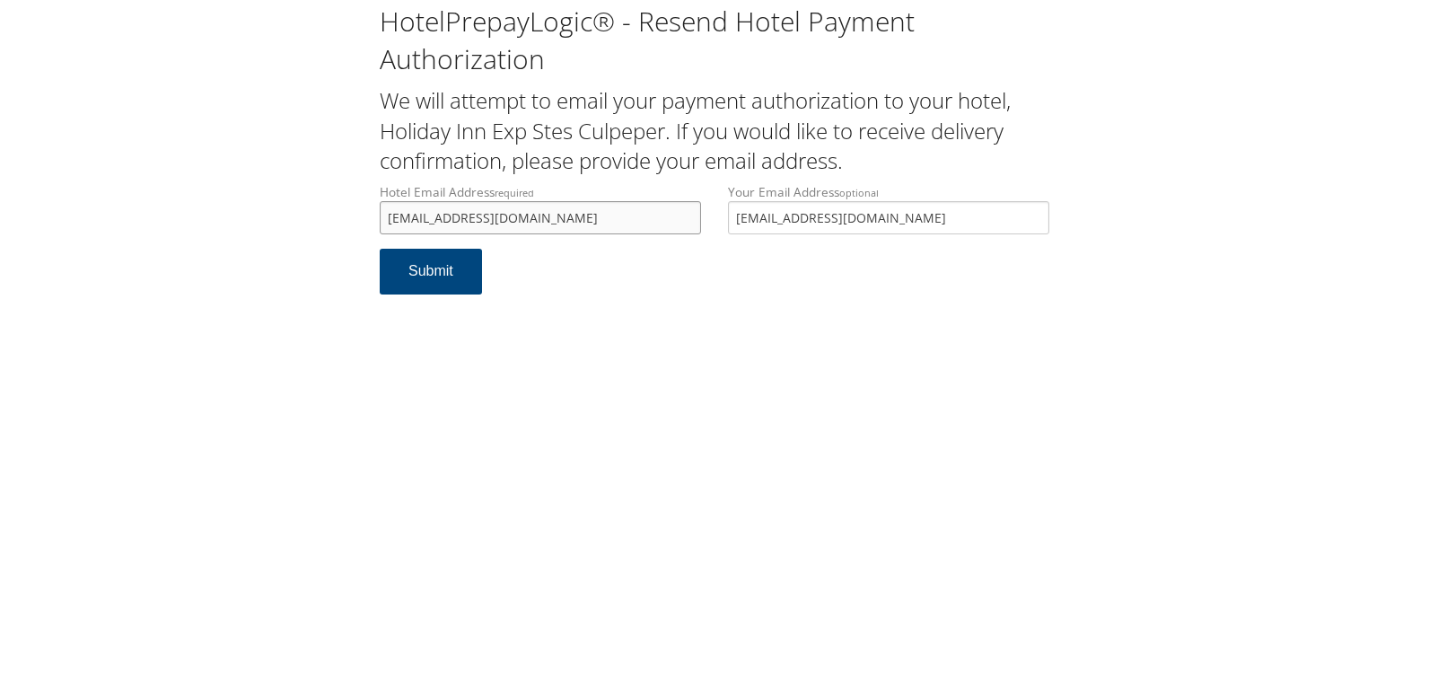
click at [426, 219] on input "fd@cmhotels.com" at bounding box center [540, 217] width 321 height 33
drag, startPoint x: 525, startPoint y: 211, endPoint x: 214, endPoint y: 214, distance: 311.4
click at [214, 214] on div "HotelPrepayLogic® - Resend Hotel Payment Authorization We will attempt to email…" at bounding box center [714, 156] width 1393 height 312
type input "fd@culphotels.com"
click at [416, 277] on button "Submit" at bounding box center [431, 272] width 102 height 46
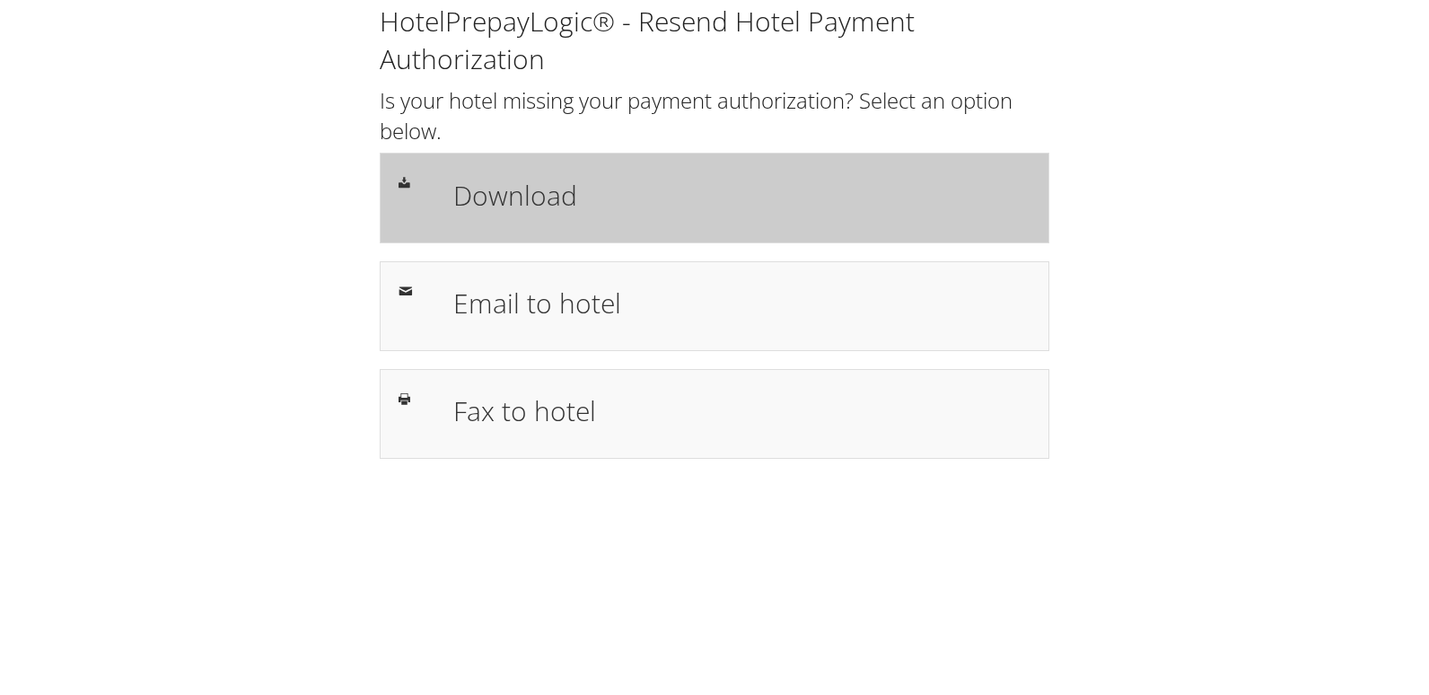
drag, startPoint x: 730, startPoint y: 198, endPoint x: 703, endPoint y: 239, distance: 49.0
click at [730, 198] on h1 "Download" at bounding box center [741, 195] width 577 height 40
click at [731, 167] on div "Download" at bounding box center [714, 198] width 669 height 90
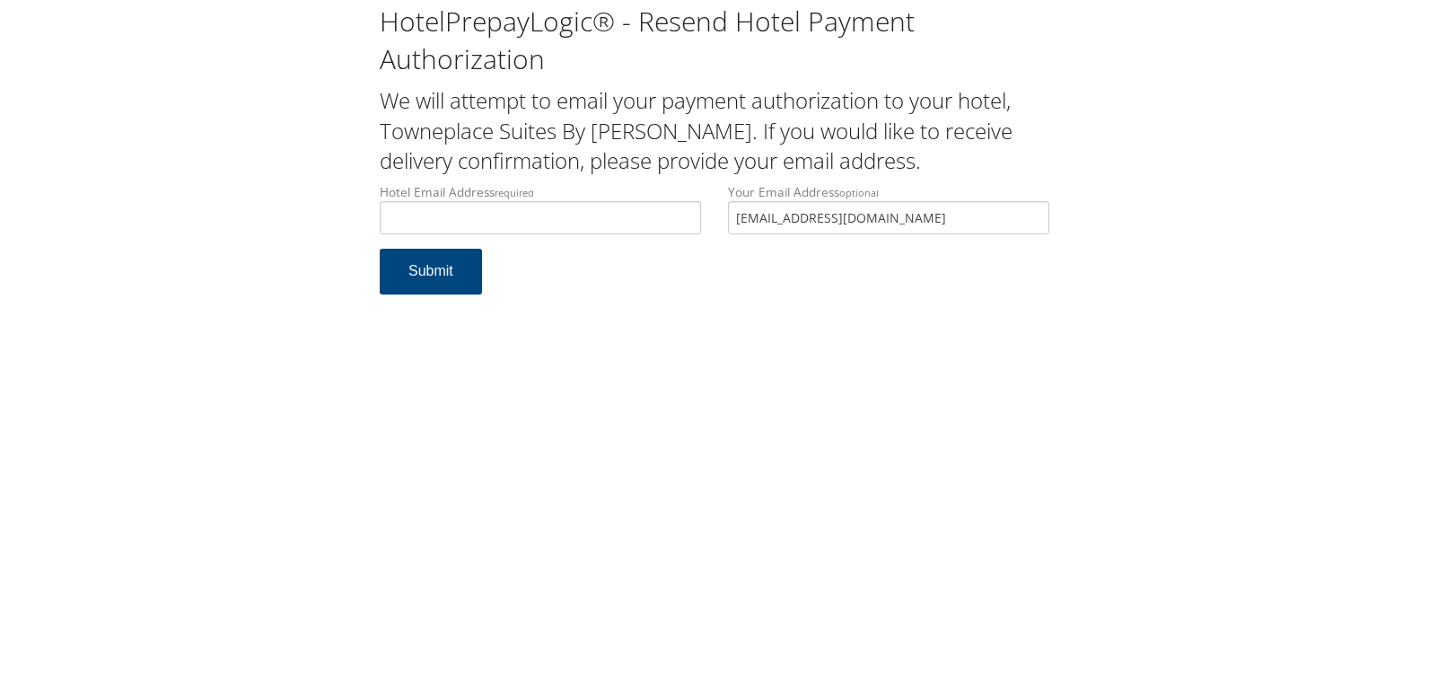
click at [551, 235] on div "Hotel Email Address required Hotel email address is required" at bounding box center [540, 216] width 348 height 66
click at [535, 219] on input "Hotel Email Address required" at bounding box center [540, 217] width 321 height 33
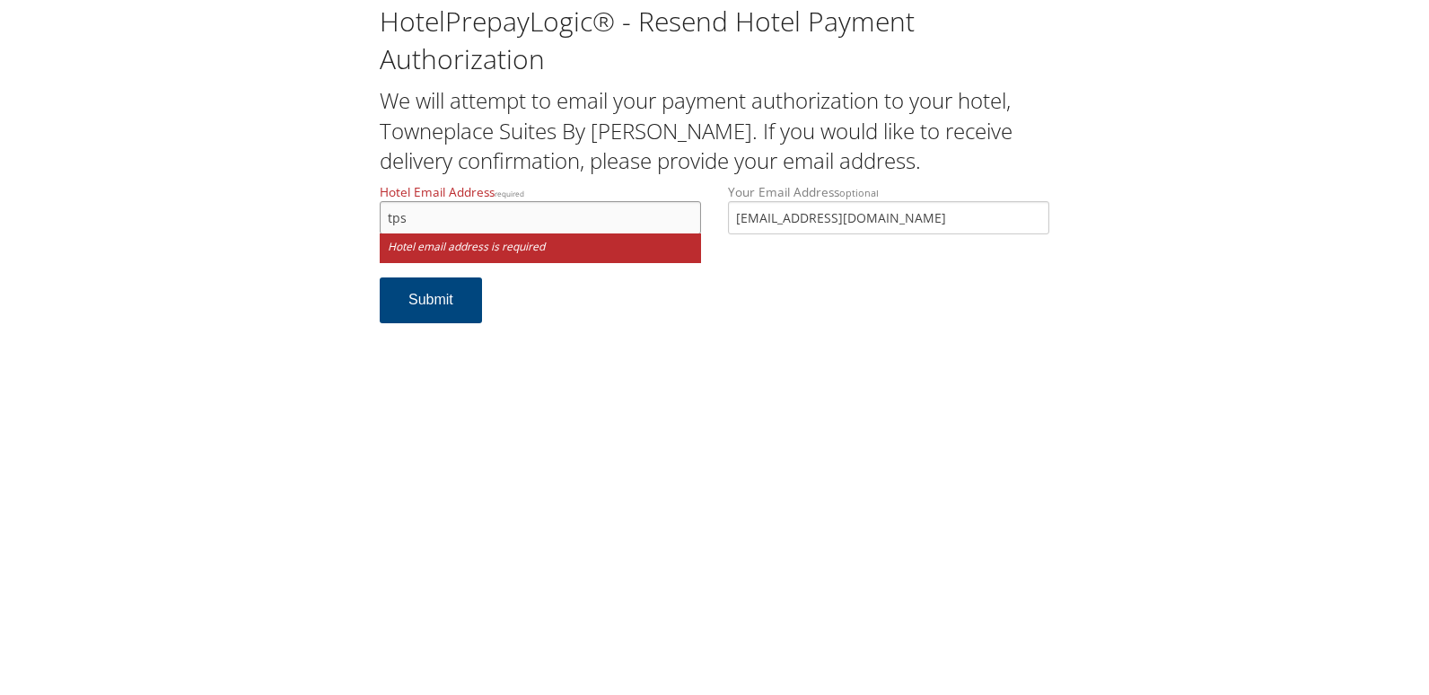
drag, startPoint x: 506, startPoint y: 214, endPoint x: 234, endPoint y: 199, distance: 272.3
click at [234, 199] on div "HotelPrepayLogic® - Resend Hotel Payment Authorization We will attempt to email…" at bounding box center [714, 170] width 1393 height 341
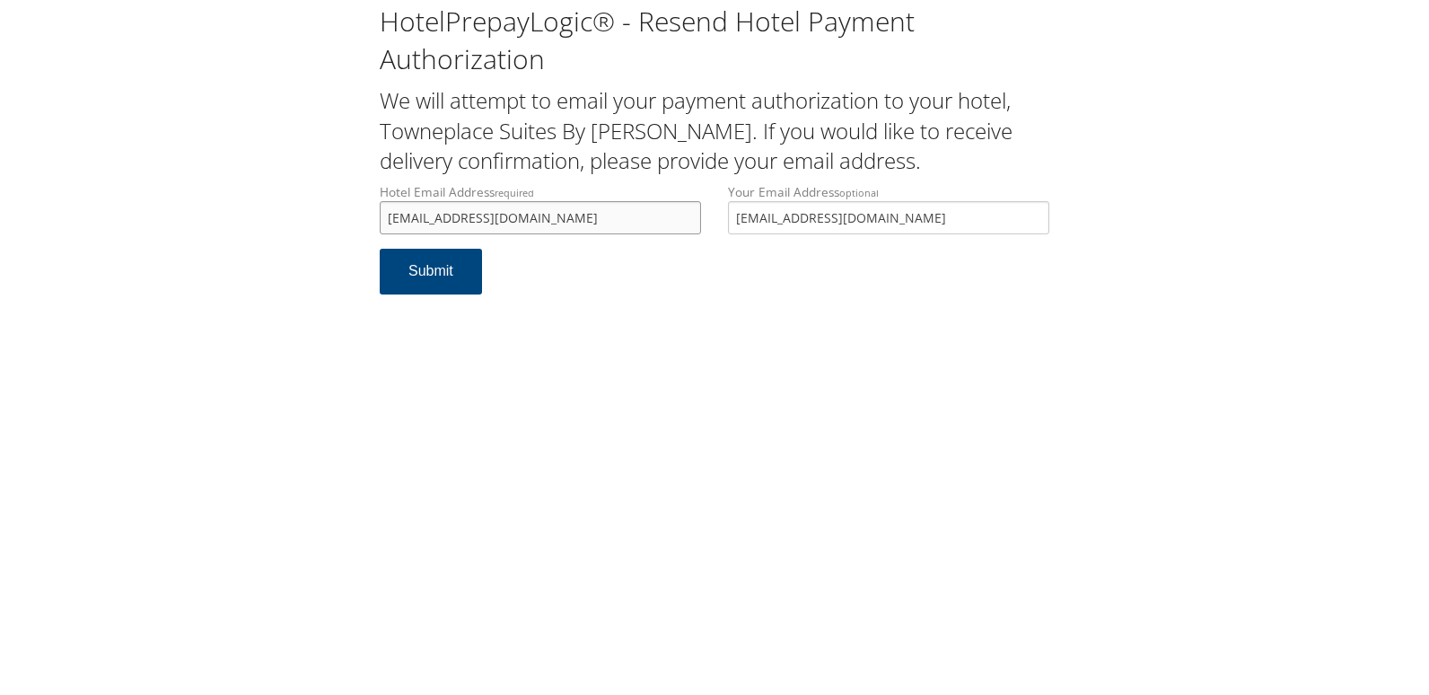
drag, startPoint x: 587, startPoint y: 218, endPoint x: 339, endPoint y: 226, distance: 247.8
click at [339, 226] on div "HotelPrepayLogic® - Resend Hotel Payment Authorization We will attempt to email…" at bounding box center [714, 156] width 1393 height 312
type input "gm@towneplace-lubbock.com"
click at [434, 275] on button "Submit" at bounding box center [431, 272] width 102 height 46
drag, startPoint x: 575, startPoint y: 220, endPoint x: 283, endPoint y: 223, distance: 292.6
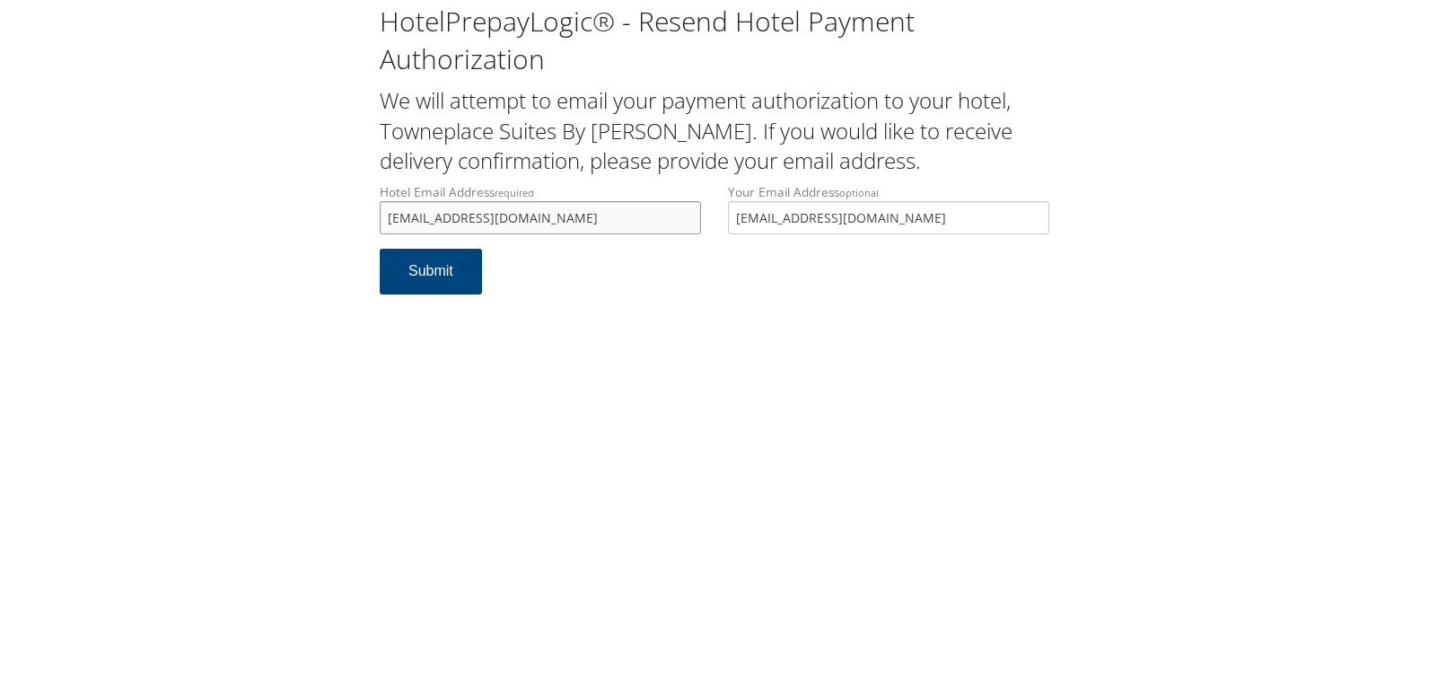
click at [286, 220] on div "HotelPrepayLogic® - Resend Hotel Payment Authorization We will attempt to email…" at bounding box center [714, 156] width 1393 height 312
type input "G"
click at [395, 220] on input "huestservices@towneplace-lubbock.com" at bounding box center [540, 217] width 321 height 33
drag, startPoint x: 654, startPoint y: 224, endPoint x: 372, endPoint y: 221, distance: 281.8
click at [372, 221] on div "Hotel Email Address required guestservices@towneplace-lubbock.com Hotel email a…" at bounding box center [540, 216] width 348 height 66
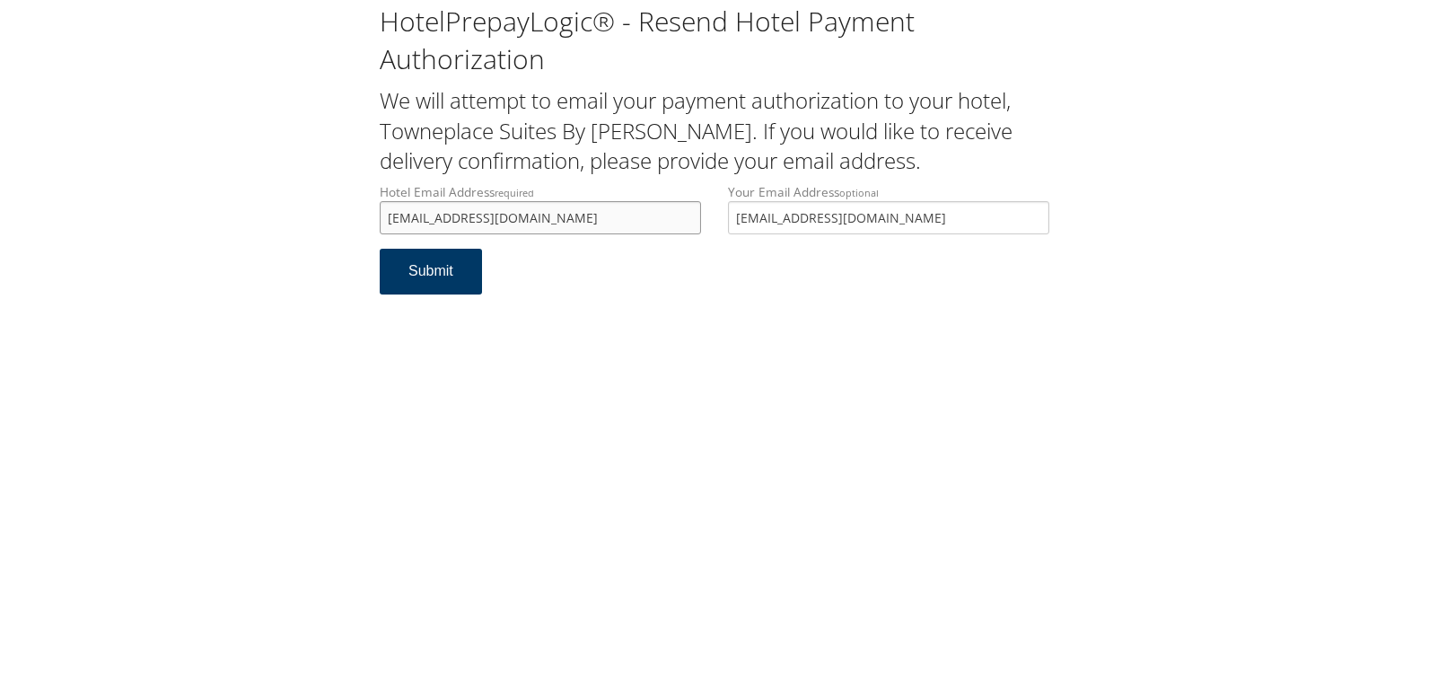
type input "guestservices@towneplace-lubbock.com"
click at [444, 267] on button "Submit" at bounding box center [431, 272] width 102 height 46
click at [544, 218] on input "guestservices@towneplace-lubbock.com" at bounding box center [540, 217] width 321 height 33
drag, startPoint x: 606, startPoint y: 220, endPoint x: 325, endPoint y: 201, distance: 281.5
click at [325, 201] on div "HotelPrepayLogic® - Resend Hotel Payment Authorization We will attempt to email…" at bounding box center [714, 156] width 1393 height 312
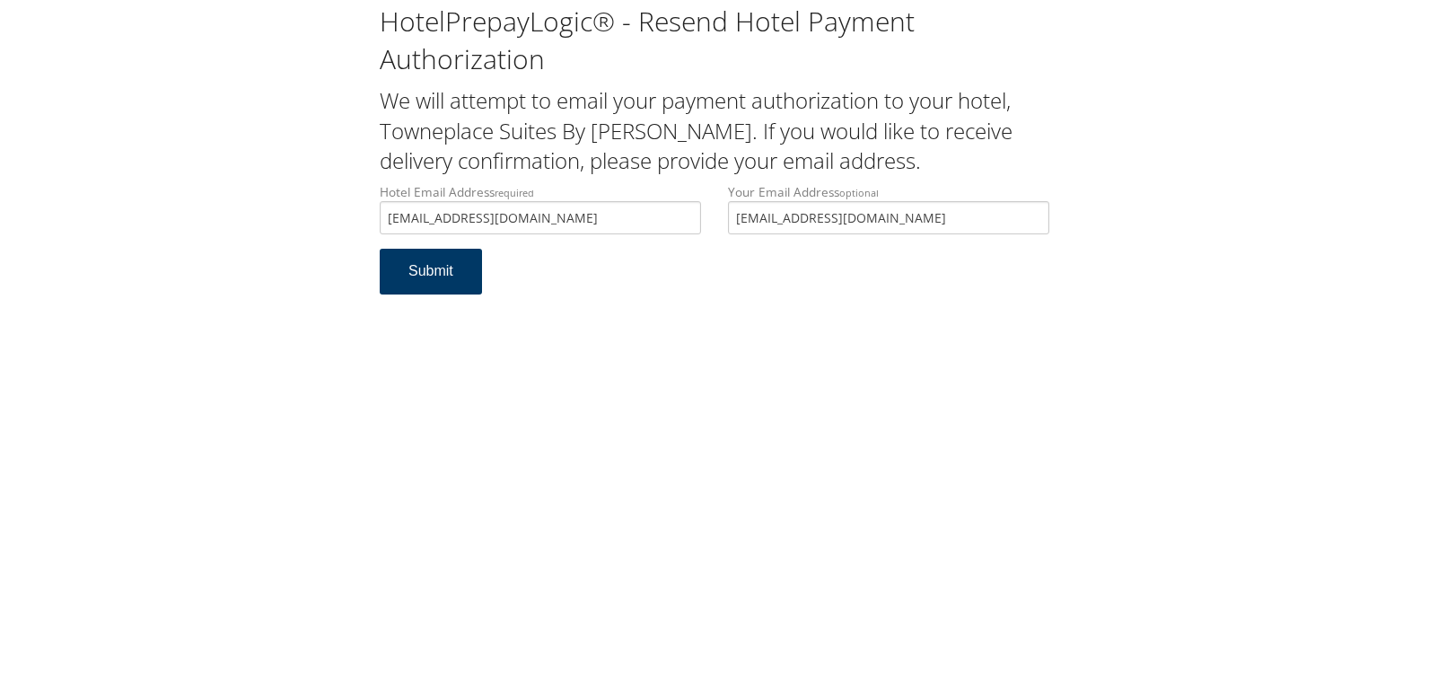
click at [428, 281] on button "Submit" at bounding box center [431, 272] width 102 height 46
click at [249, 363] on div "HotelPrepayLogic® - Resend Hotel Payment Authorization We will attempt to email…" at bounding box center [714, 347] width 1429 height 695
click at [428, 277] on button "Submit" at bounding box center [431, 272] width 102 height 46
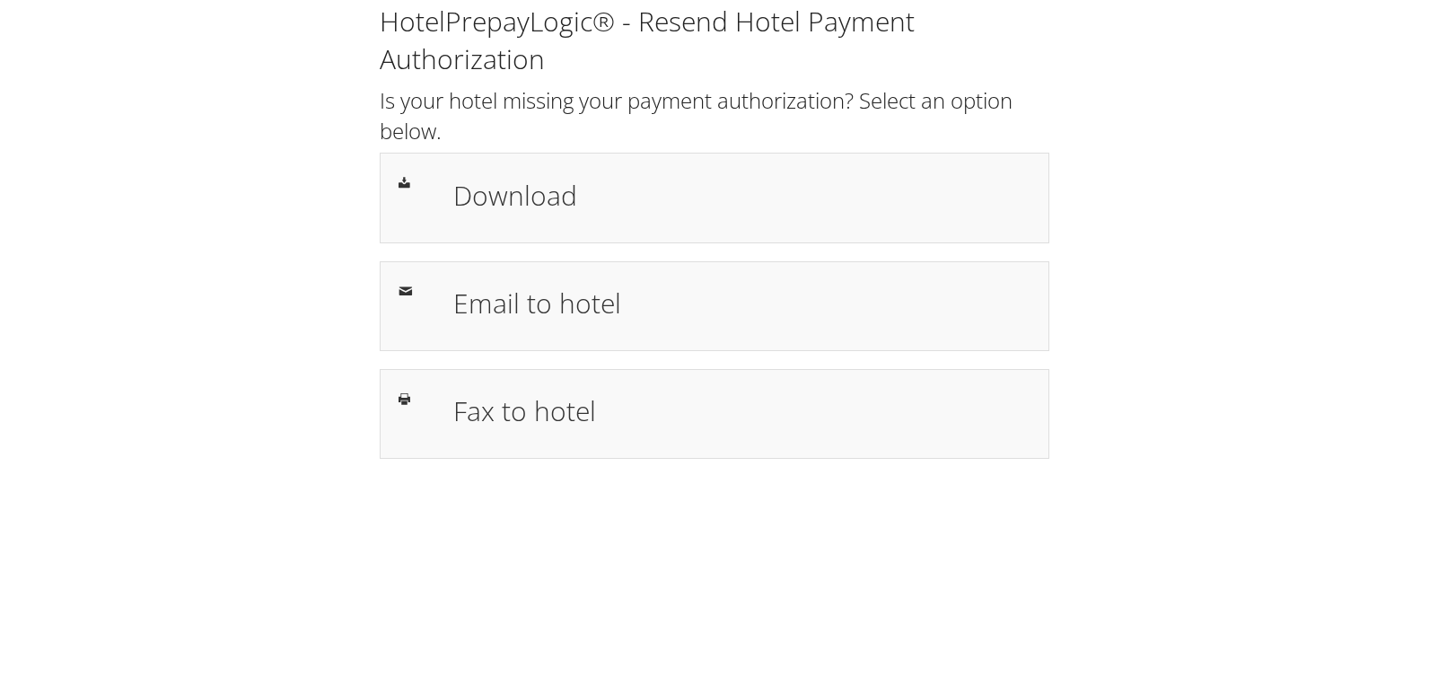
click at [488, 452] on div "Fax to hotel" at bounding box center [714, 414] width 669 height 90
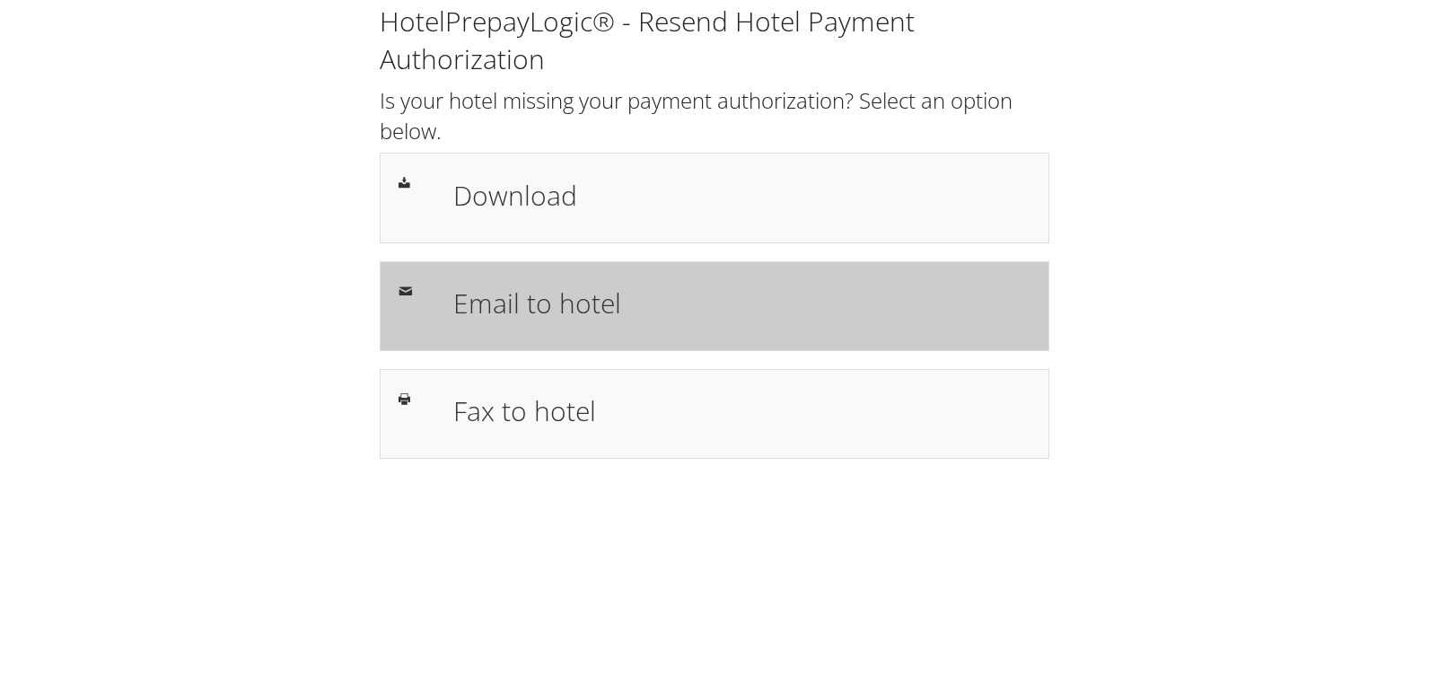
click at [547, 328] on div "Email to hotel" at bounding box center [742, 306] width 604 height 52
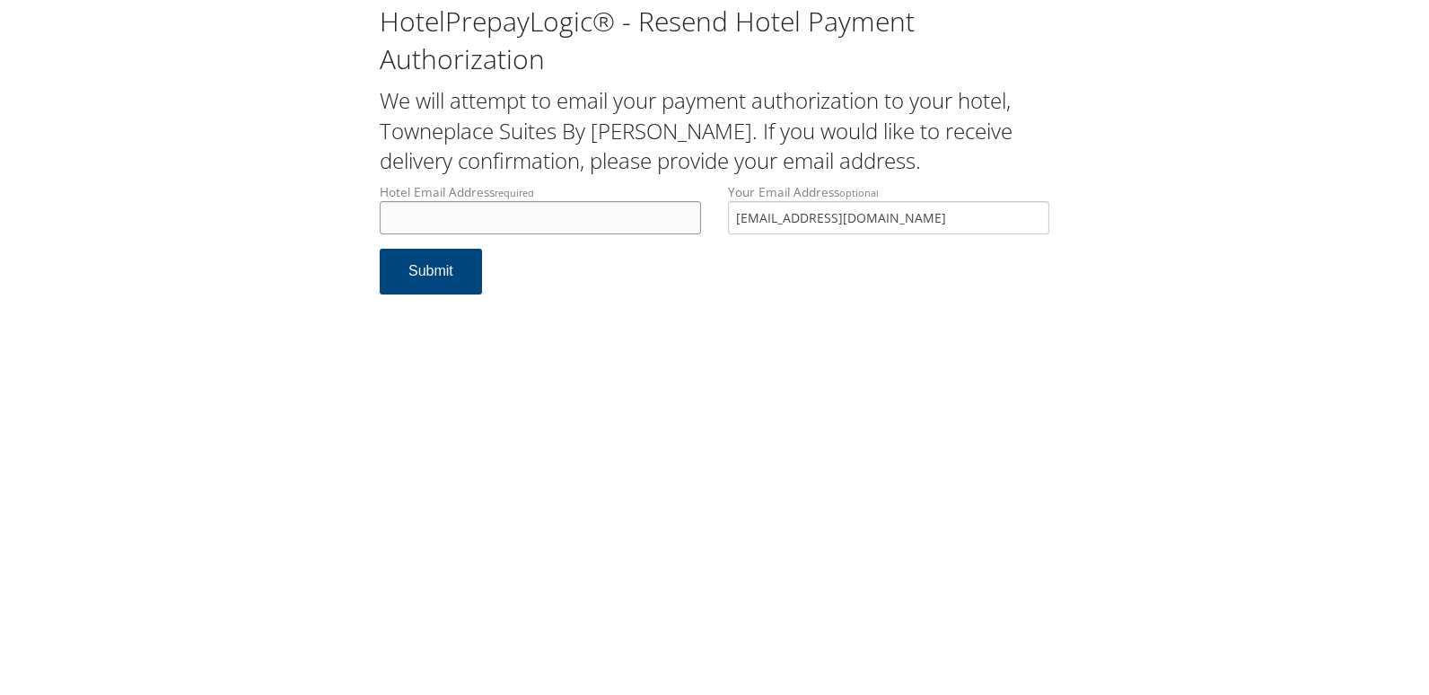
click at [428, 205] on input "Hotel Email Address required" at bounding box center [540, 217] width 321 height 33
